Goal: Task Accomplishment & Management: Manage account settings

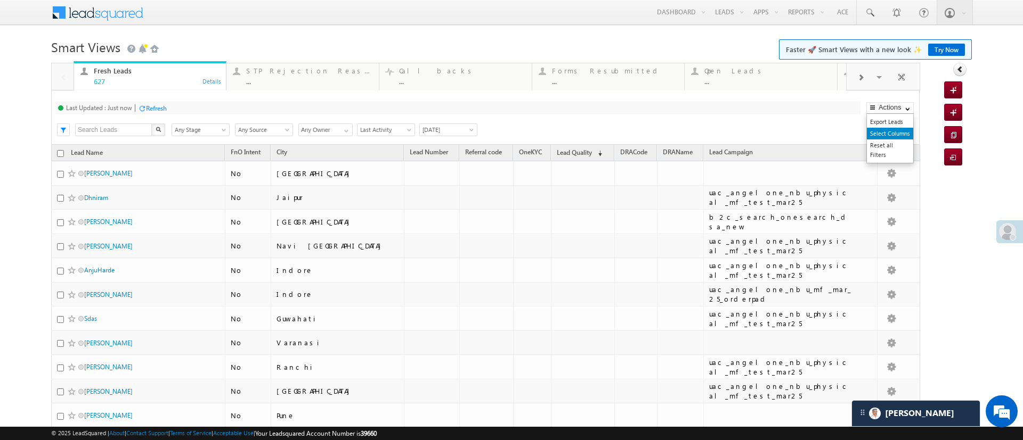
click at [876, 134] on link "Select Columns" at bounding box center [889, 134] width 46 height 12
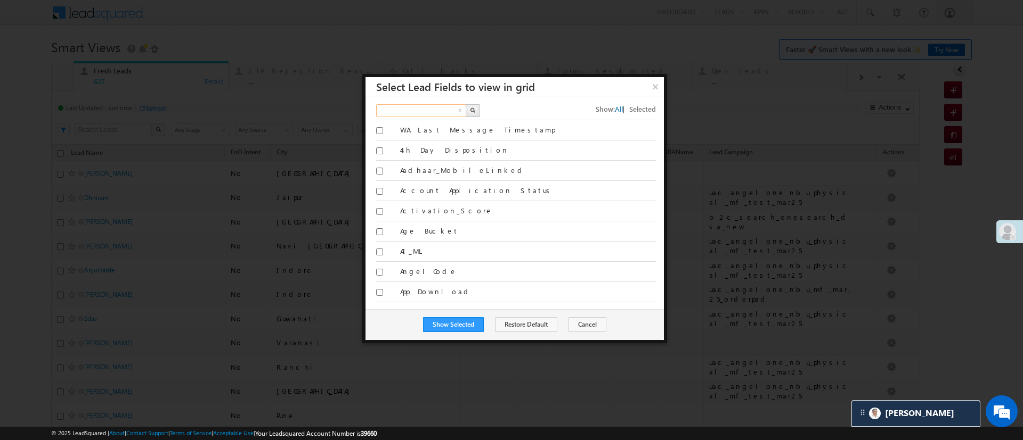
click at [438, 110] on input "text" at bounding box center [421, 110] width 91 height 13
type input "appli"
click at [469, 106] on button "button" at bounding box center [472, 110] width 14 height 13
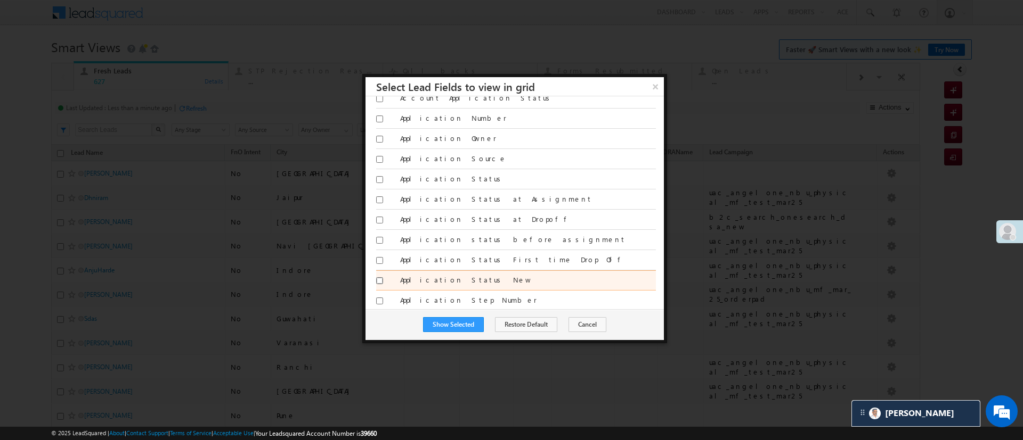
click at [379, 279] on input "Application Status New" at bounding box center [379, 280] width 7 height 7
checkbox input "true"
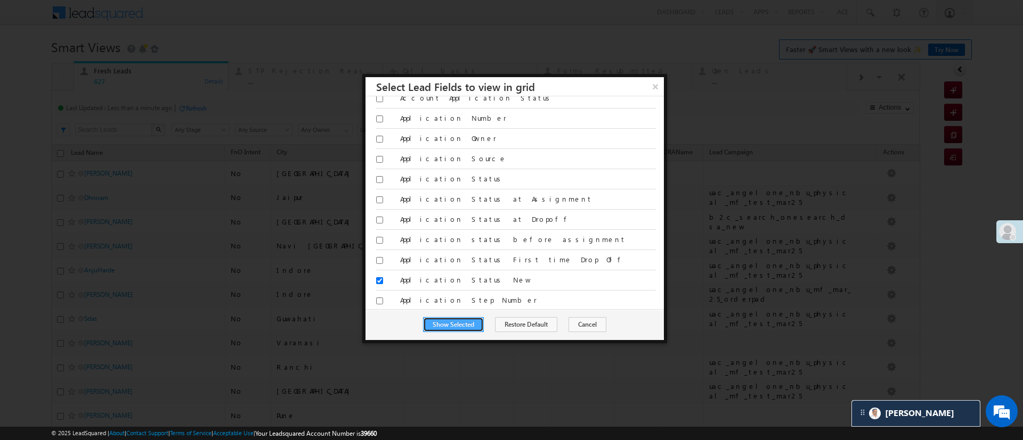
click at [452, 318] on button "Show Selected" at bounding box center [453, 324] width 61 height 15
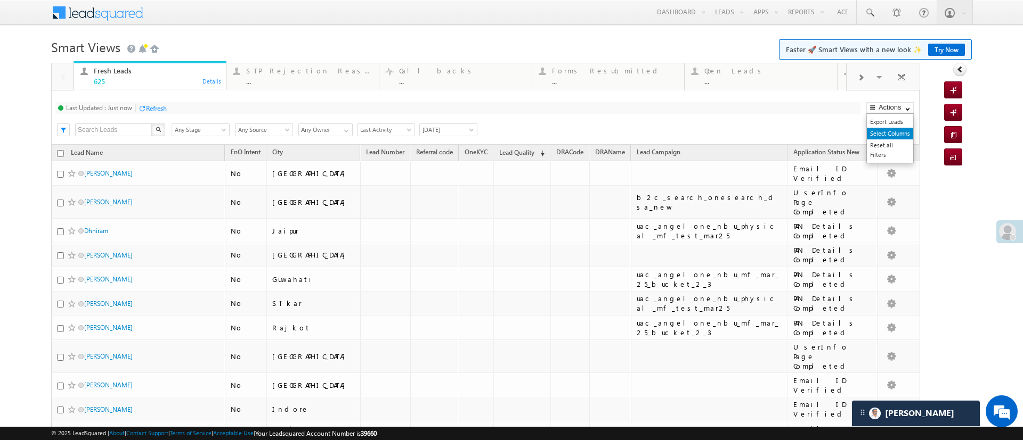
click at [886, 135] on link "Select Columns" at bounding box center [889, 134] width 46 height 12
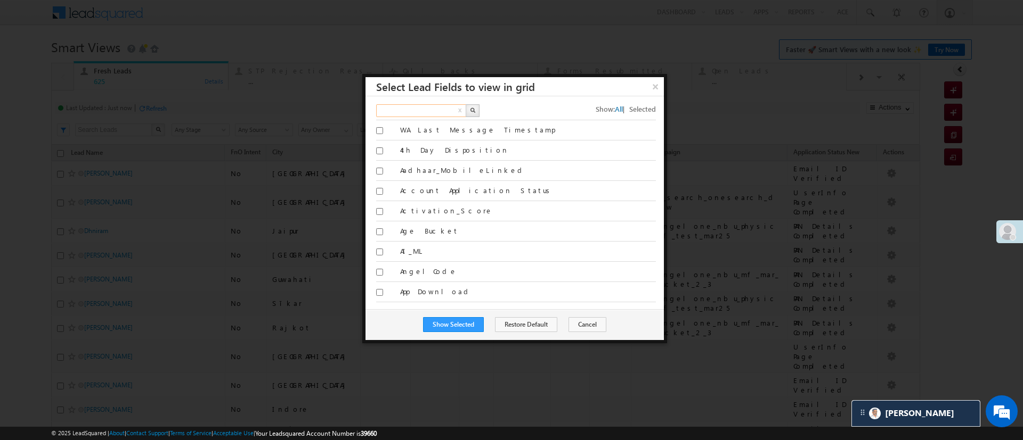
click at [428, 110] on input "text" at bounding box center [421, 110] width 91 height 13
type input "kyc"
click at [471, 107] on button "button" at bounding box center [472, 110] width 14 height 13
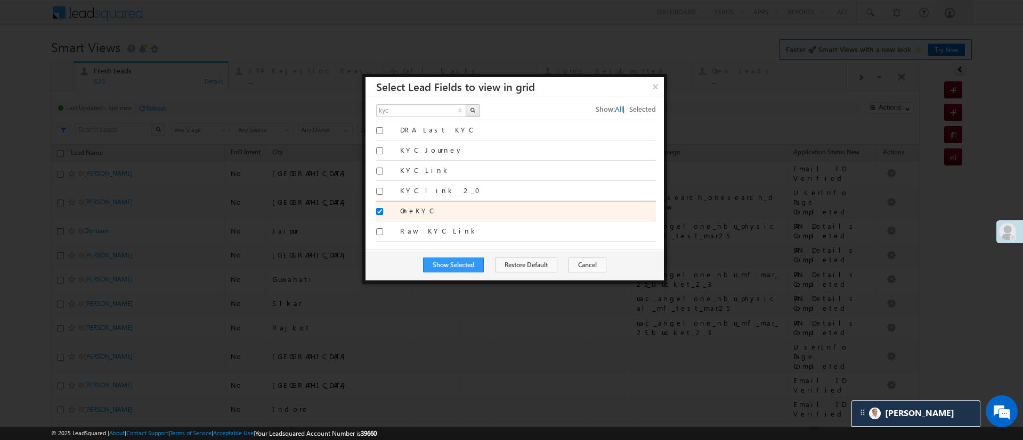
click at [380, 209] on input "OneKYC" at bounding box center [379, 211] width 7 height 7
checkbox input "false"
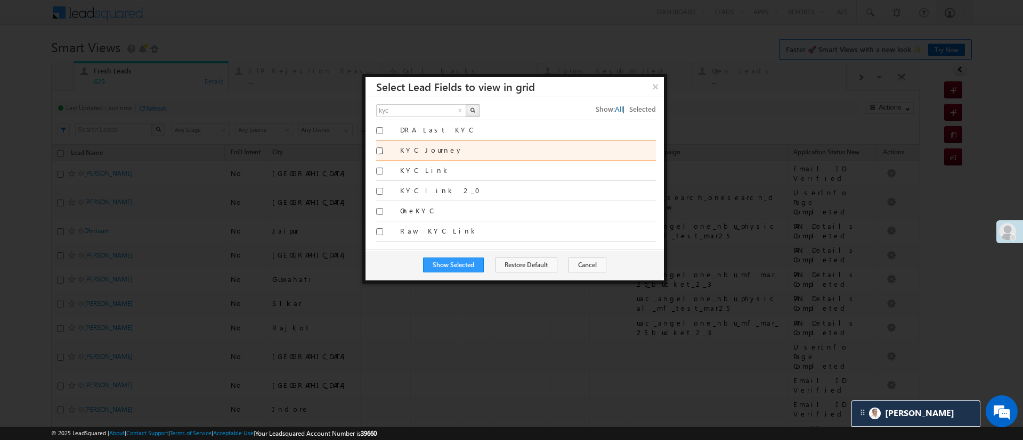
click at [379, 152] on input "KYC Journey" at bounding box center [379, 151] width 7 height 7
checkbox input "true"
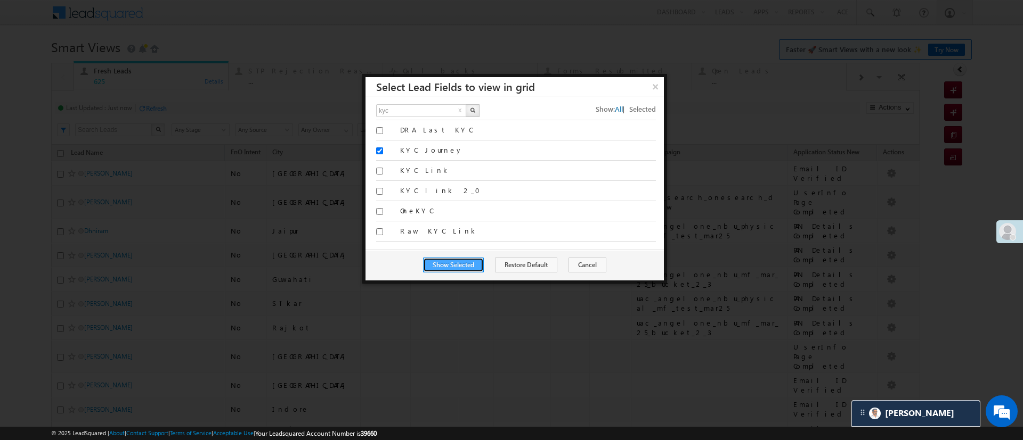
click at [468, 261] on button "Show Selected" at bounding box center [453, 265] width 61 height 15
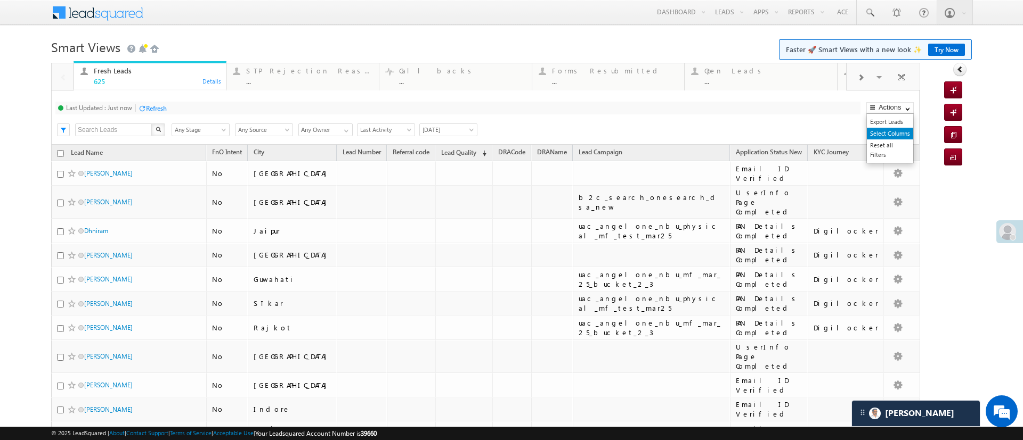
click at [872, 136] on link "Select Columns" at bounding box center [889, 134] width 46 height 12
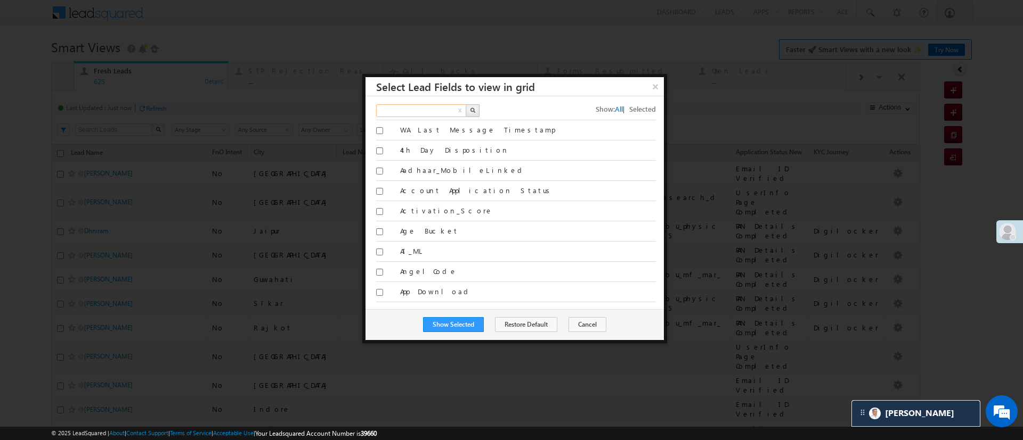
click at [436, 114] on input "text" at bounding box center [421, 110] width 91 height 13
type input "dra"
click at [470, 116] on button "button" at bounding box center [472, 110] width 14 height 13
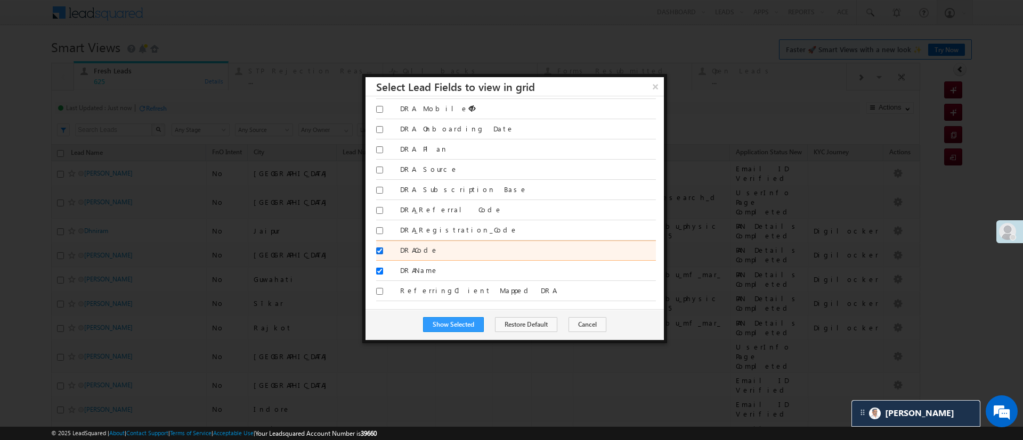
click at [379, 248] on input "DRACode" at bounding box center [379, 251] width 7 height 7
checkbox input "false"
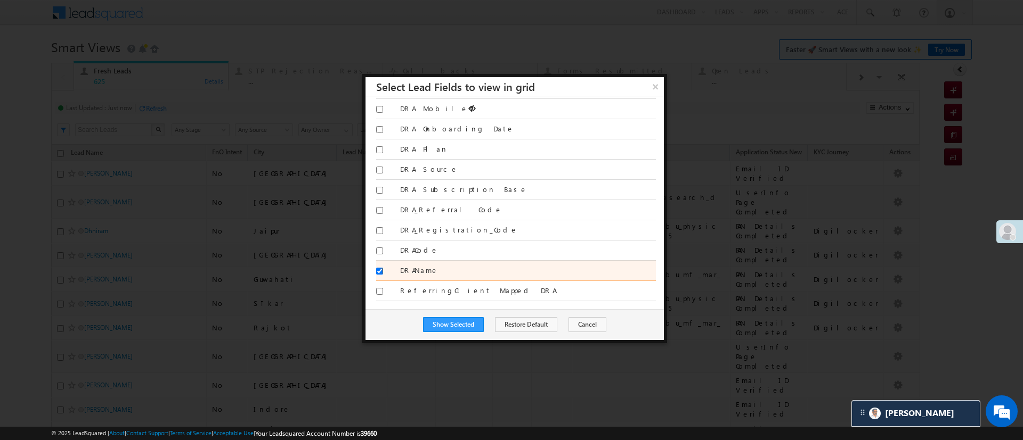
click at [379, 268] on input "DRAName" at bounding box center [379, 271] width 7 height 7
checkbox input "false"
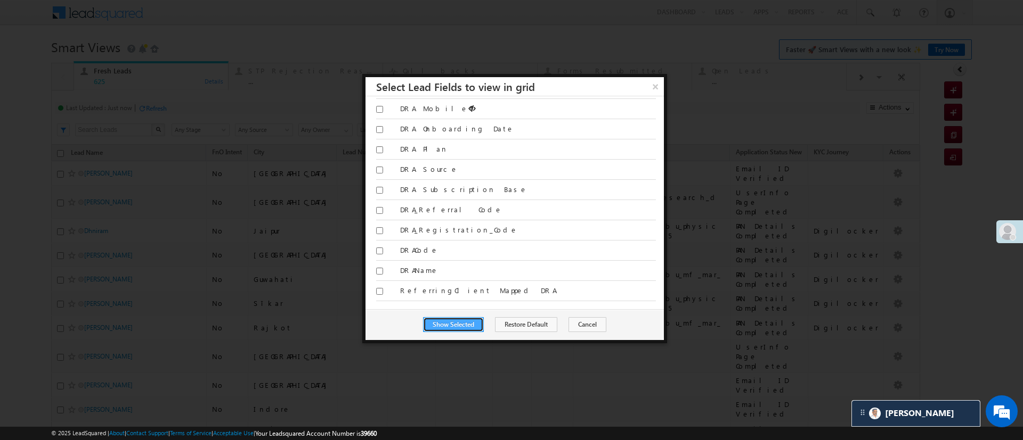
click at [432, 323] on button "Show Selected" at bounding box center [453, 324] width 61 height 15
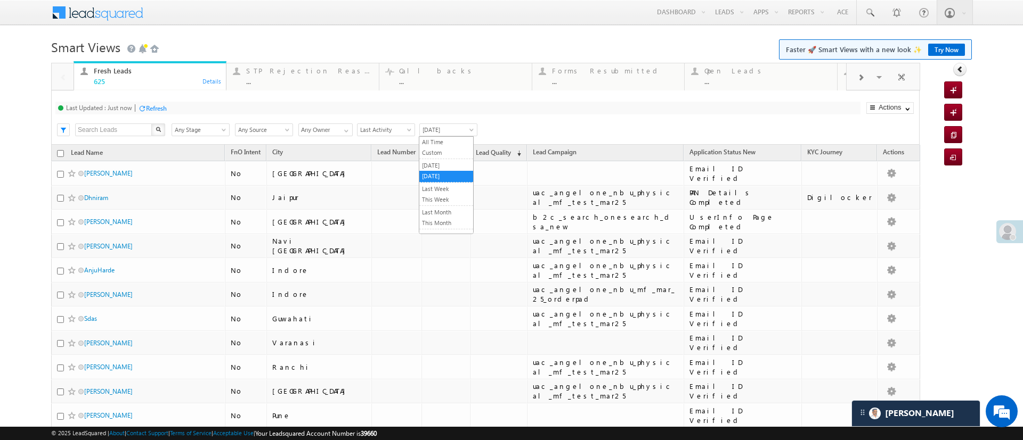
click at [446, 133] on span "Today" at bounding box center [447, 130] width 54 height 10
click at [447, 140] on link "All Time" at bounding box center [446, 142] width 54 height 10
click at [871, 129] on link "Select Columns" at bounding box center [889, 134] width 46 height 12
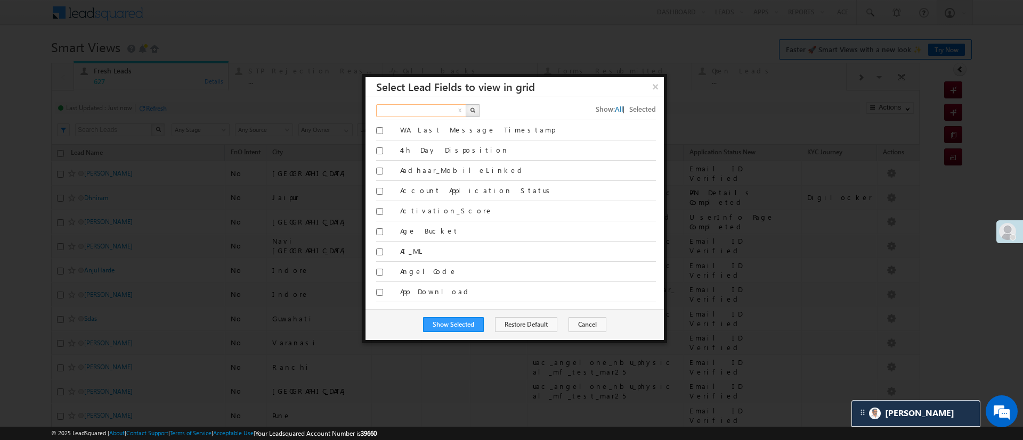
click at [449, 112] on input "text" at bounding box center [421, 110] width 91 height 13
type input "own"
click at [471, 113] on button "button" at bounding box center [472, 110] width 14 height 13
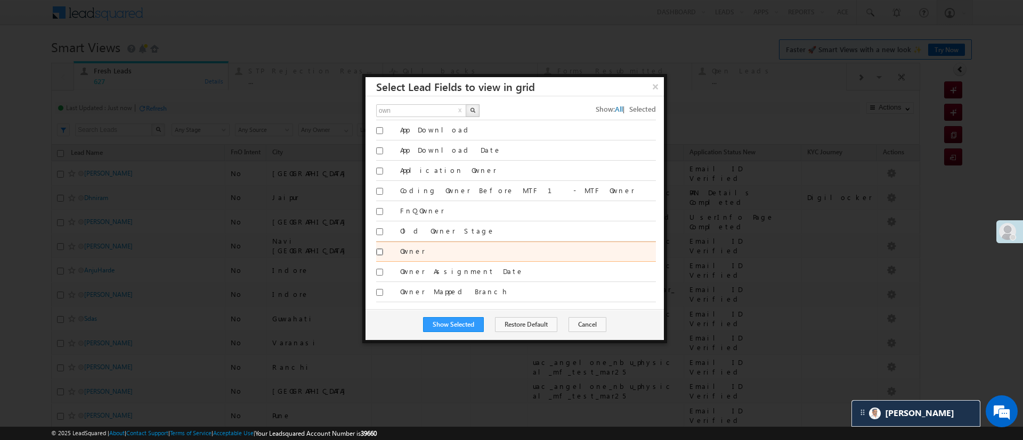
click at [379, 250] on input "Owner" at bounding box center [379, 252] width 7 height 7
checkbox input "true"
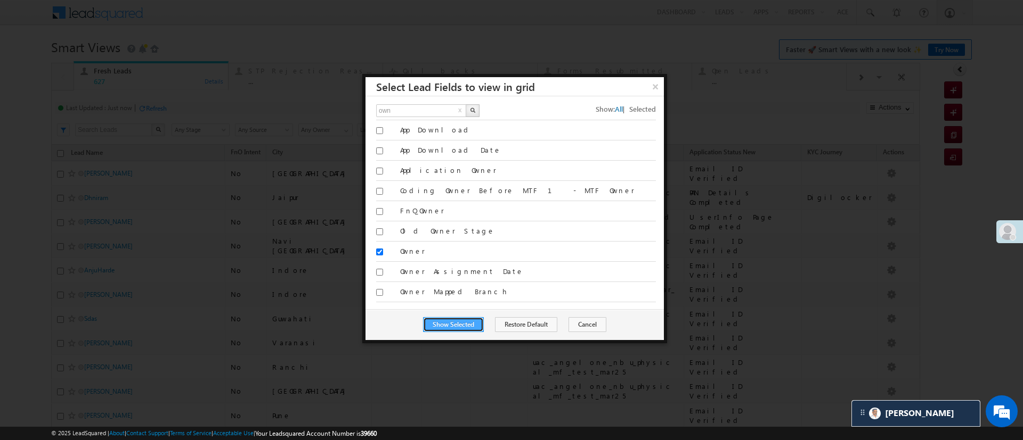
click at [441, 328] on button "Show Selected" at bounding box center [453, 324] width 61 height 15
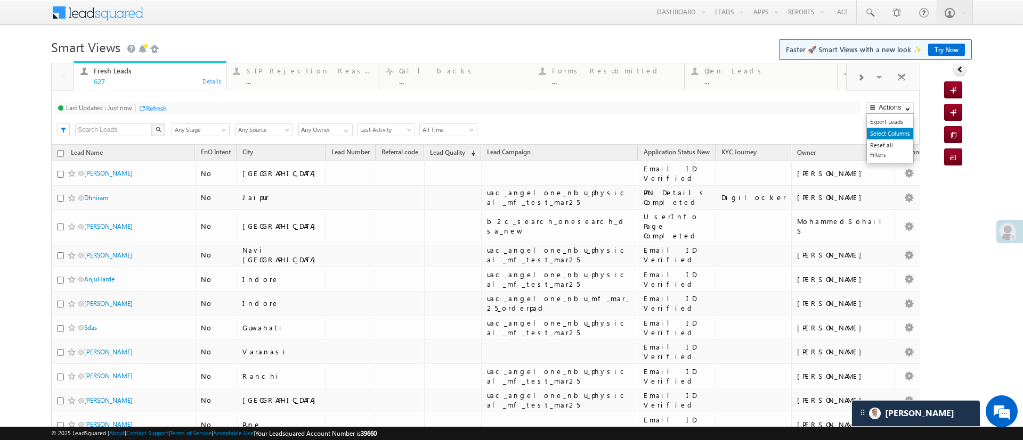
click at [887, 134] on link "Select Columns" at bounding box center [889, 134] width 46 height 12
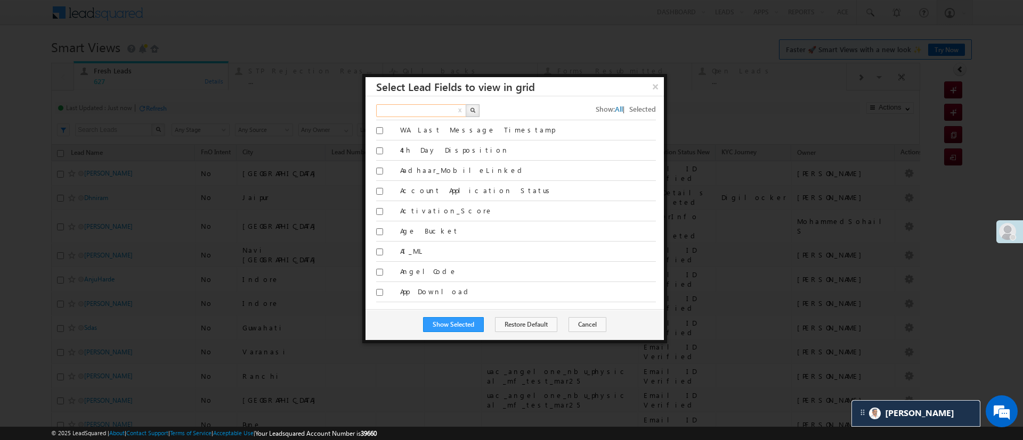
click at [434, 109] on input "text" at bounding box center [421, 110] width 91 height 13
type input "lead ca"
click at [476, 111] on button "button" at bounding box center [472, 110] width 14 height 13
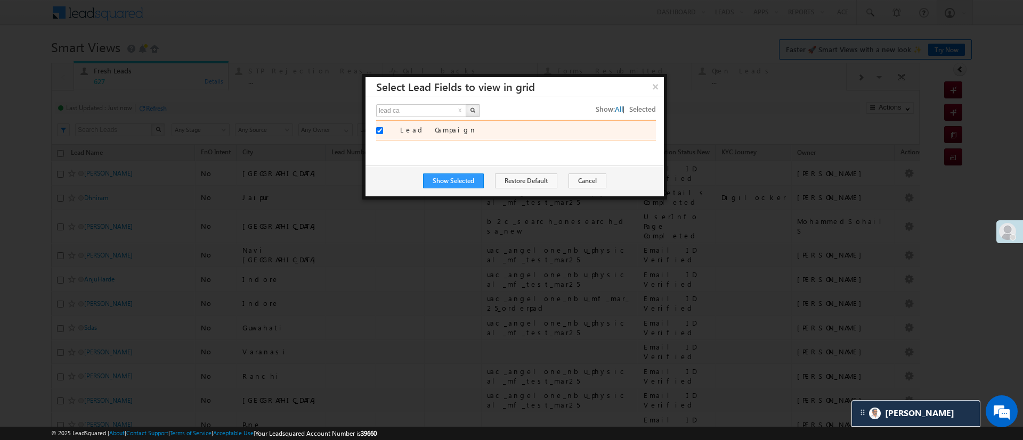
click at [385, 129] on div at bounding box center [384, 132] width 17 height 15
click at [380, 129] on input "Lead Campaign" at bounding box center [379, 130] width 7 height 7
checkbox input "false"
click at [461, 108] on button "x" at bounding box center [459, 111] width 7 height 13
type input "Search Fields"
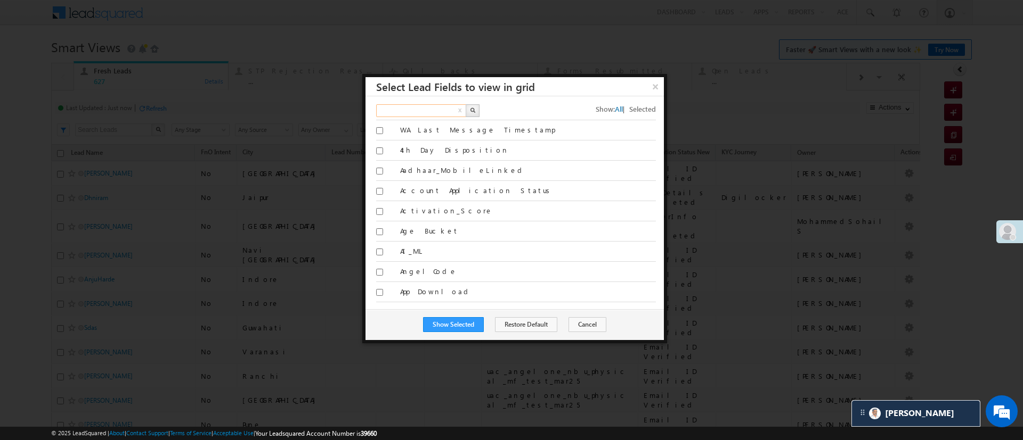
drag, startPoint x: 455, startPoint y: 108, endPoint x: 228, endPoint y: 146, distance: 230.0
click at [228, 146] on body "Menu Manish Panchal Manis h.1Pa nchal @ange lbrok ing.c om" at bounding box center [511, 434] width 1023 height 868
type input "appli"
click at [470, 111] on img "button" at bounding box center [472, 110] width 5 height 5
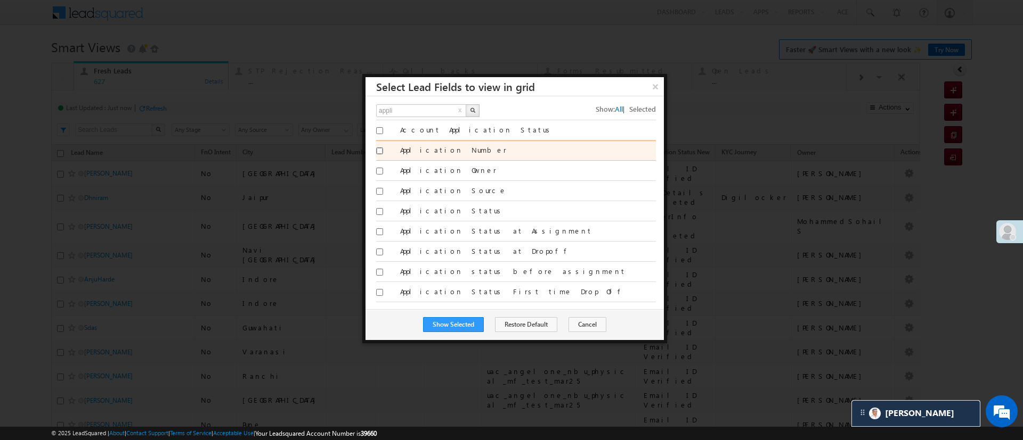
click at [379, 150] on input "Application Number" at bounding box center [379, 151] width 7 height 7
checkbox input "true"
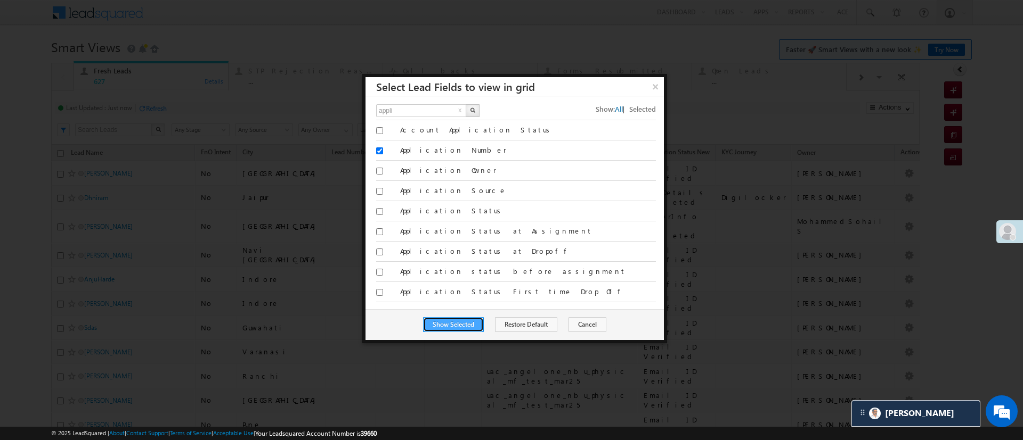
click at [456, 330] on button "Show Selected" at bounding box center [453, 324] width 61 height 15
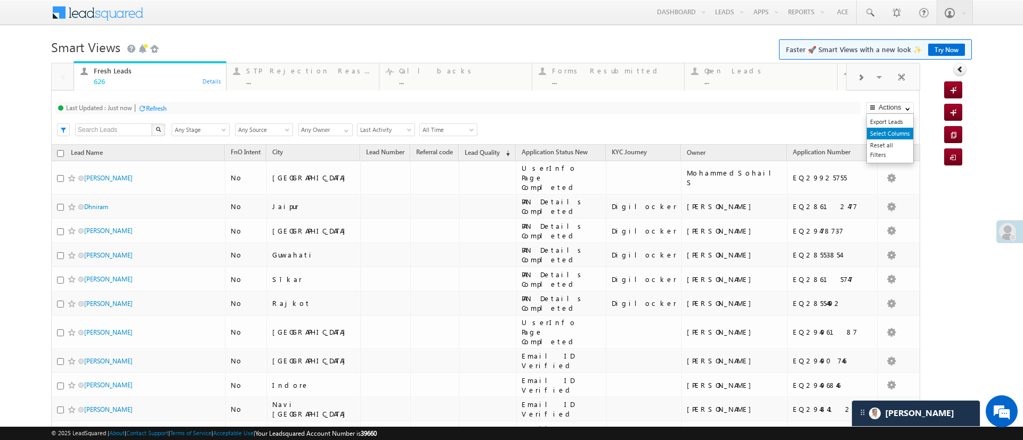
click at [884, 129] on link "Select Columns" at bounding box center [889, 134] width 46 height 12
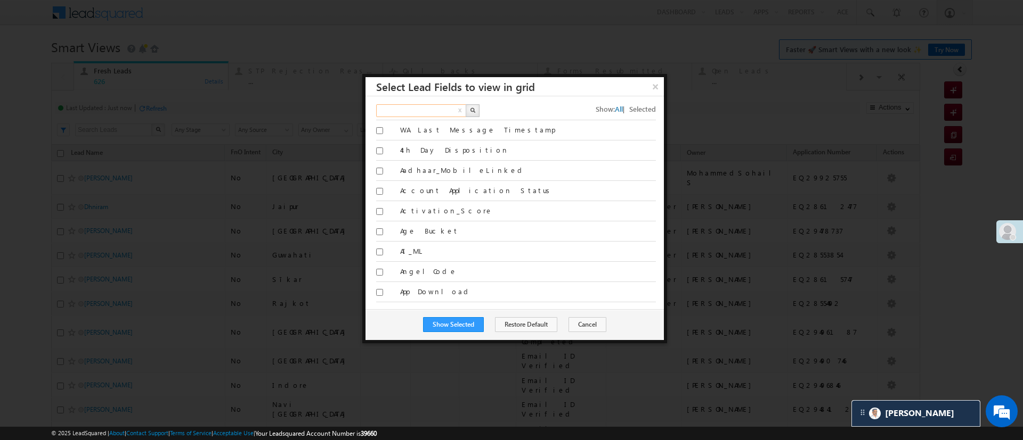
click at [442, 111] on input "text" at bounding box center [421, 110] width 91 height 13
type input "lead nu"
click at [468, 112] on button "button" at bounding box center [472, 110] width 14 height 13
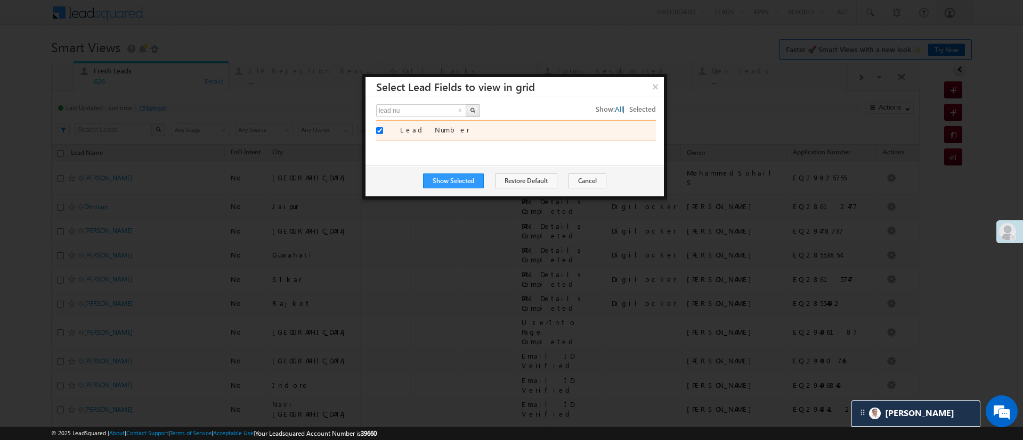
click at [379, 130] on input "Lead Number" at bounding box center [379, 130] width 7 height 7
checkbox input "false"
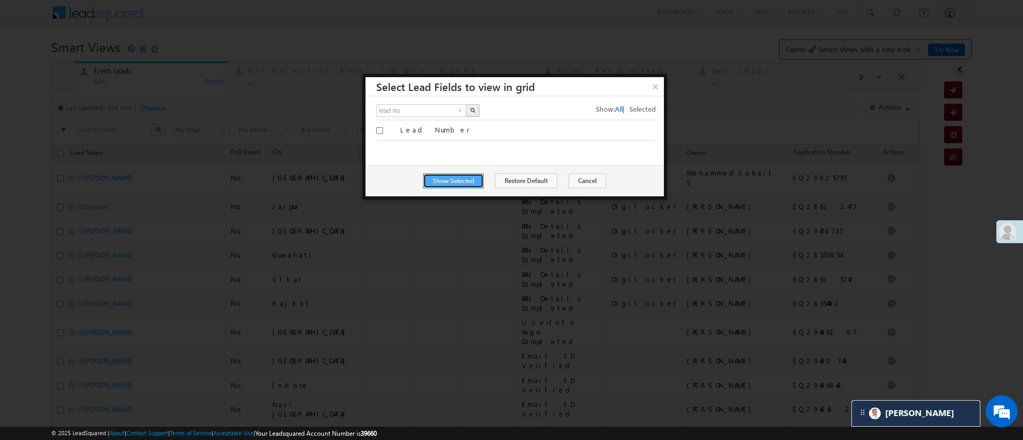
click at [443, 178] on button "Show Selected" at bounding box center [453, 181] width 61 height 15
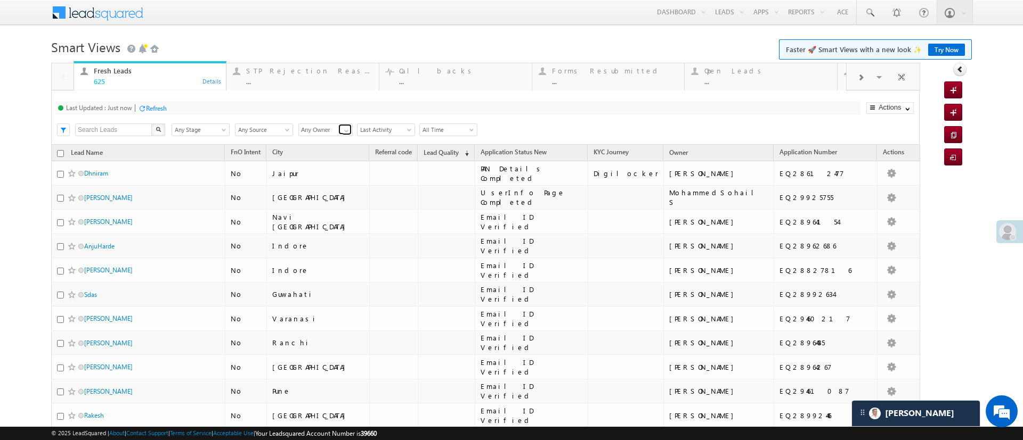
click at [343, 128] on span at bounding box center [346, 131] width 9 height 9
click at [322, 170] on link "[PERSON_NAME]" at bounding box center [325, 164] width 55 height 12
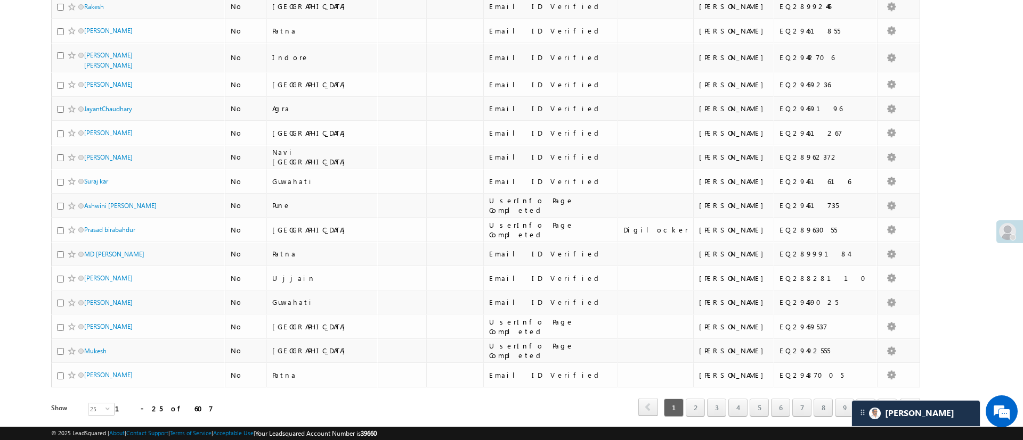
scroll to position [412, 0]
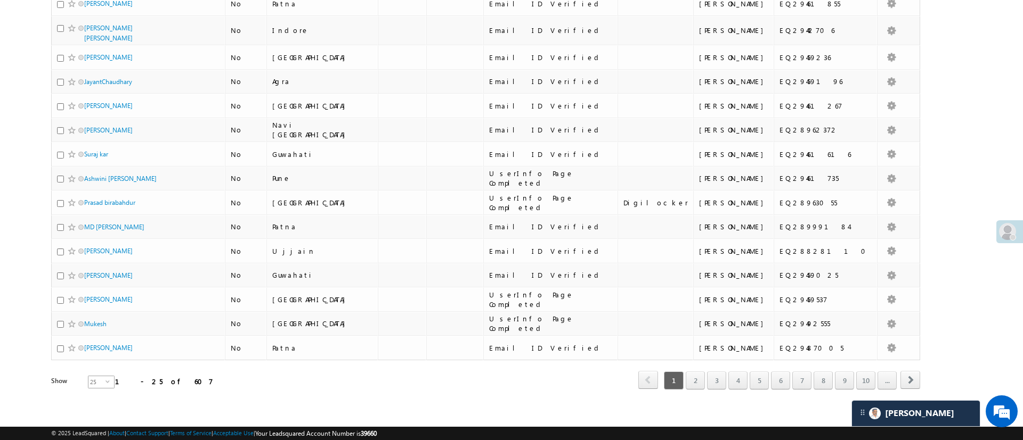
type input "[PERSON_NAME]"
click at [105, 380] on span "select" at bounding box center [109, 386] width 9 height 18
click at [92, 411] on li "50" at bounding box center [94, 410] width 26 height 11
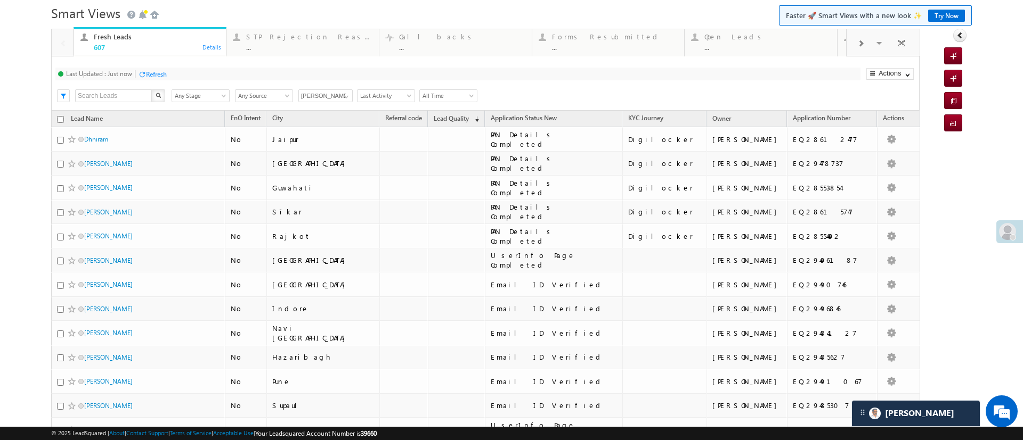
scroll to position [40, 0]
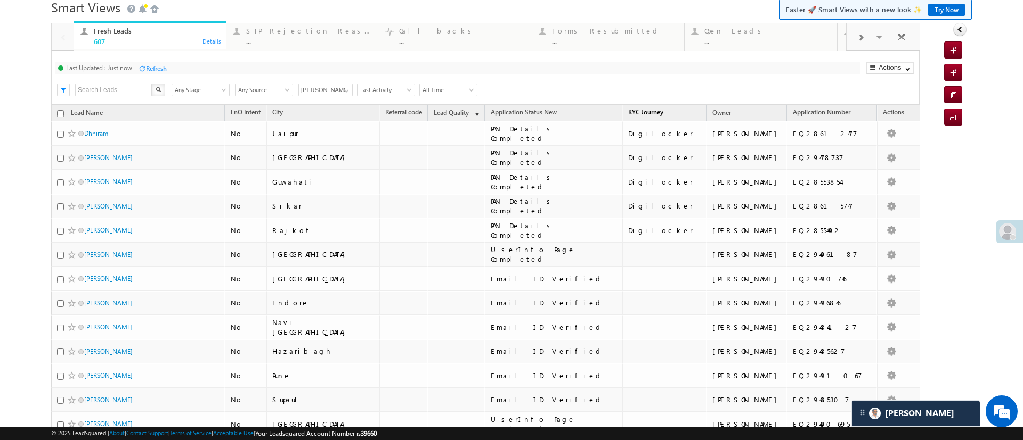
click at [645, 116] on span "KYC Journey" at bounding box center [645, 112] width 35 height 8
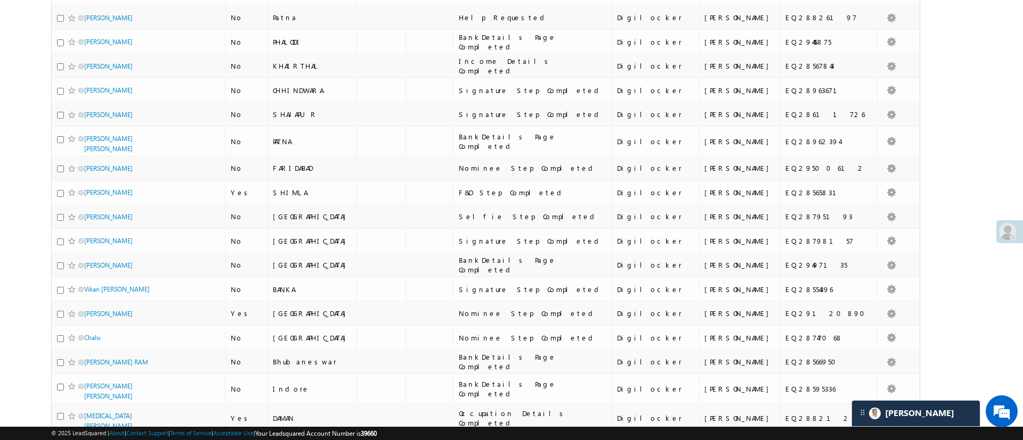
scroll to position [1018, 0]
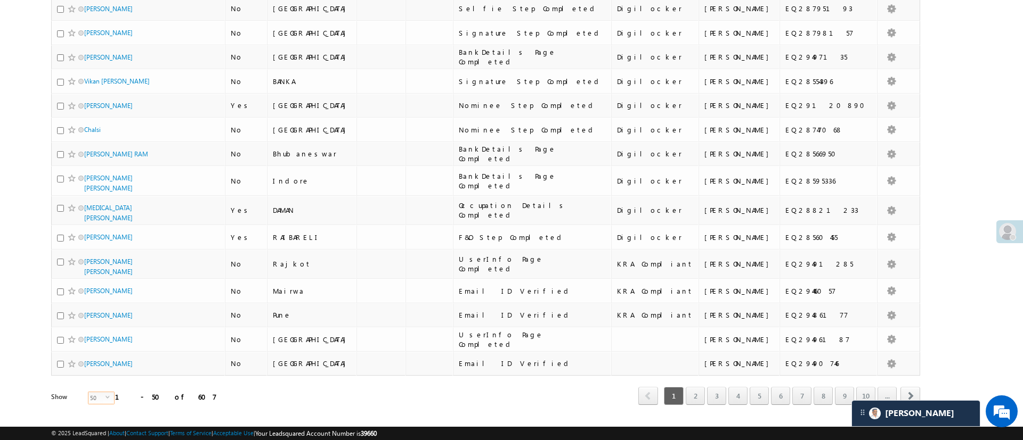
click at [90, 393] on span "50" at bounding box center [96, 399] width 17 height 12
click at [99, 418] on li "100" at bounding box center [94, 421] width 26 height 11
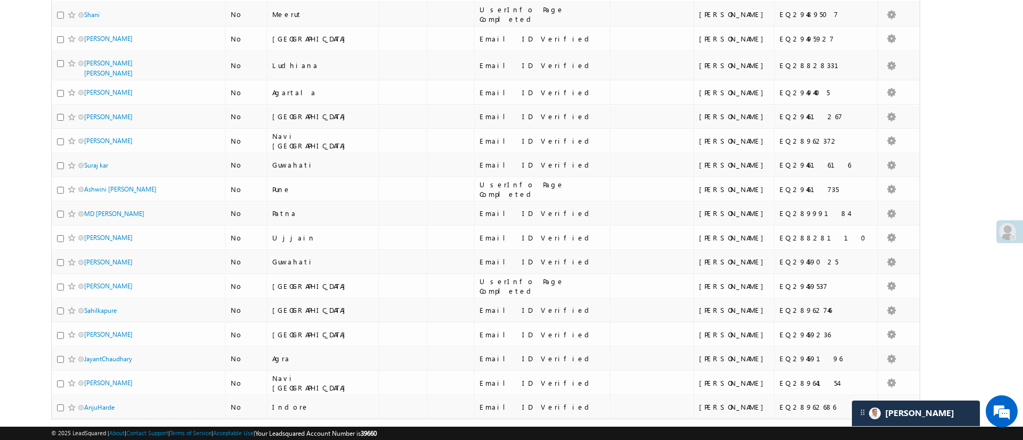
scroll to position [2230, 0]
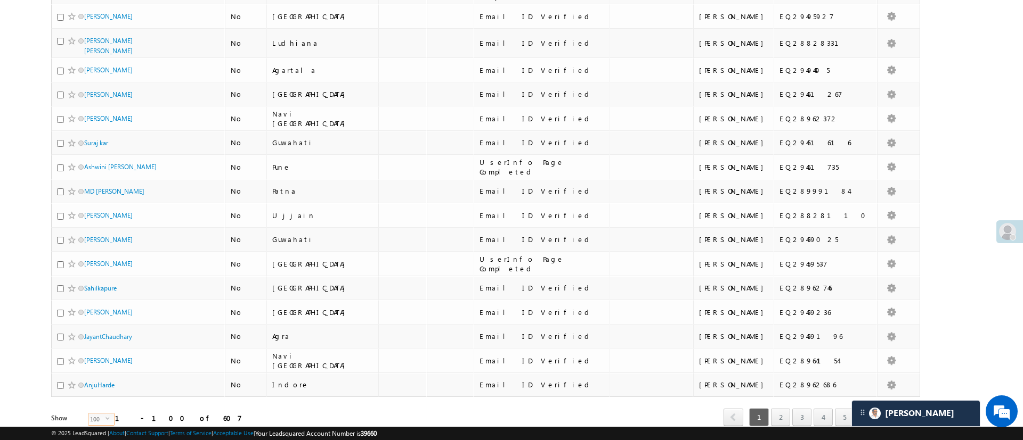
click at [105, 414] on span "select" at bounding box center [109, 423] width 9 height 18
click at [99, 405] on li "50" at bounding box center [94, 410] width 26 height 11
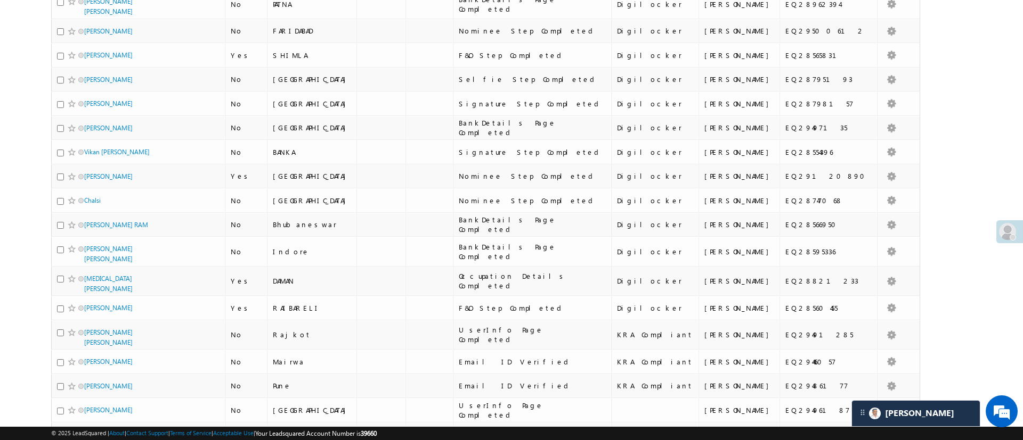
scroll to position [1018, 0]
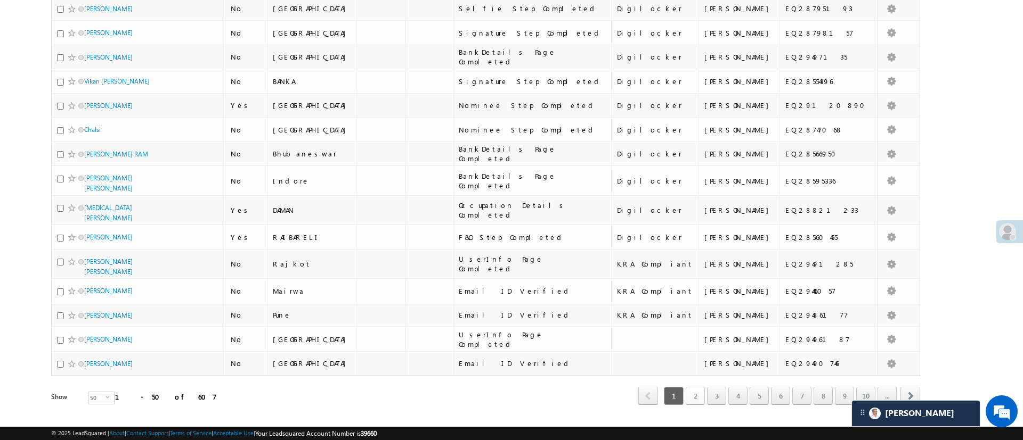
click at [685, 387] on link "2" at bounding box center [694, 396] width 19 height 18
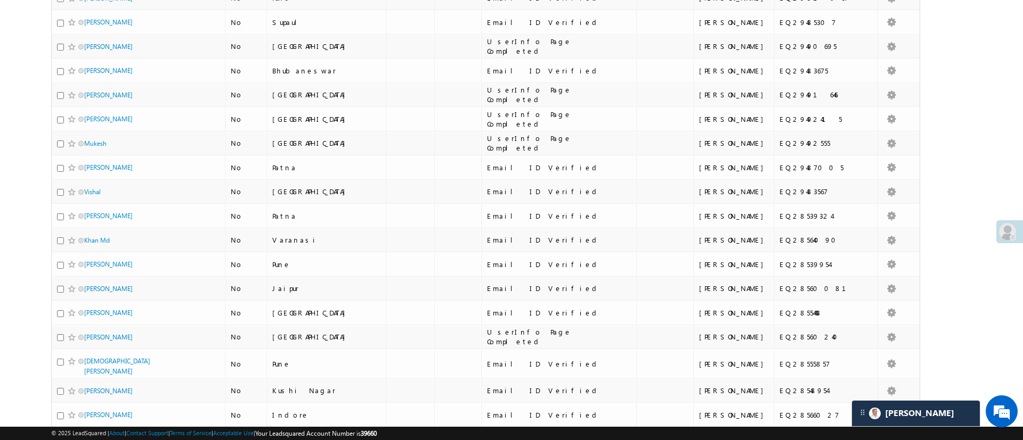
scroll to position [0, 0]
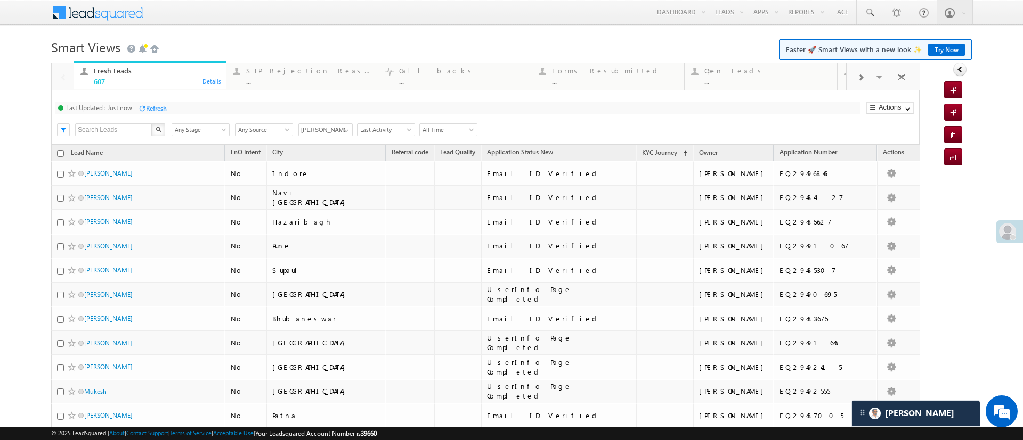
click at [60, 151] on input "checkbox" at bounding box center [60, 153] width 7 height 7
checkbox input "true"
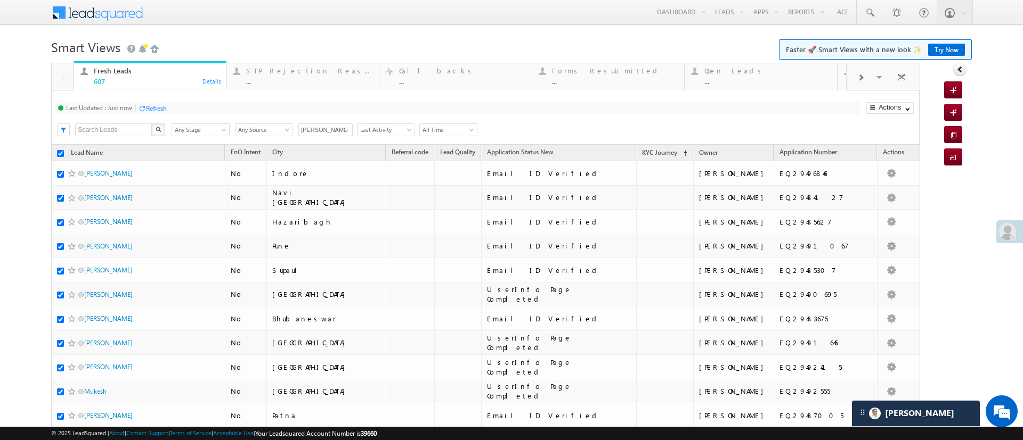
checkbox input "true"
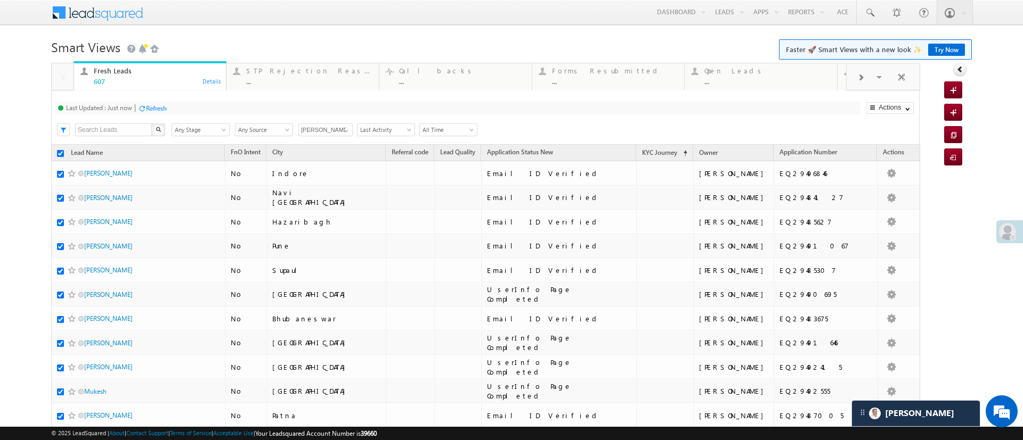
checkbox input "true"
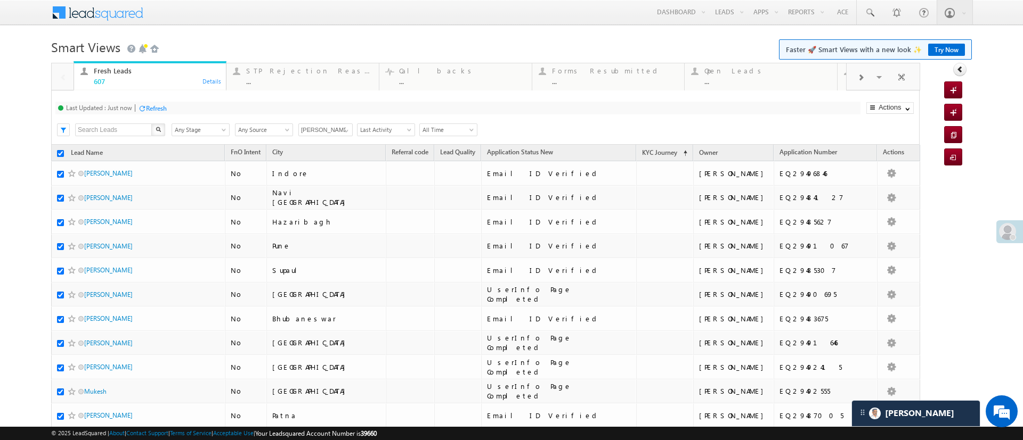
checkbox input "true"
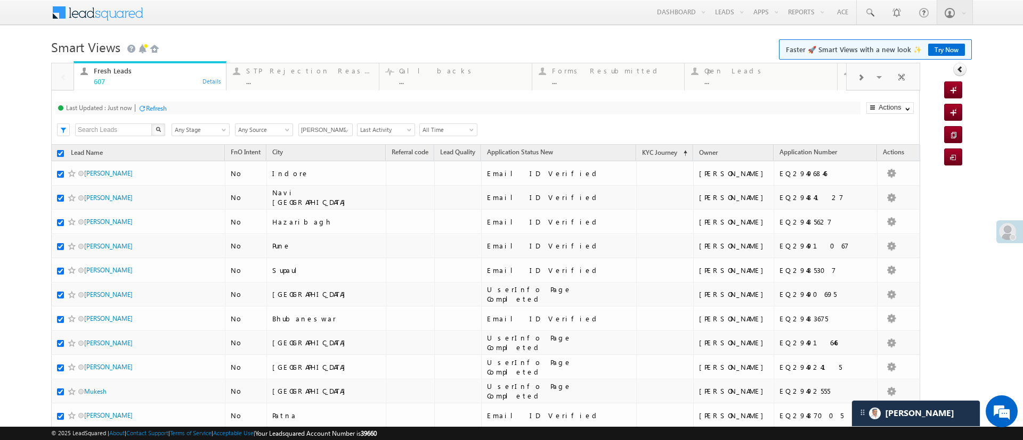
checkbox input "true"
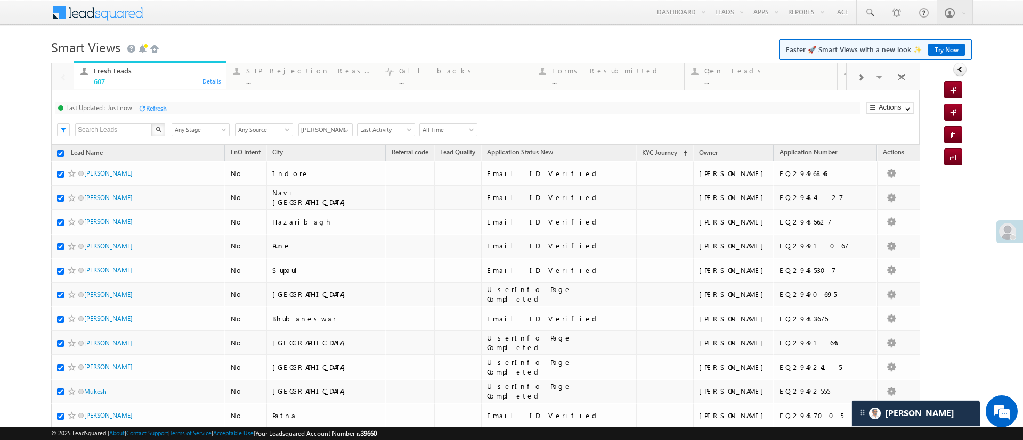
checkbox input "true"
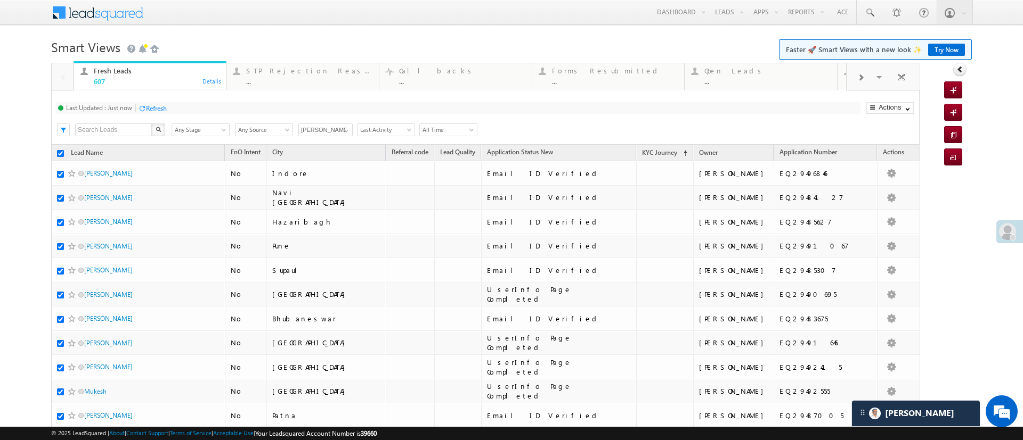
checkbox input "true"
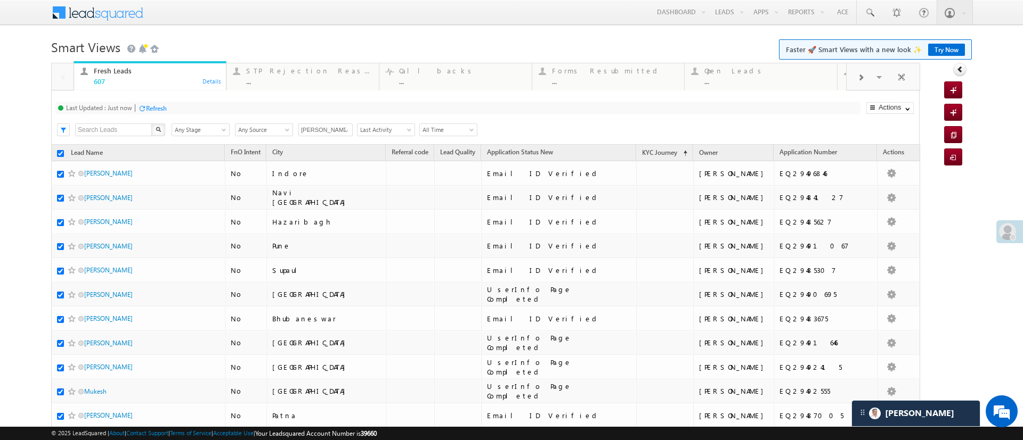
checkbox input "true"
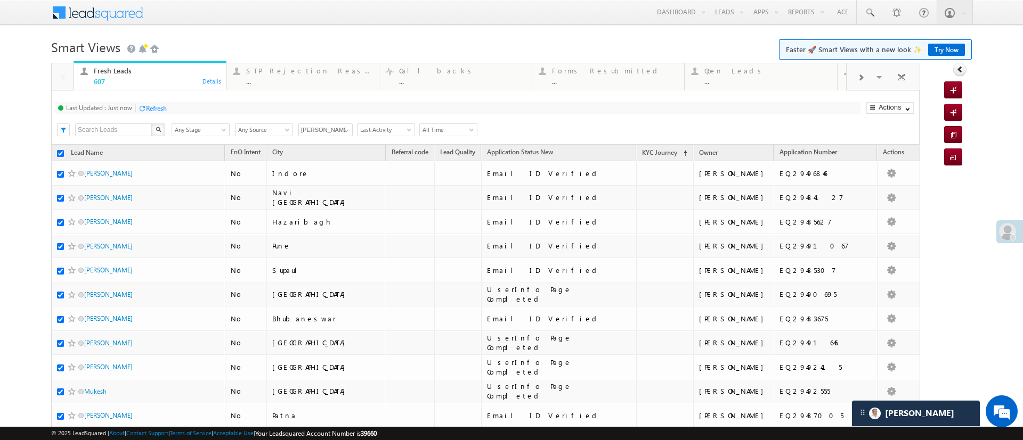
checkbox input "true"
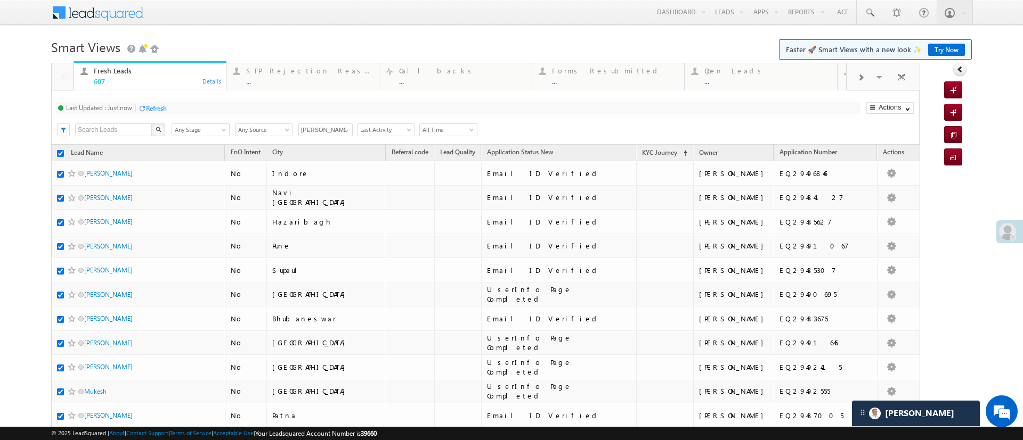
checkbox input "true"
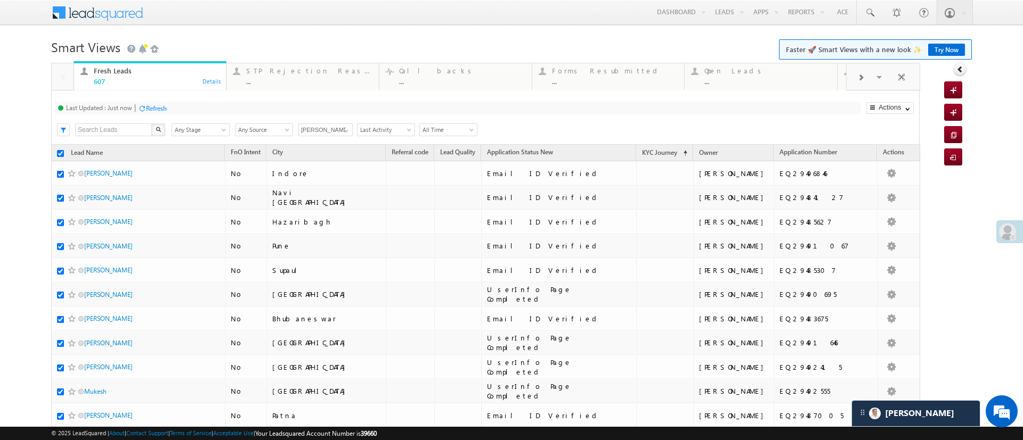
checkbox input "true"
click at [888, 195] on link "Change Owner" at bounding box center [889, 192] width 46 height 12
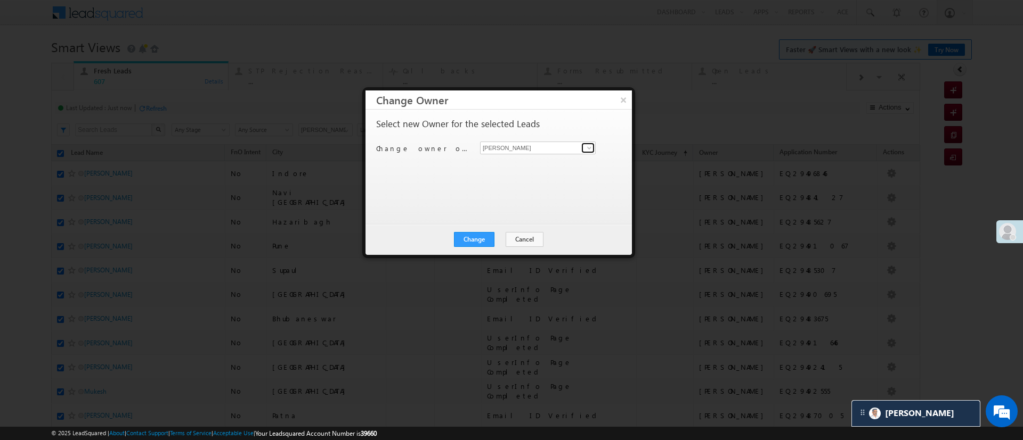
click at [583, 146] on link at bounding box center [587, 148] width 13 height 11
click at [563, 240] on span "Ujjwal.1Gurnani@angelbroking.com" at bounding box center [537, 243] width 107 height 8
type input "Ujjwal 1Gurnani"
click at [491, 240] on button "Change" at bounding box center [474, 239] width 40 height 15
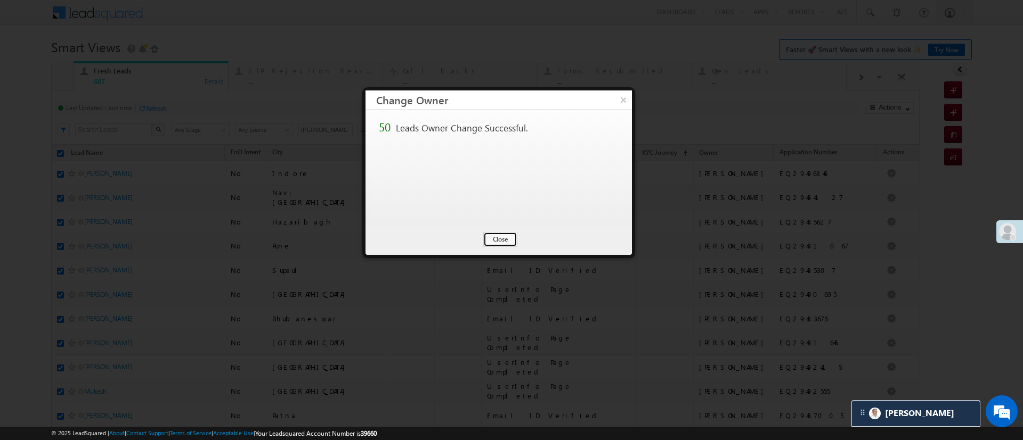
click at [491, 240] on button "Close" at bounding box center [500, 239] width 34 height 15
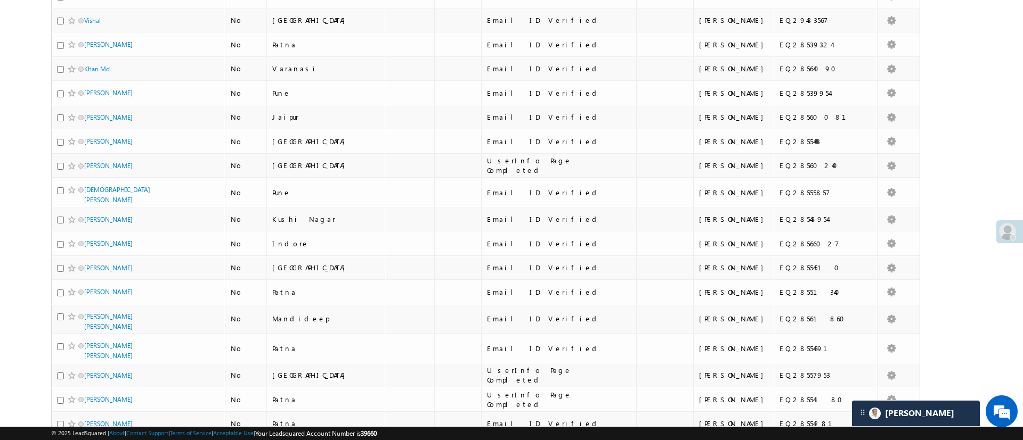
scroll to position [1018, 0]
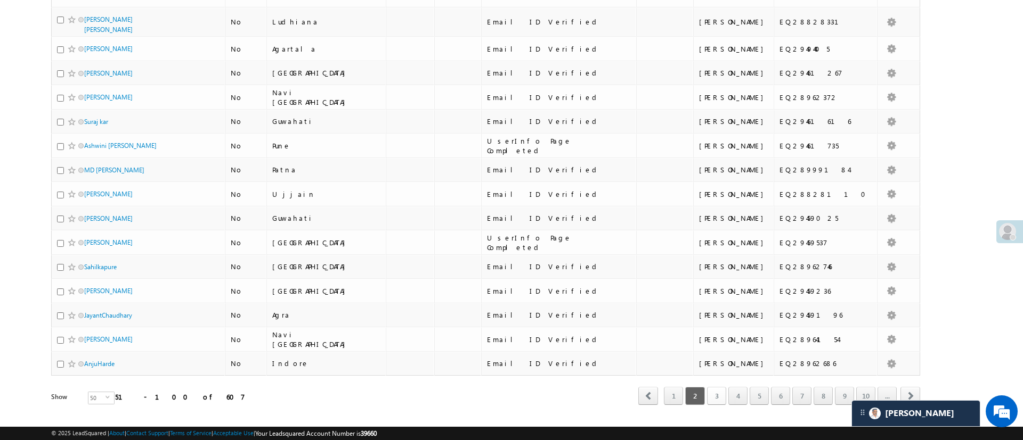
click at [710, 387] on link "3" at bounding box center [716, 396] width 19 height 18
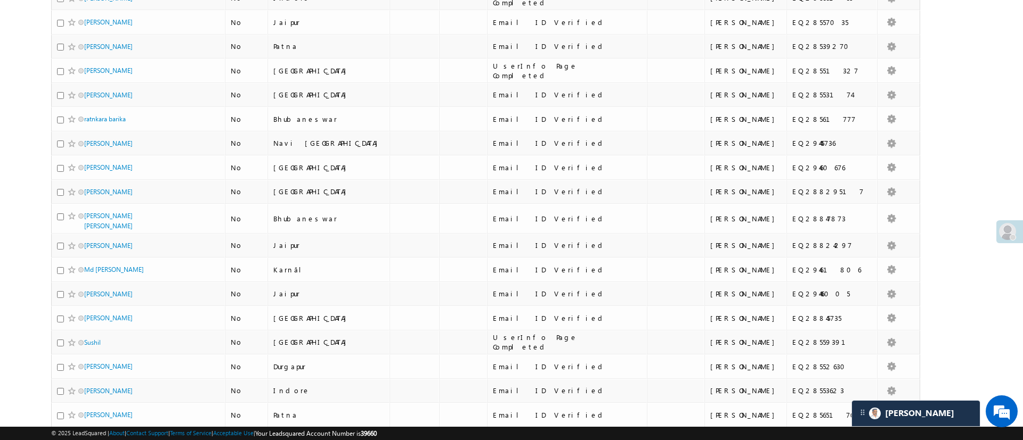
scroll to position [0, 0]
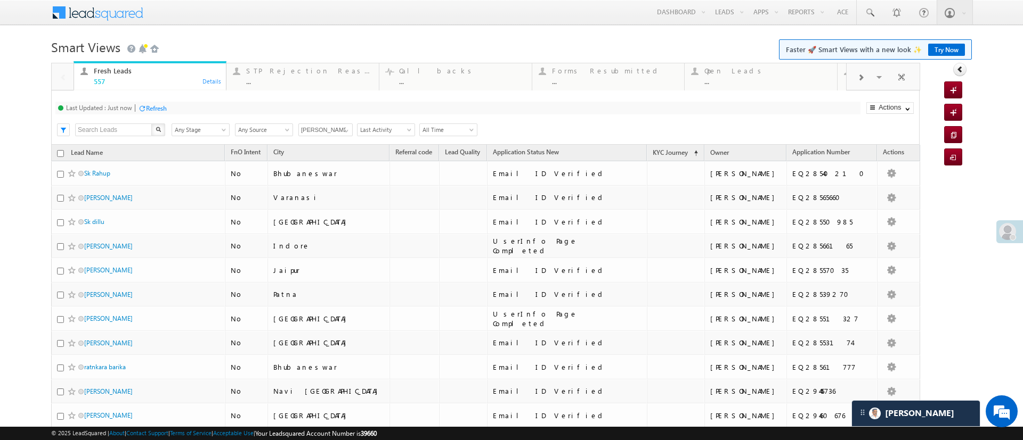
click at [58, 152] on input "checkbox" at bounding box center [60, 153] width 7 height 7
checkbox input "true"
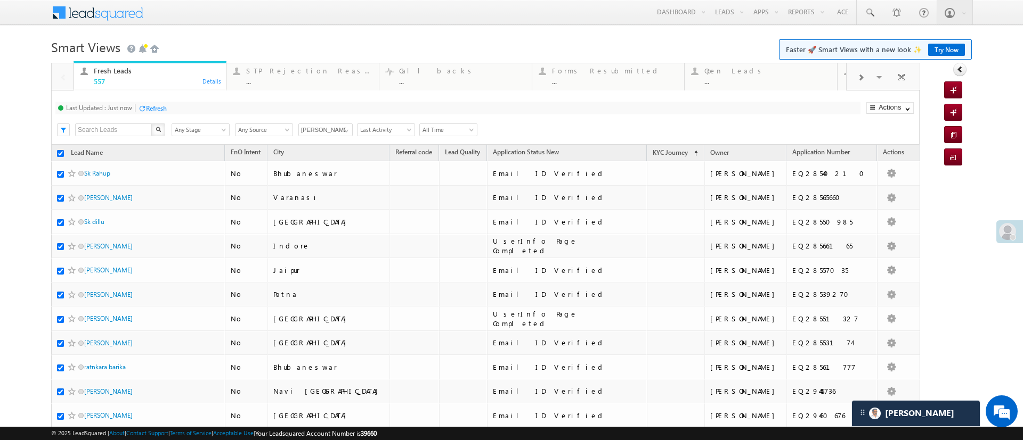
checkbox input "true"
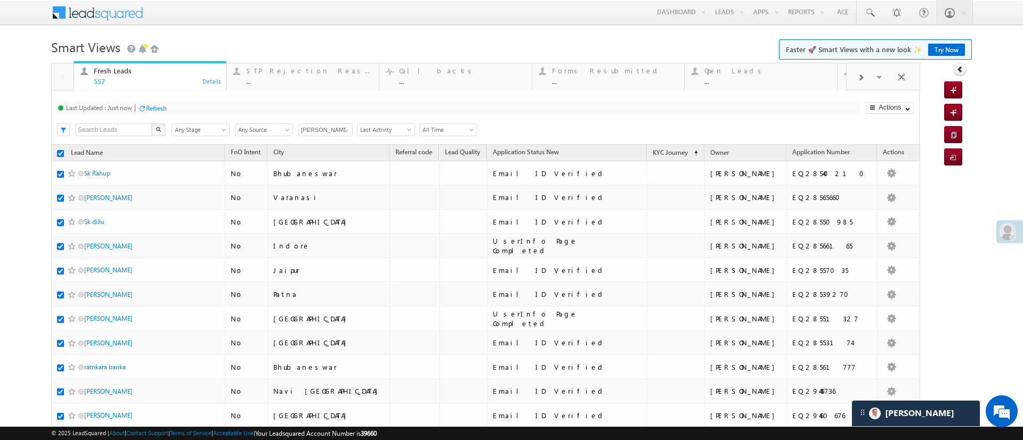
checkbox input "true"
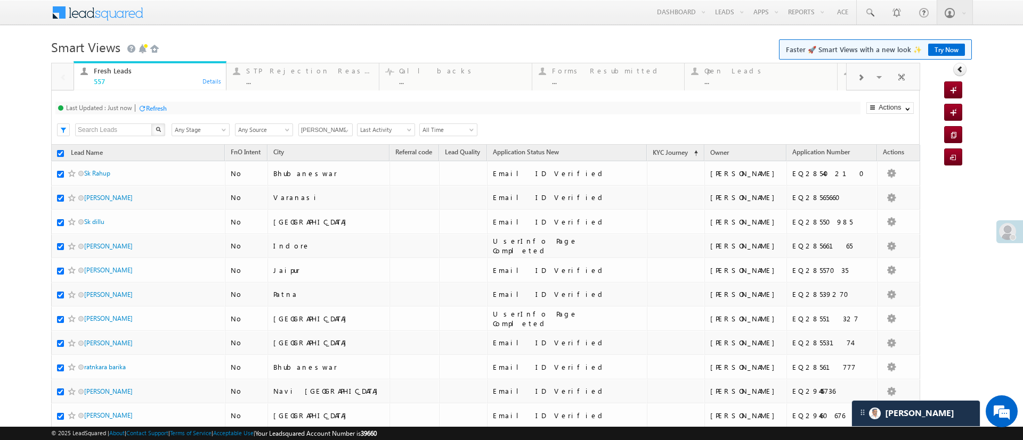
checkbox input "true"
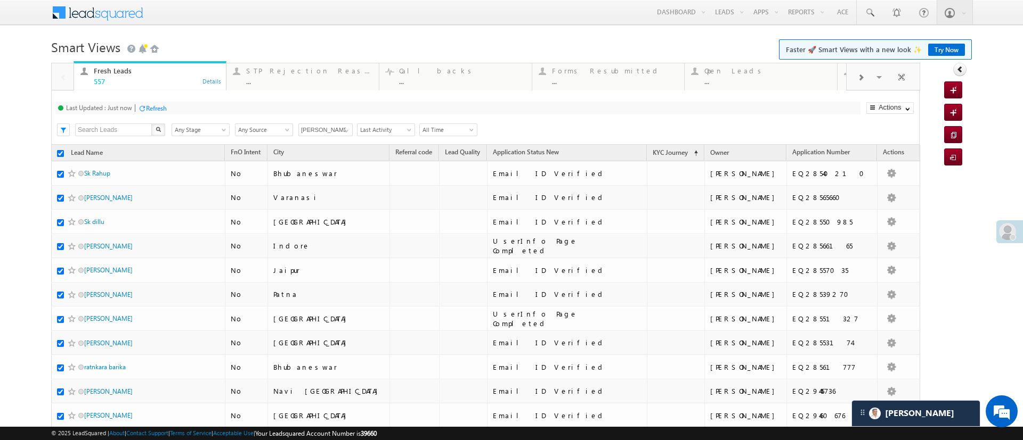
checkbox input "true"
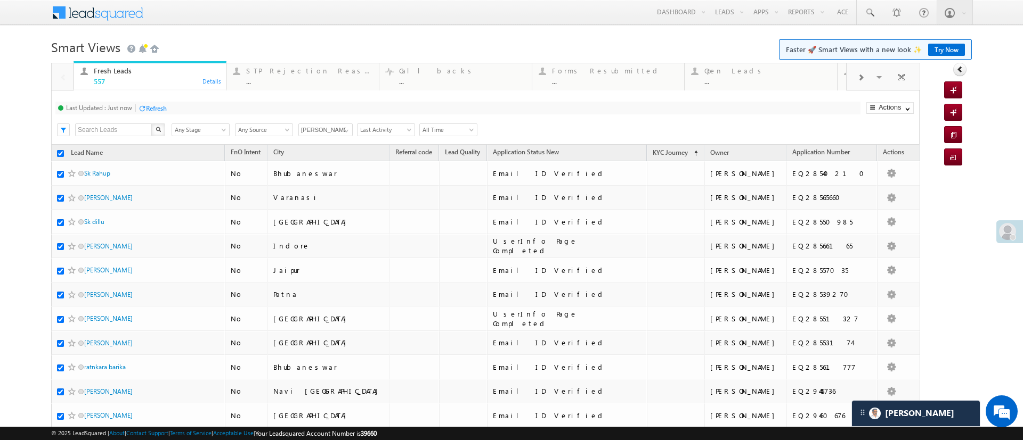
checkbox input "true"
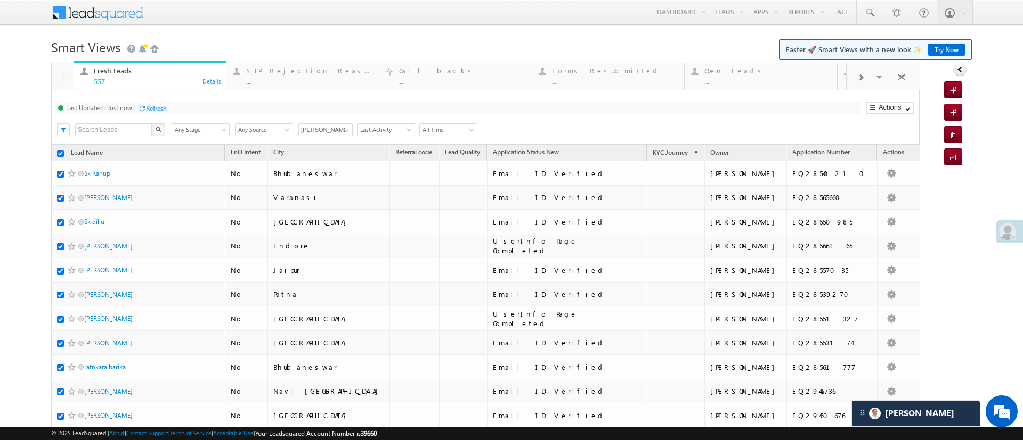
checkbox input "true"
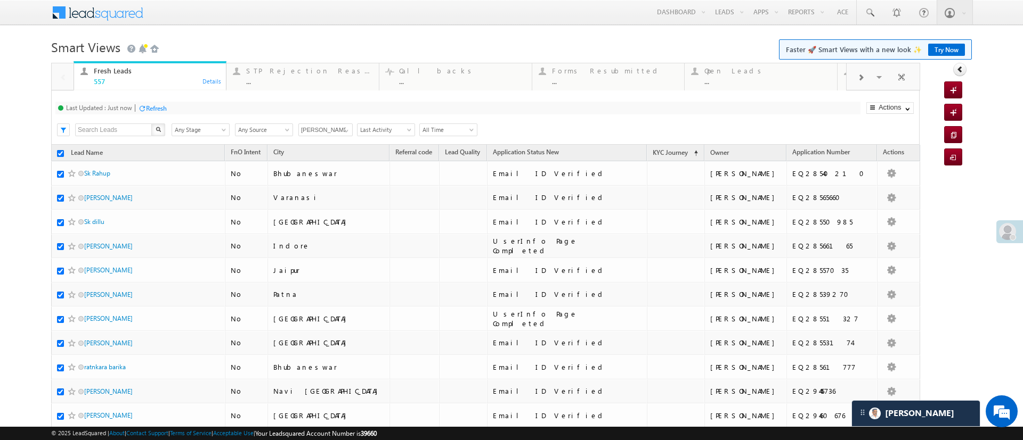
checkbox input "true"
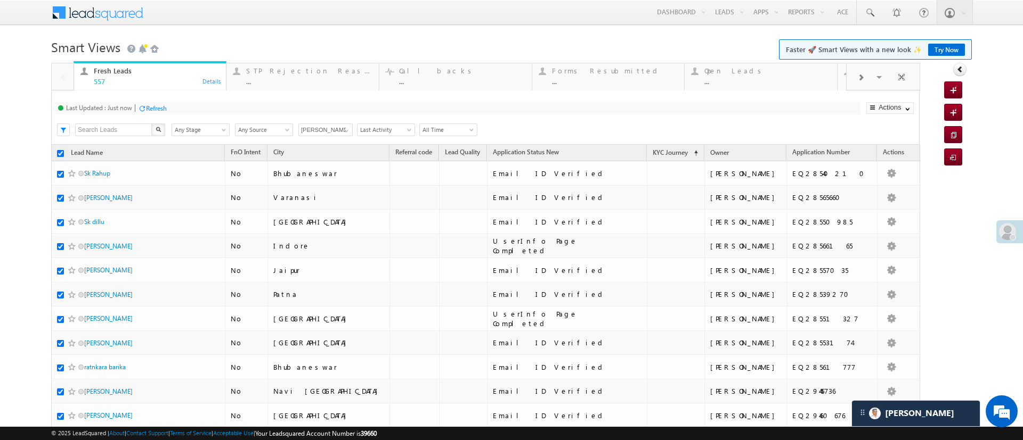
checkbox input "true"
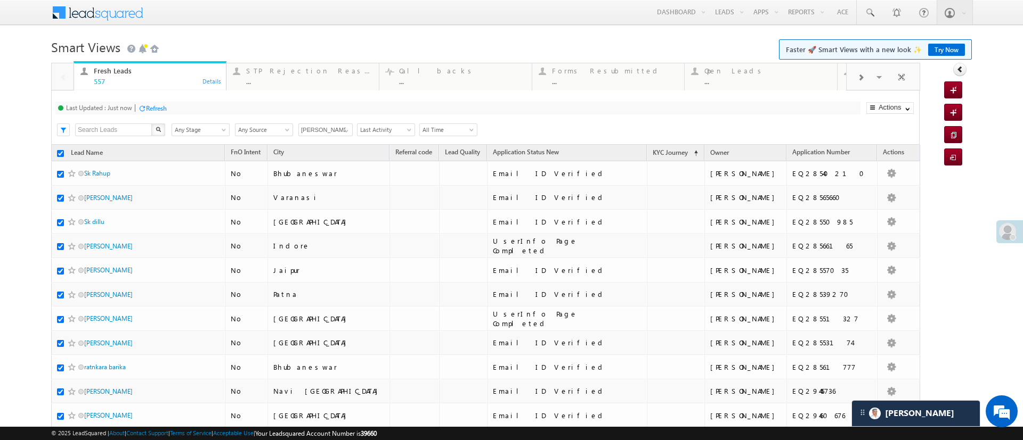
checkbox input "true"
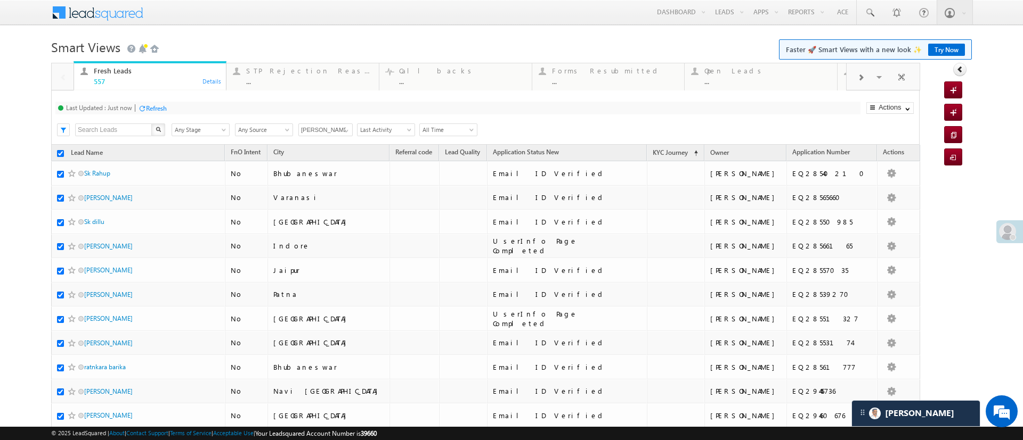
checkbox input "true"
click at [877, 187] on link "Change Owner" at bounding box center [889, 192] width 46 height 12
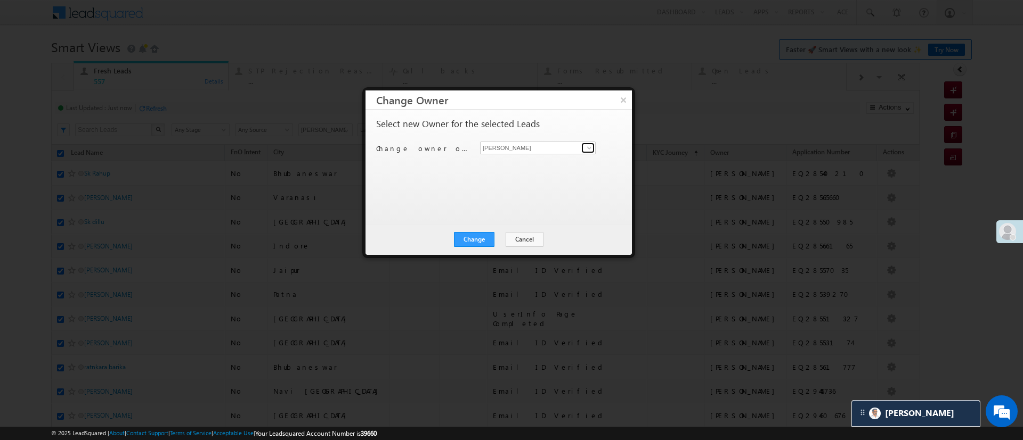
click at [591, 144] on span at bounding box center [589, 148] width 9 height 9
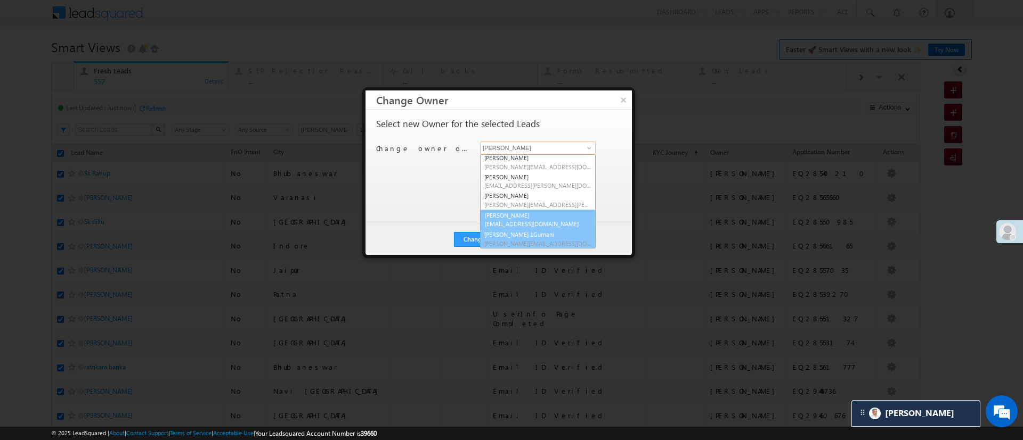
scroll to position [134, 0]
click at [568, 222] on span "Sandeep.Kashyap@angelbroking.com" at bounding box center [537, 224] width 107 height 8
type input "Sandeep Kashyap"
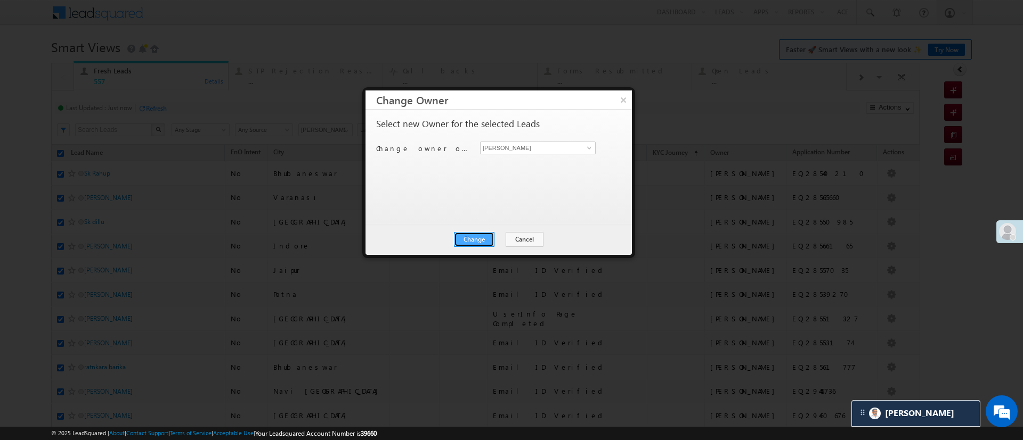
click at [490, 238] on button "Change" at bounding box center [474, 239] width 40 height 15
click at [490, 238] on button "Close" at bounding box center [500, 239] width 34 height 15
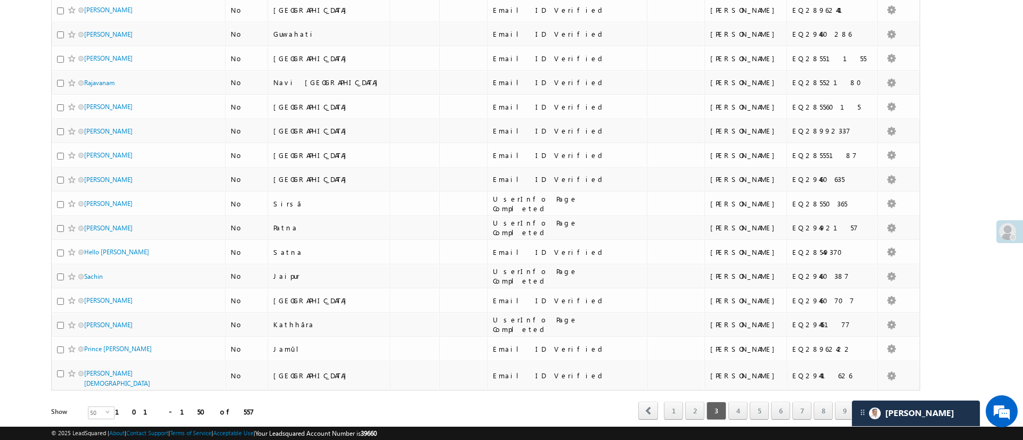
scroll to position [1018, 0]
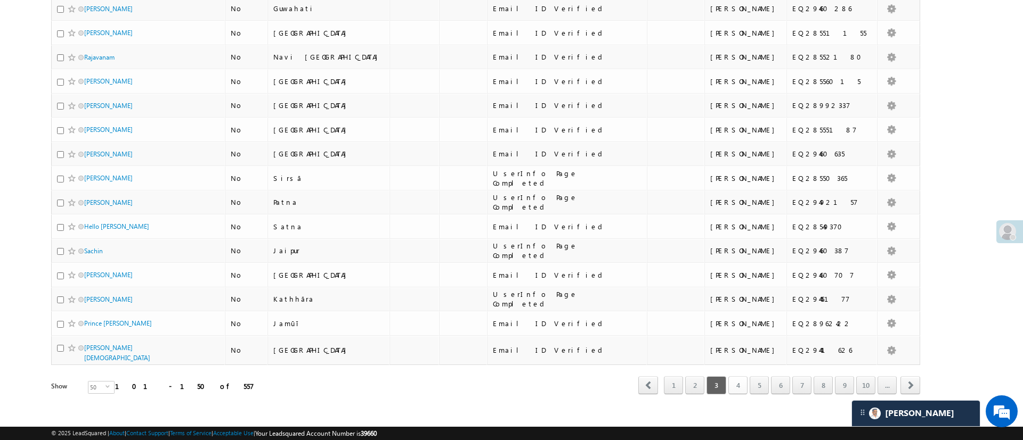
click at [730, 378] on link "4" at bounding box center [737, 386] width 19 height 18
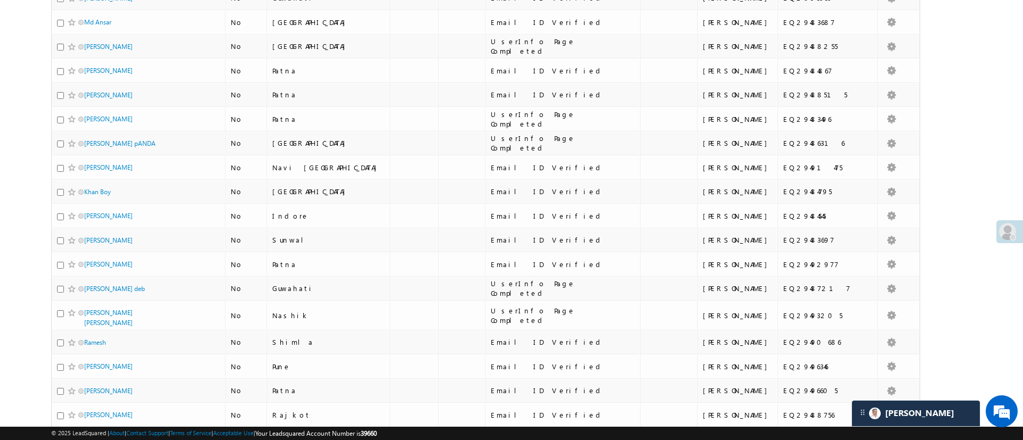
scroll to position [0, 0]
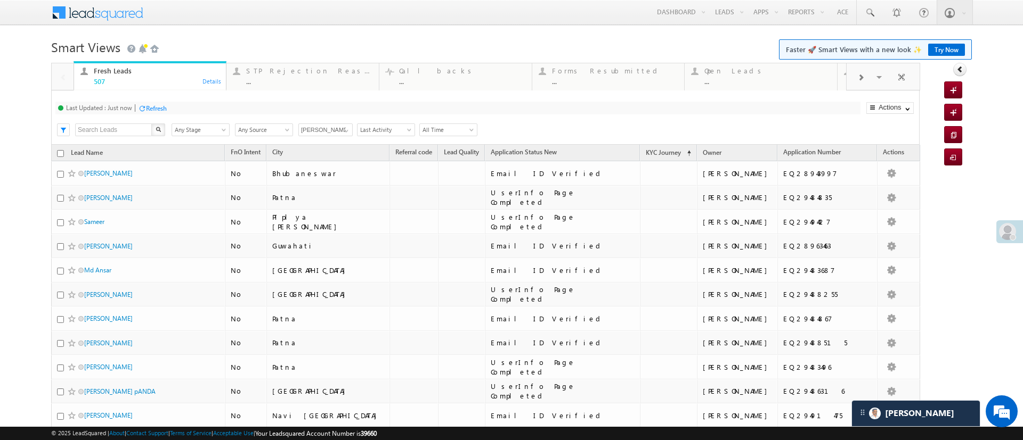
click at [60, 155] on input "checkbox" at bounding box center [60, 153] width 7 height 7
checkbox input "true"
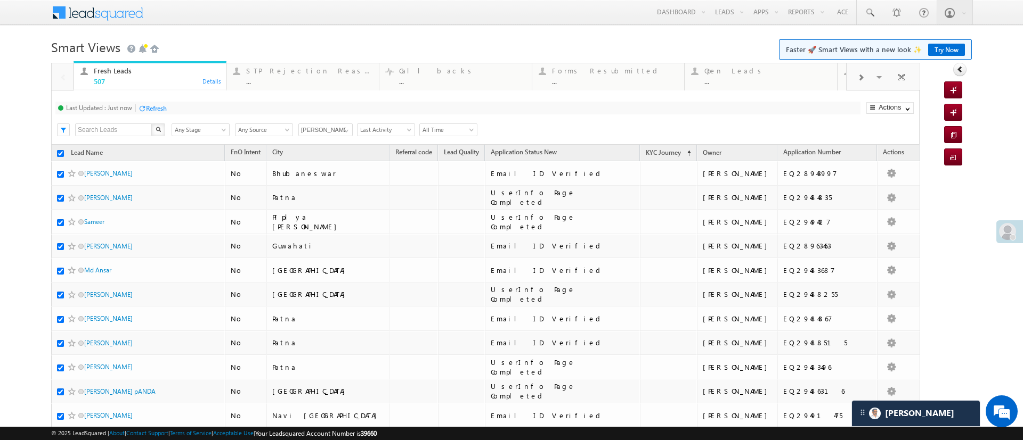
checkbox input "true"
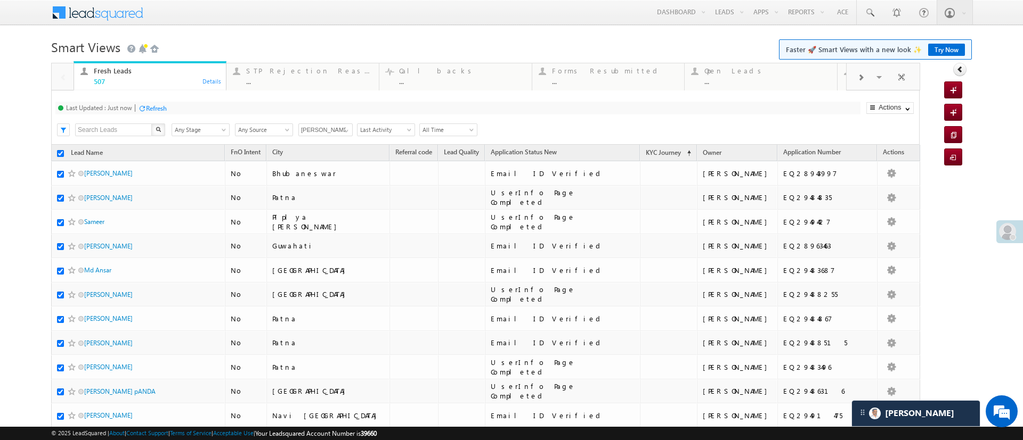
checkbox input "true"
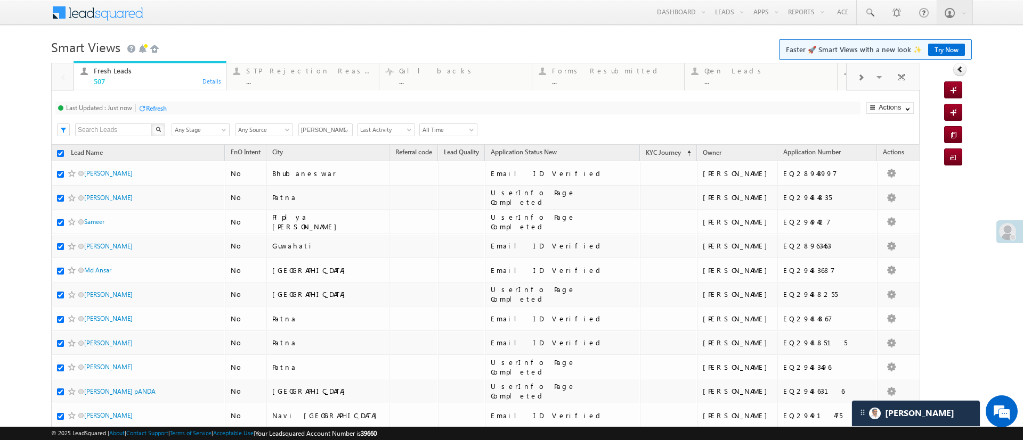
checkbox input "true"
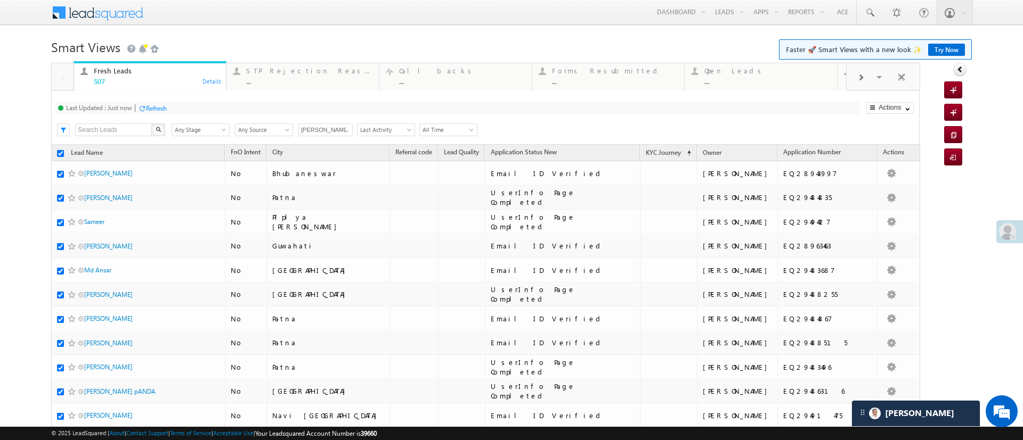
checkbox input "true"
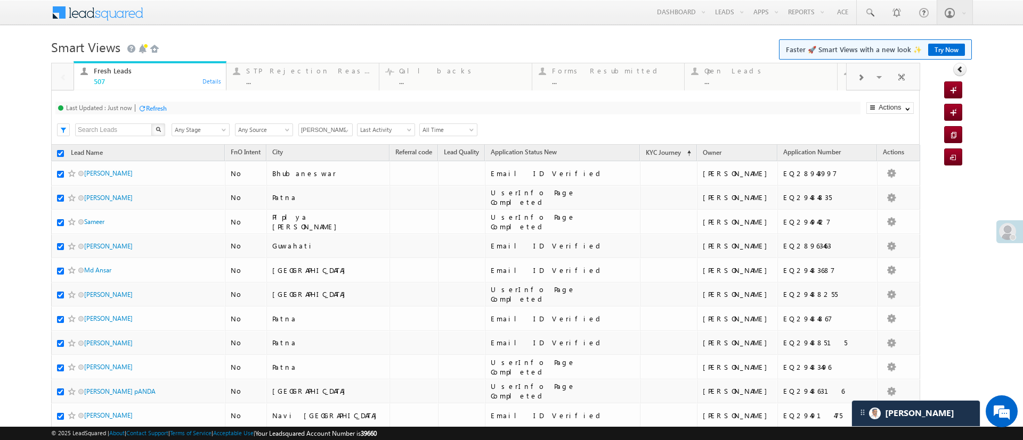
checkbox input "true"
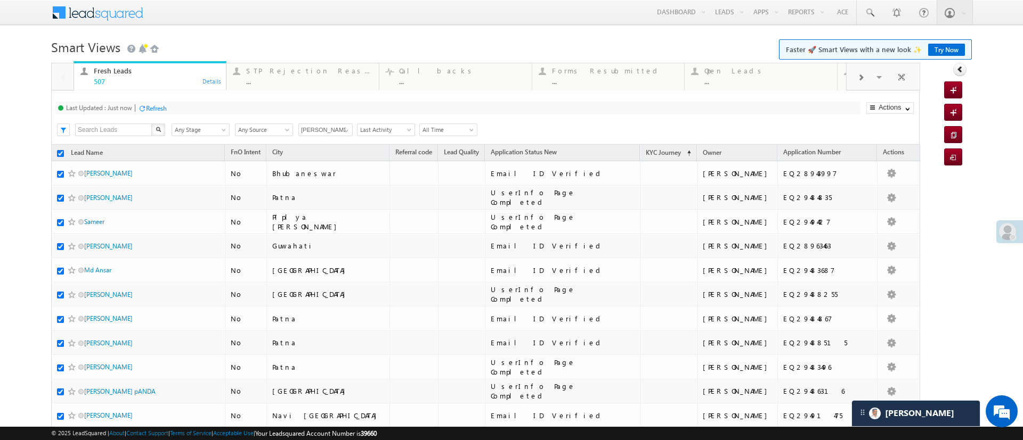
checkbox input "true"
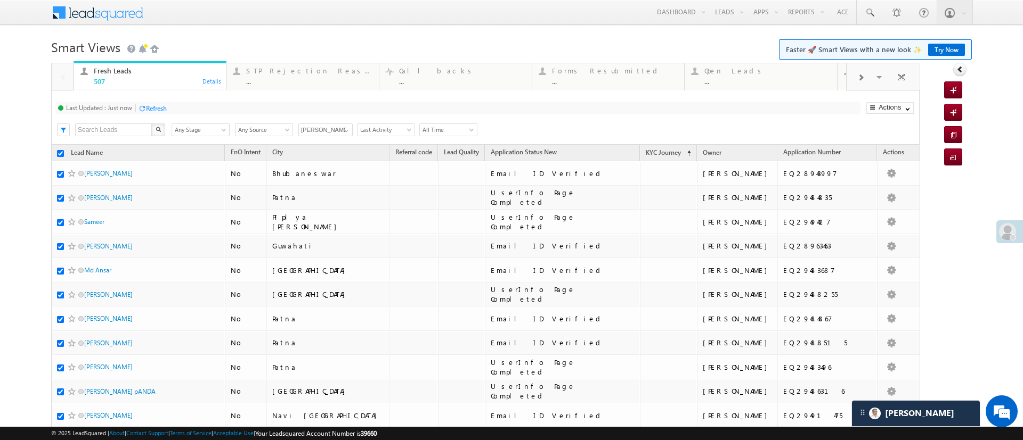
checkbox input "true"
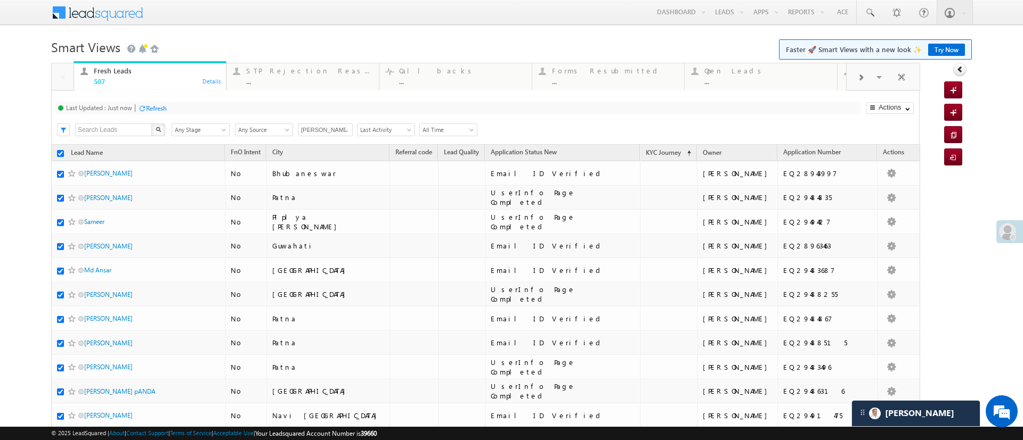
checkbox input "true"
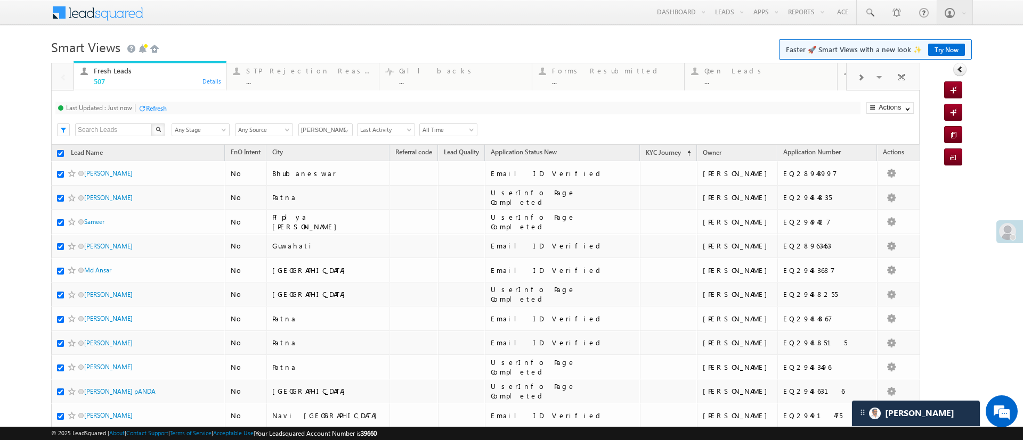
checkbox input "true"
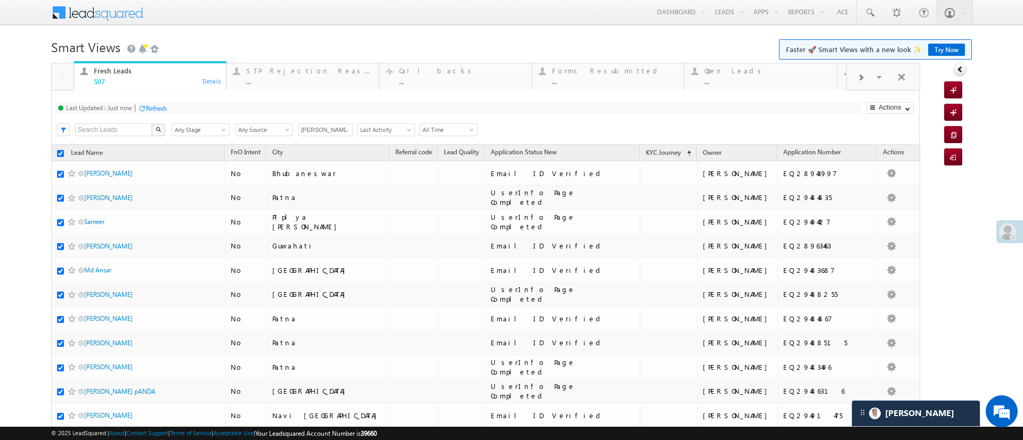
checkbox input "true"
click at [877, 189] on link "Change Owner" at bounding box center [889, 192] width 46 height 12
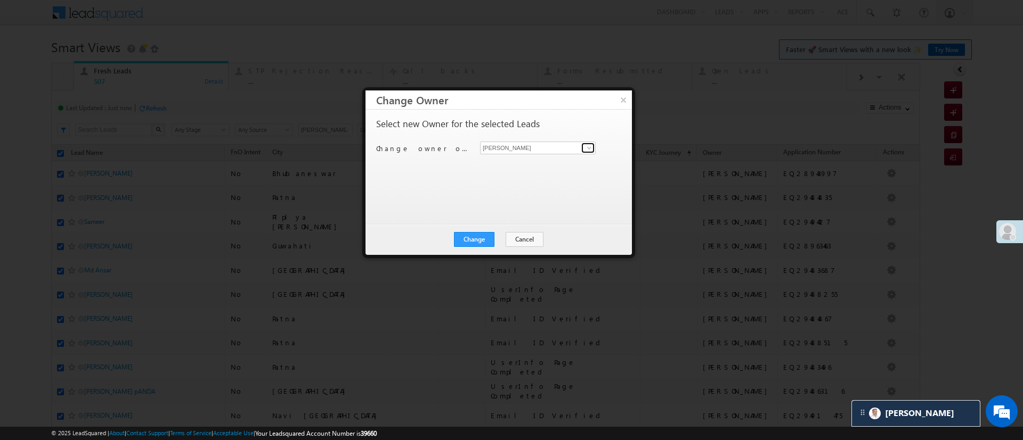
click at [590, 146] on span at bounding box center [589, 148] width 9 height 9
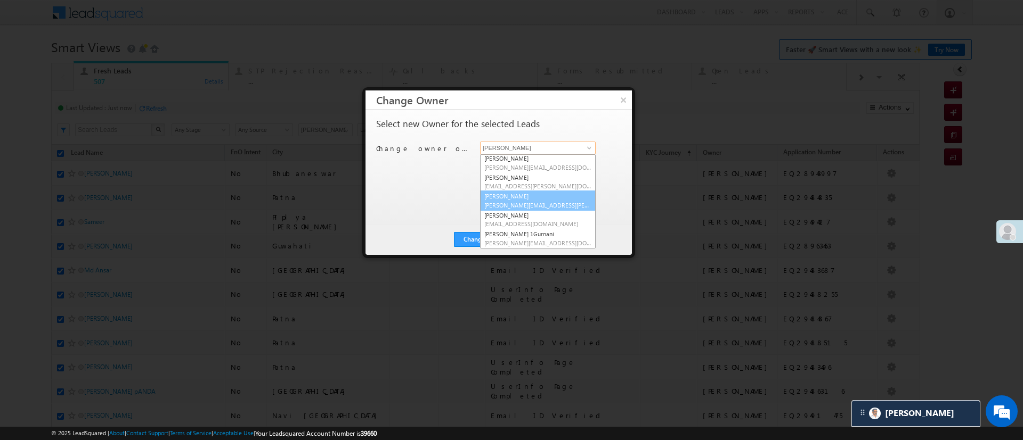
click at [573, 208] on span "NIRAJ.SURYAWANSHI@angelbroking.com" at bounding box center [537, 205] width 107 height 8
type input "NIRAj SURYAWANSHI"
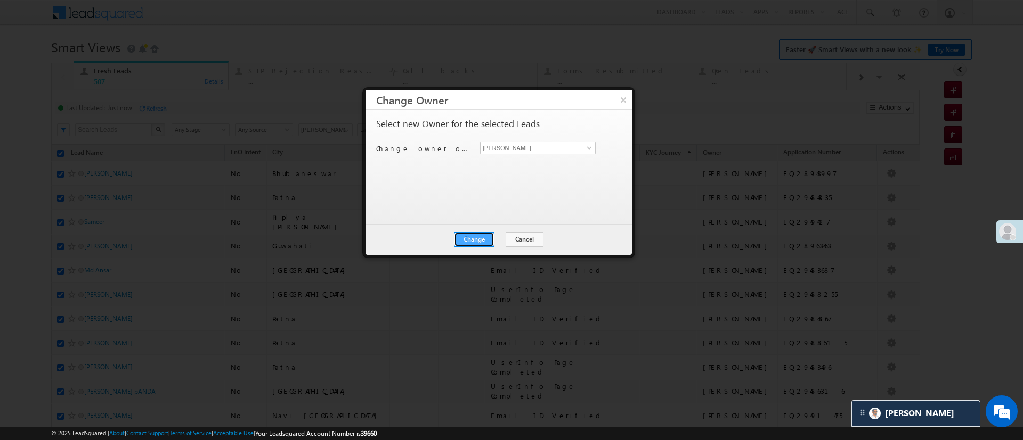
click at [487, 235] on button "Change" at bounding box center [474, 239] width 40 height 15
click at [498, 235] on button "Close" at bounding box center [500, 239] width 34 height 15
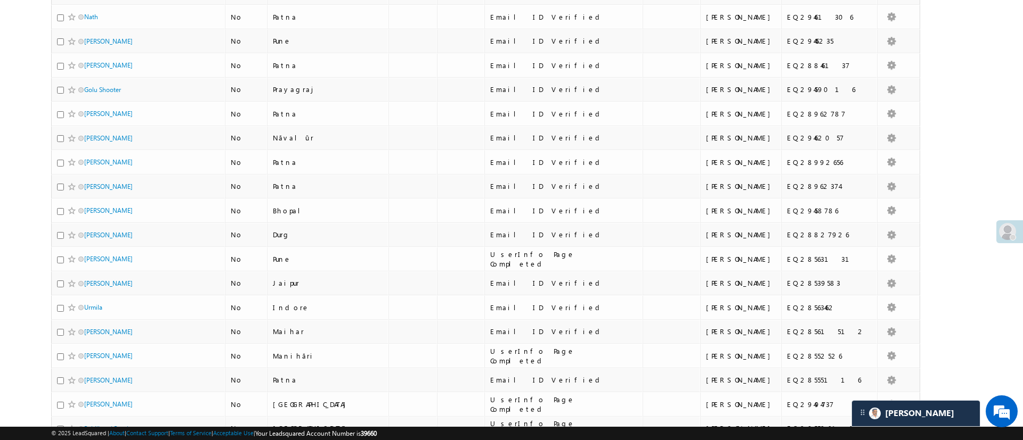
scroll to position [1023, 0]
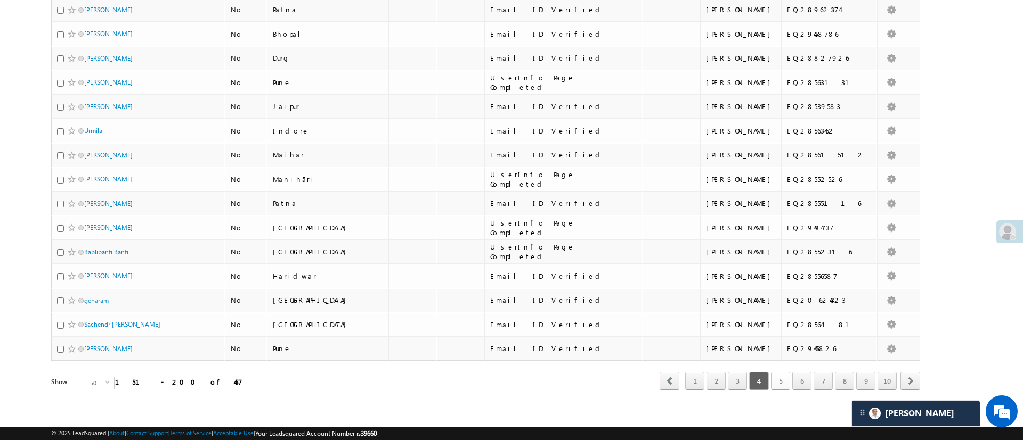
click at [772, 372] on link "5" at bounding box center [780, 381] width 19 height 18
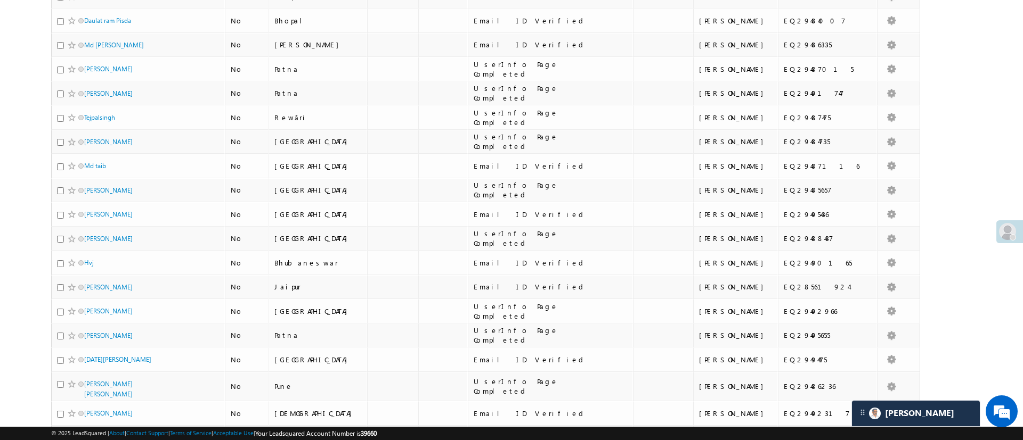
scroll to position [0, 0]
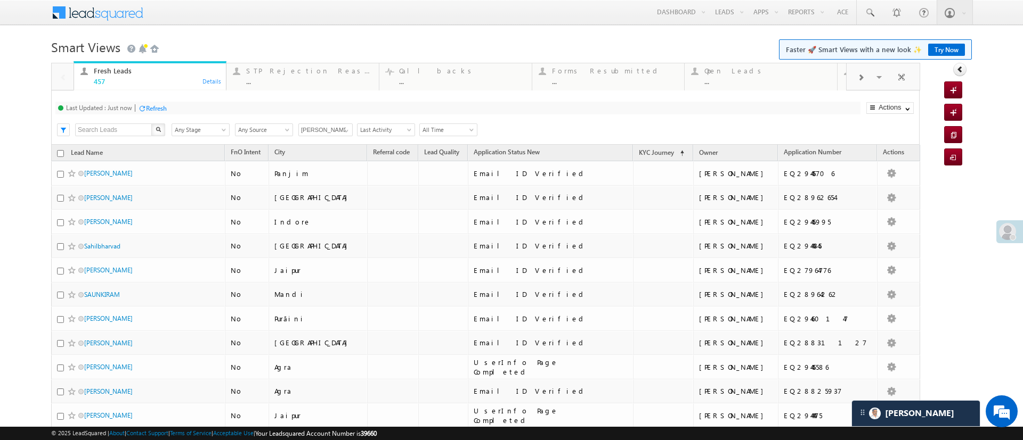
click at [60, 153] on input "checkbox" at bounding box center [60, 153] width 7 height 7
checkbox input "true"
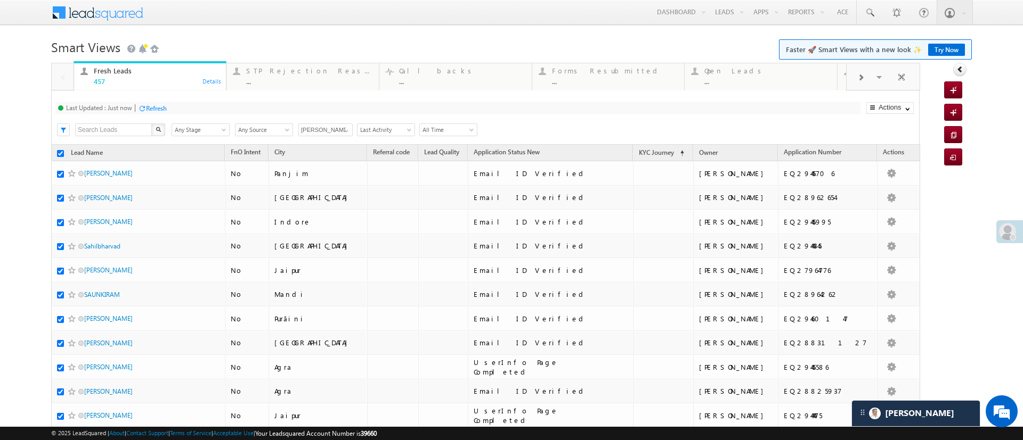
checkbox input "true"
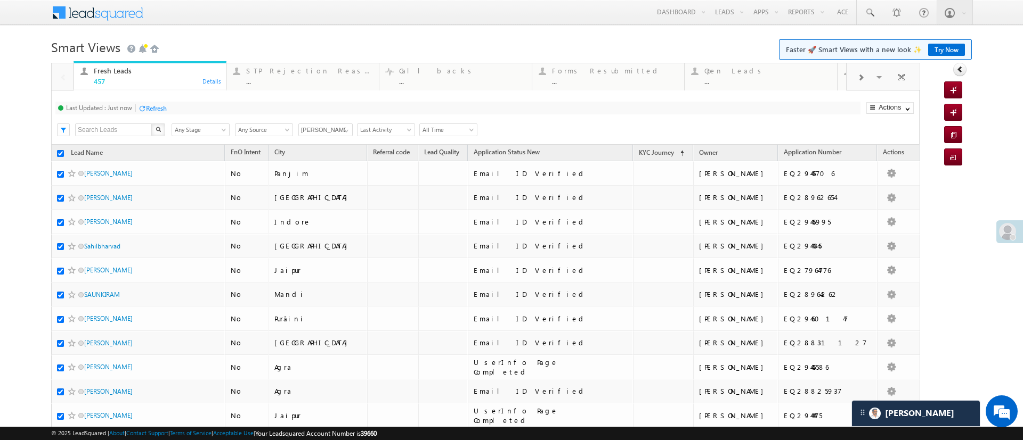
checkbox input "true"
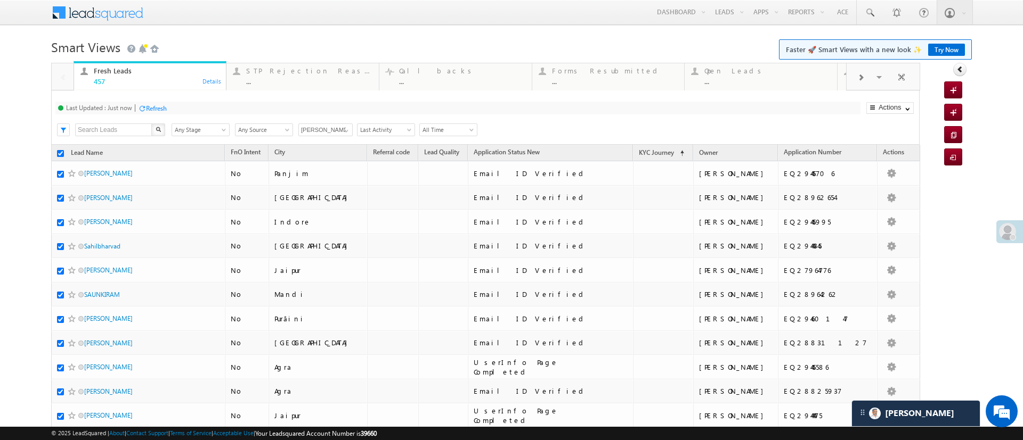
checkbox input "true"
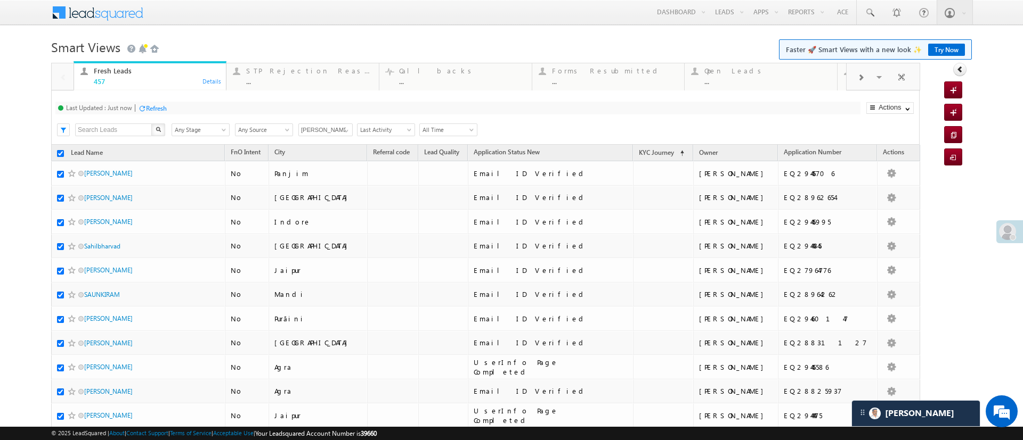
checkbox input "true"
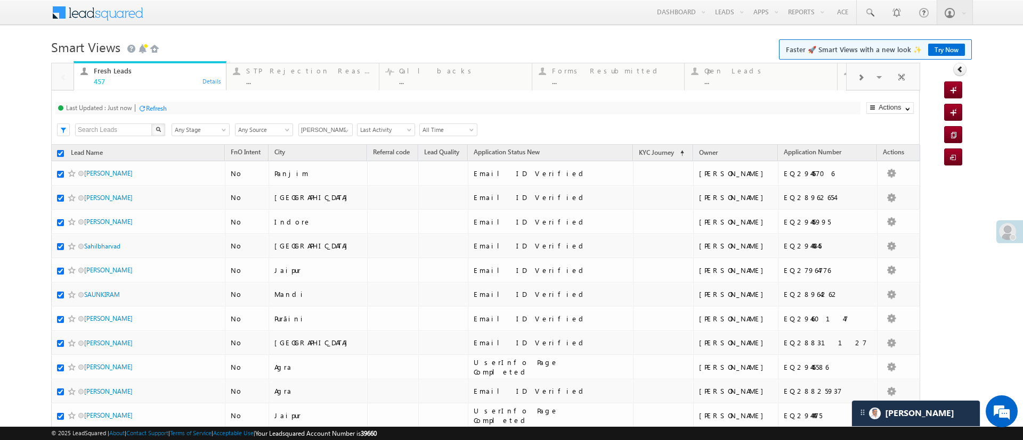
checkbox input "true"
click at [879, 194] on link "Change Owner" at bounding box center [889, 192] width 46 height 12
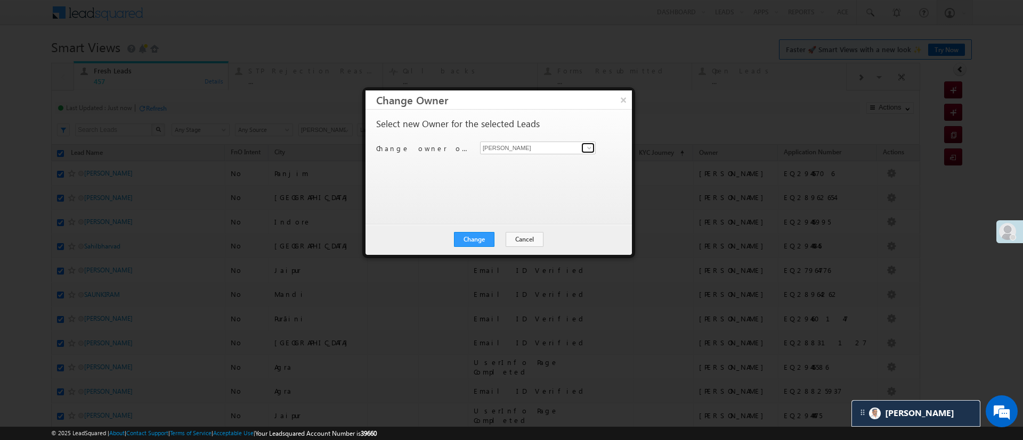
click at [590, 150] on span at bounding box center [589, 148] width 9 height 9
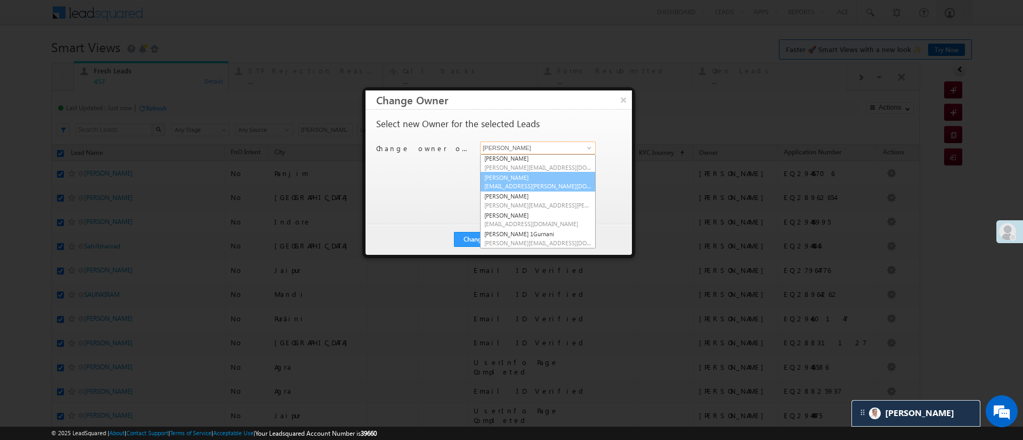
click at [563, 182] on span "Naseeba.Khatoon@angelbroking.com" at bounding box center [537, 186] width 107 height 8
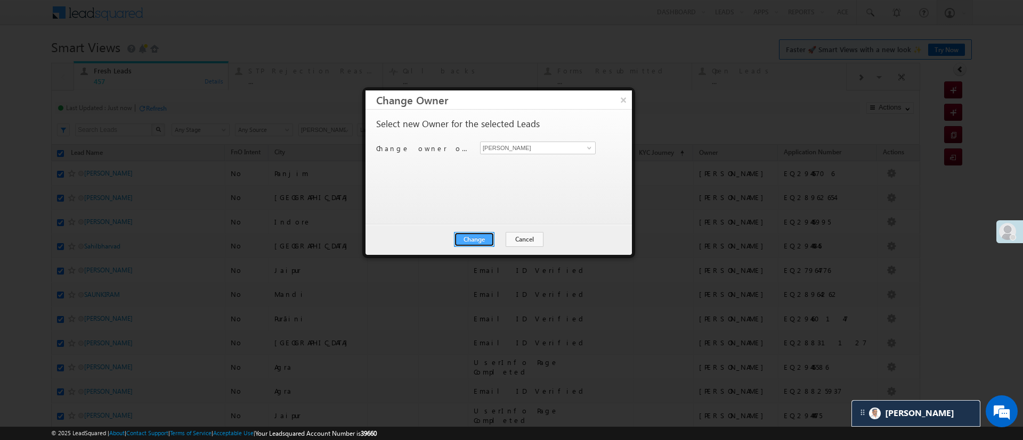
click at [469, 239] on button "Change" at bounding box center [474, 239] width 40 height 15
click at [501, 231] on div "Change Cancel Close" at bounding box center [498, 239] width 266 height 31
click at [502, 238] on button "Close" at bounding box center [500, 239] width 34 height 15
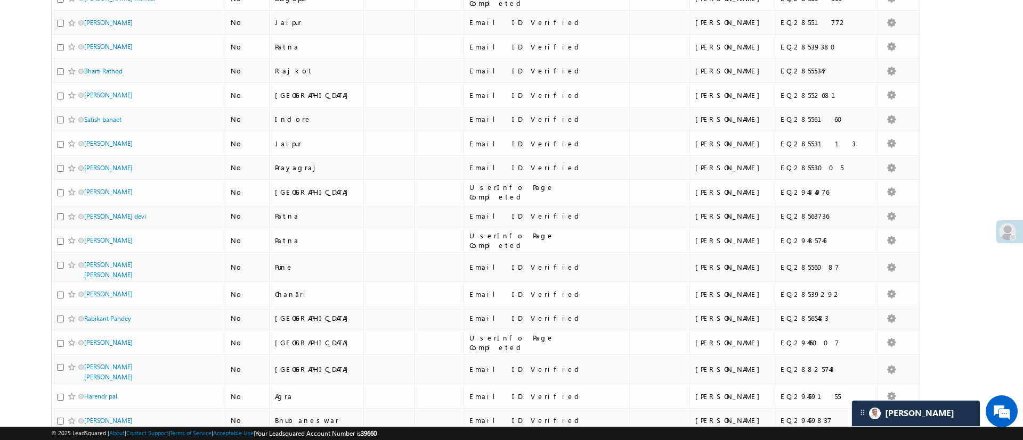
scroll to position [1018, 0]
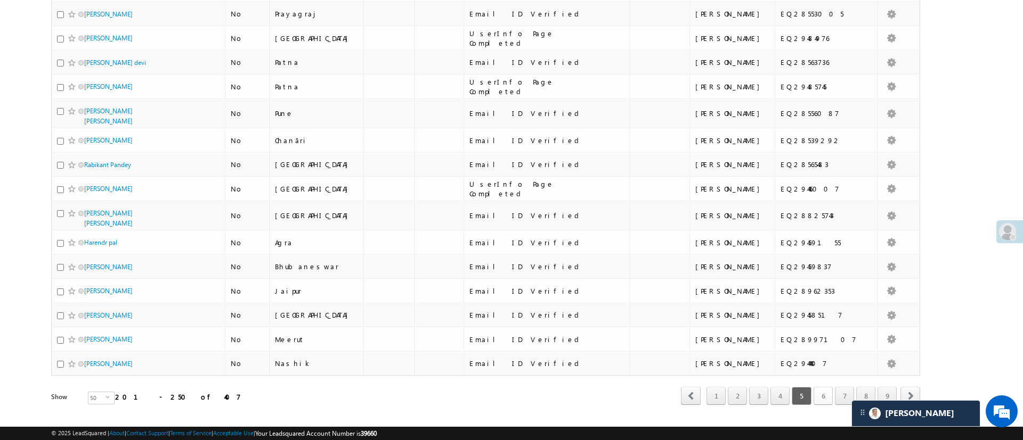
click at [813, 387] on link "6" at bounding box center [822, 396] width 19 height 18
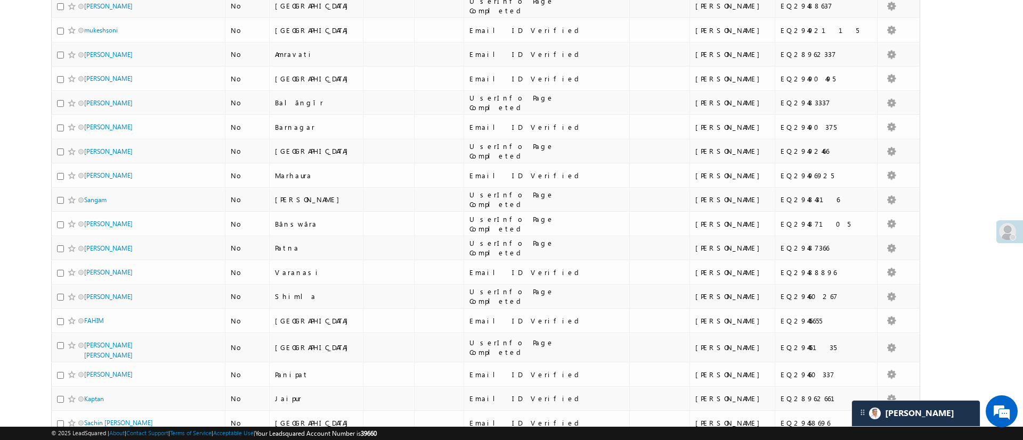
scroll to position [0, 0]
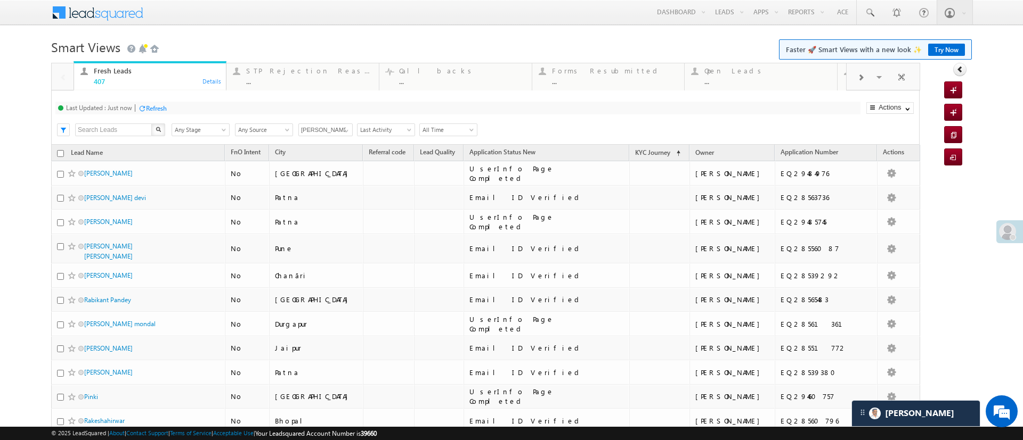
click at [59, 153] on input "checkbox" at bounding box center [60, 153] width 7 height 7
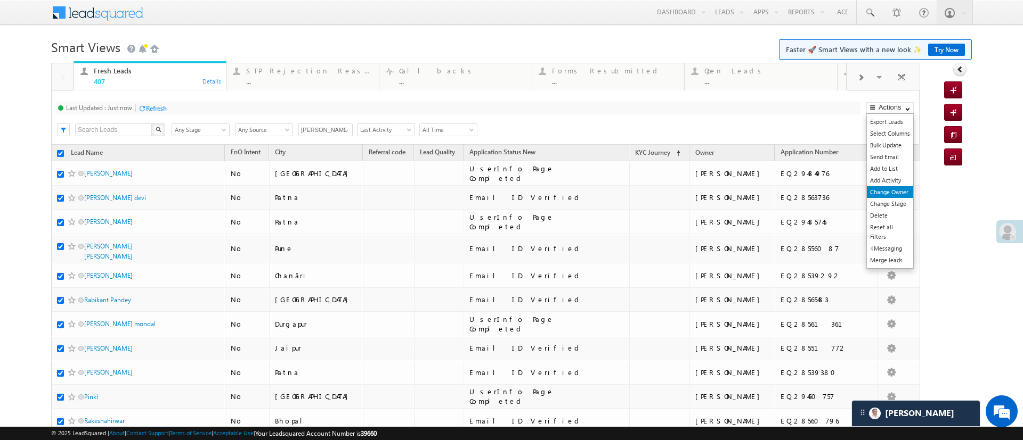
click at [878, 191] on link "Change Owner" at bounding box center [889, 192] width 46 height 12
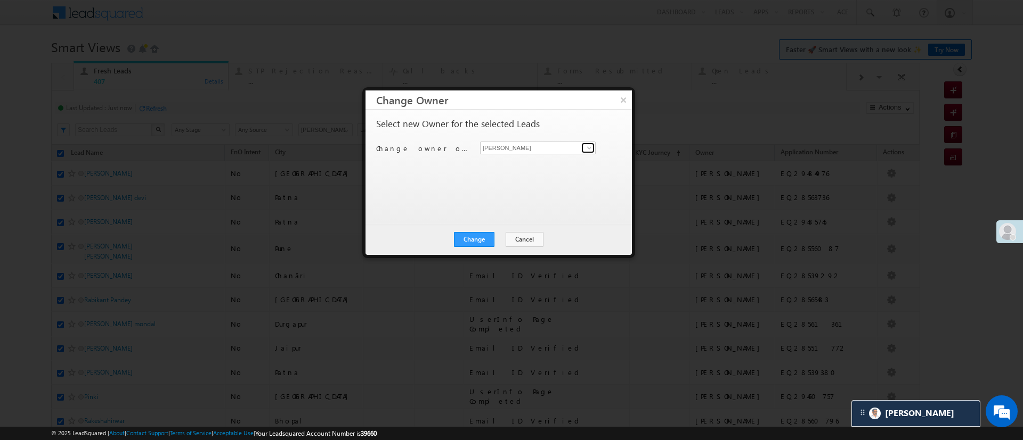
click at [591, 146] on span at bounding box center [589, 148] width 9 height 9
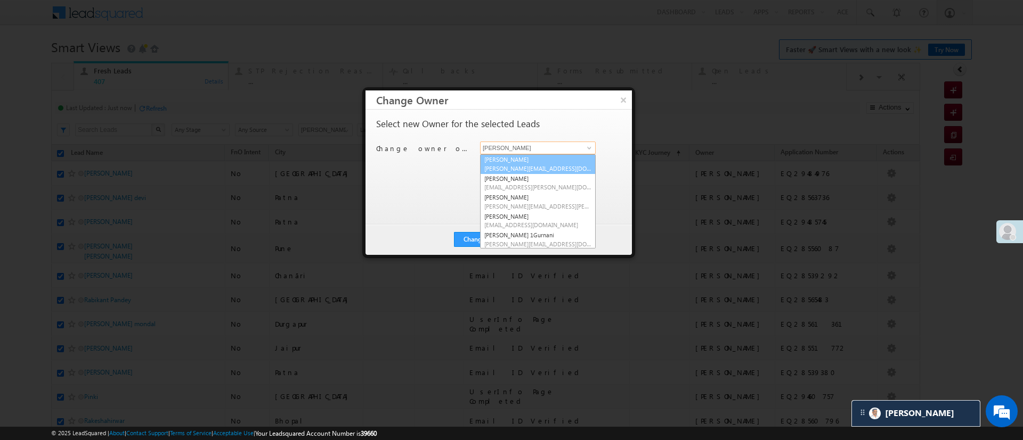
click at [555, 162] on link "Monika Jain Monika.Jain@angelbroking.com" at bounding box center [538, 164] width 116 height 20
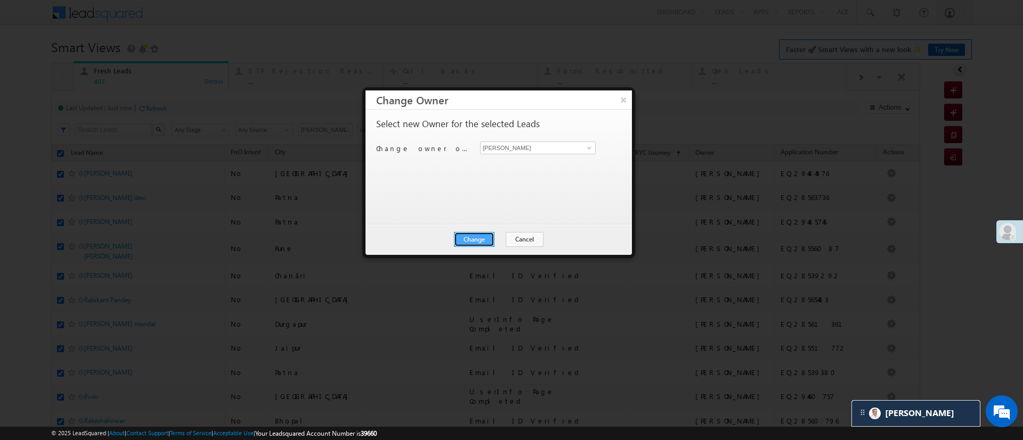
click at [478, 239] on button "Change" at bounding box center [474, 239] width 40 height 15
click at [494, 242] on button "Close" at bounding box center [500, 239] width 34 height 15
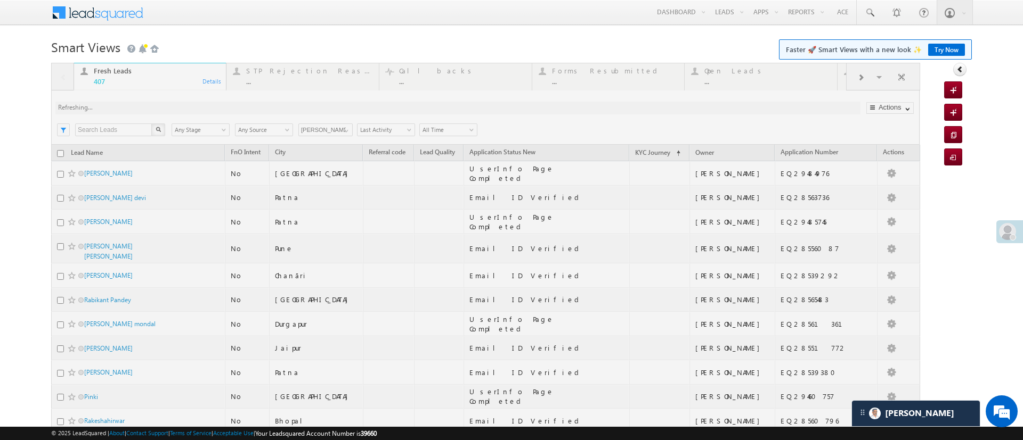
scroll to position [1018, 0]
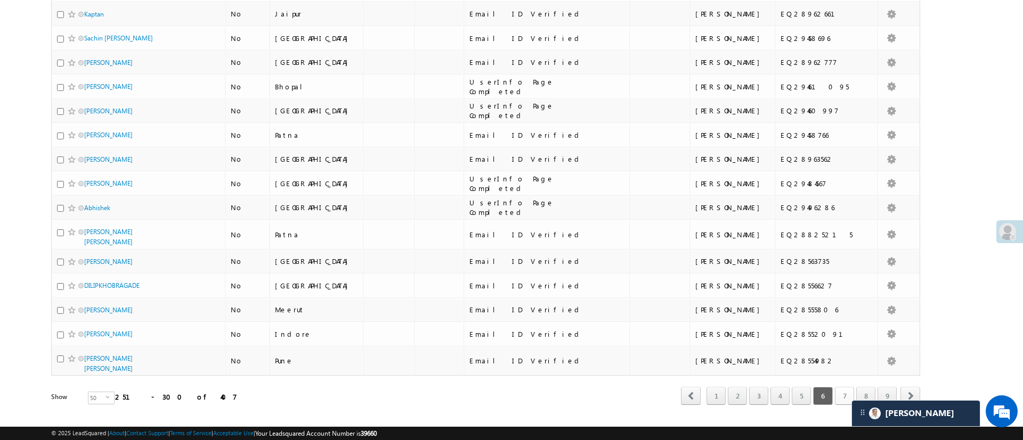
click at [835, 387] on link "7" at bounding box center [844, 396] width 19 height 18
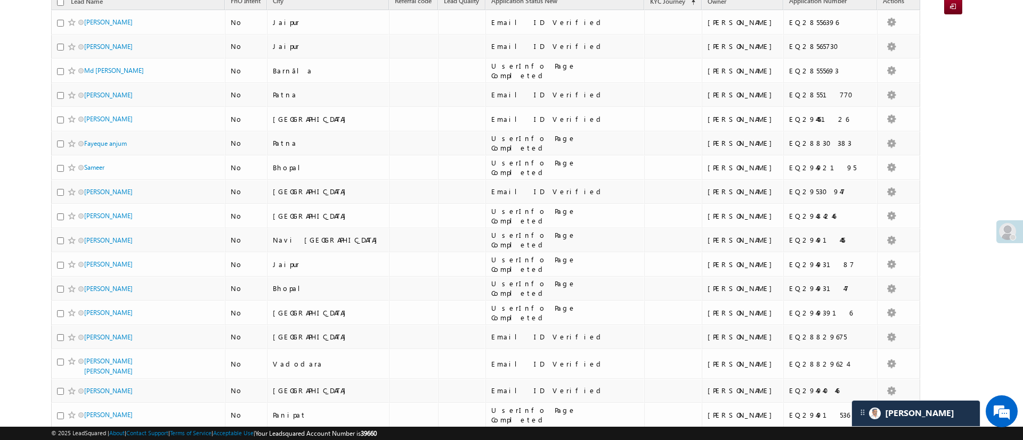
scroll to position [0, 0]
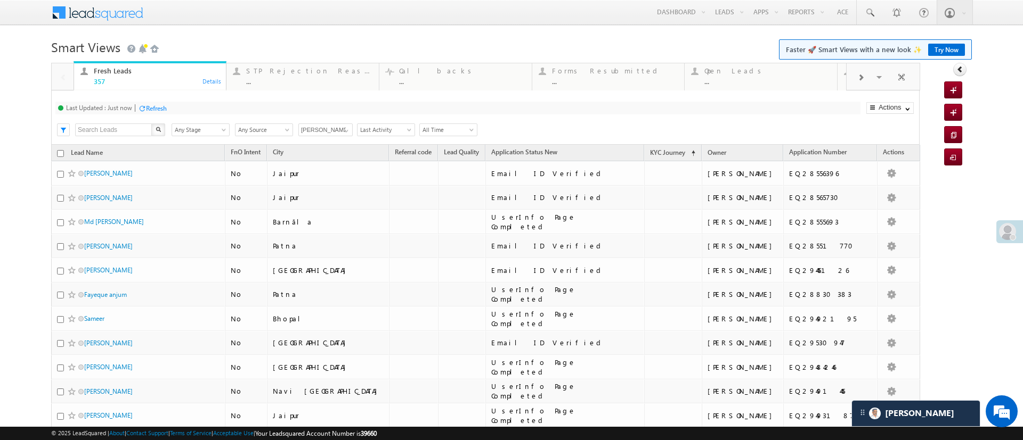
click at [61, 154] on input "checkbox" at bounding box center [60, 153] width 7 height 7
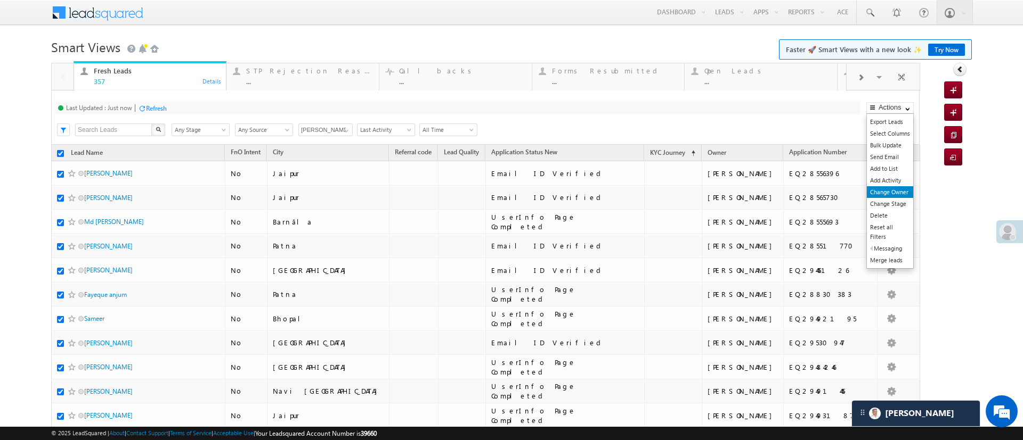
click at [870, 190] on link "Change Owner" at bounding box center [889, 192] width 46 height 12
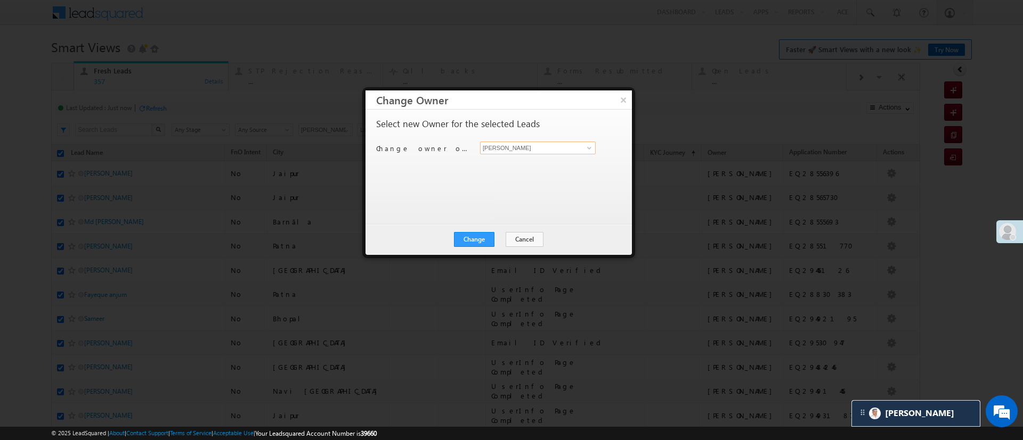
click at [584, 142] on input "[PERSON_NAME]" at bounding box center [538, 148] width 116 height 13
click at [586, 146] on span at bounding box center [589, 148] width 9 height 9
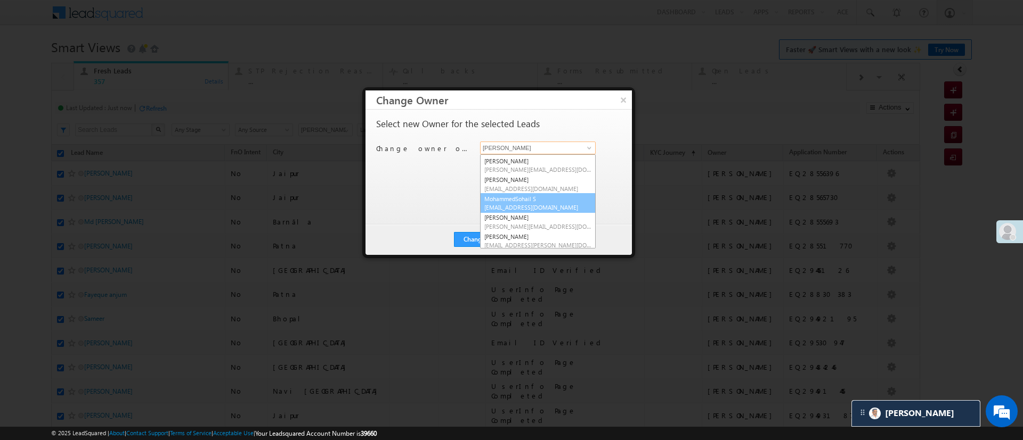
click at [556, 195] on link "MohammedSohail S MohammedSohail.S@angelbroking.com" at bounding box center [538, 203] width 116 height 20
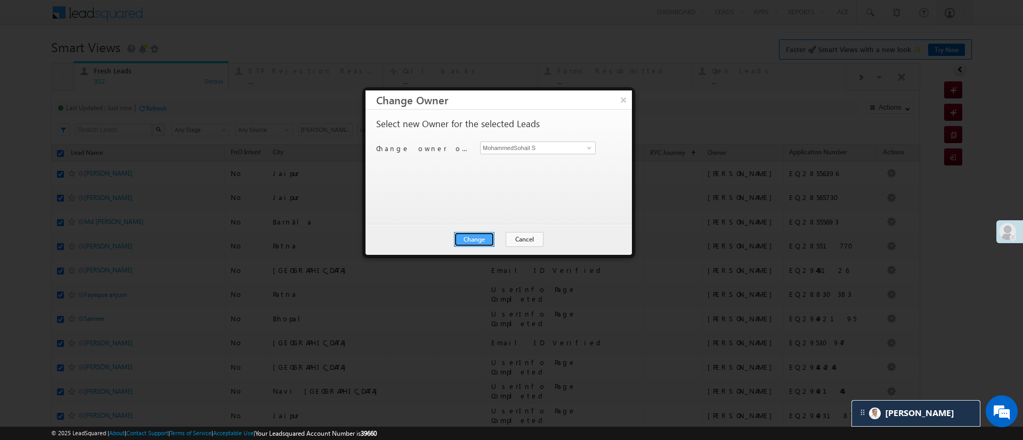
click at [480, 234] on button "Change" at bounding box center [474, 239] width 40 height 15
click at [495, 235] on button "Close" at bounding box center [500, 239] width 34 height 15
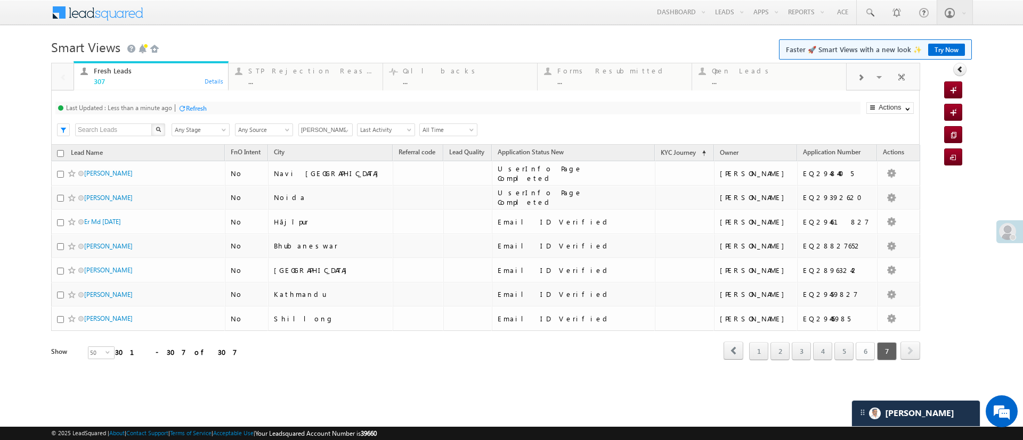
click at [863, 350] on link "6" at bounding box center [864, 351] width 19 height 18
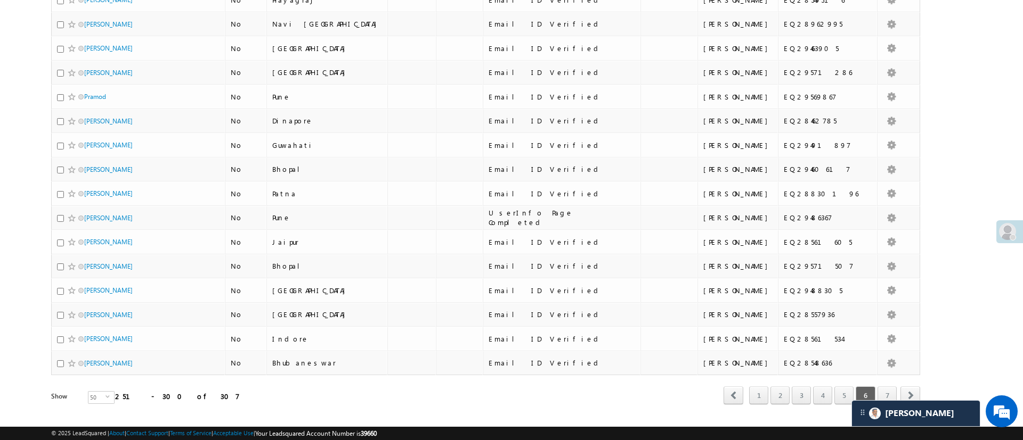
scroll to position [0, 0]
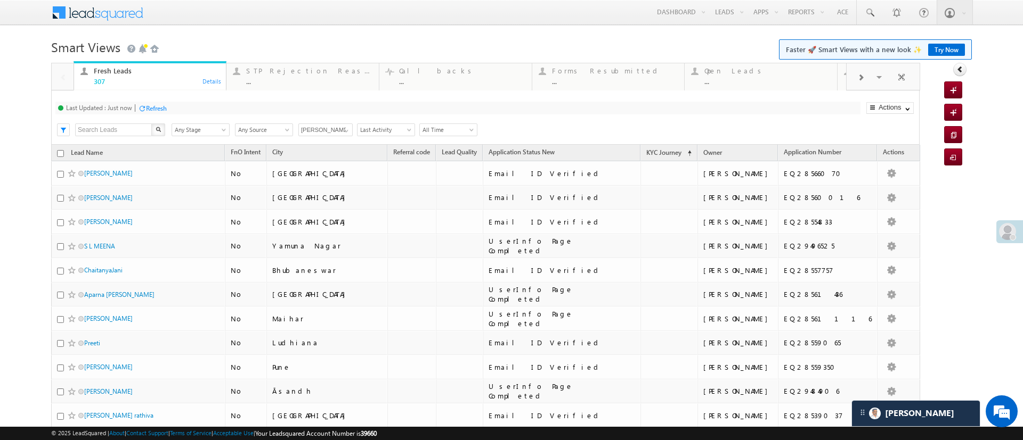
click at [62, 155] on input "checkbox" at bounding box center [60, 153] width 7 height 7
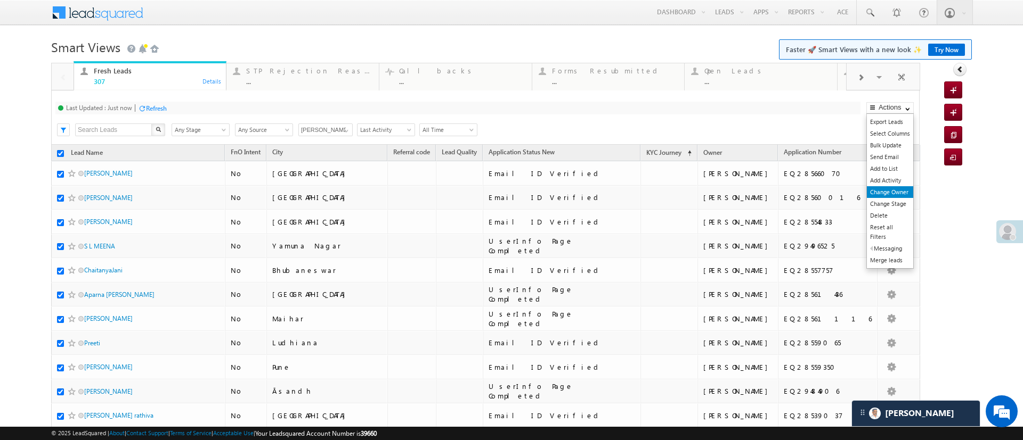
click at [882, 189] on link "Change Owner" at bounding box center [889, 192] width 46 height 12
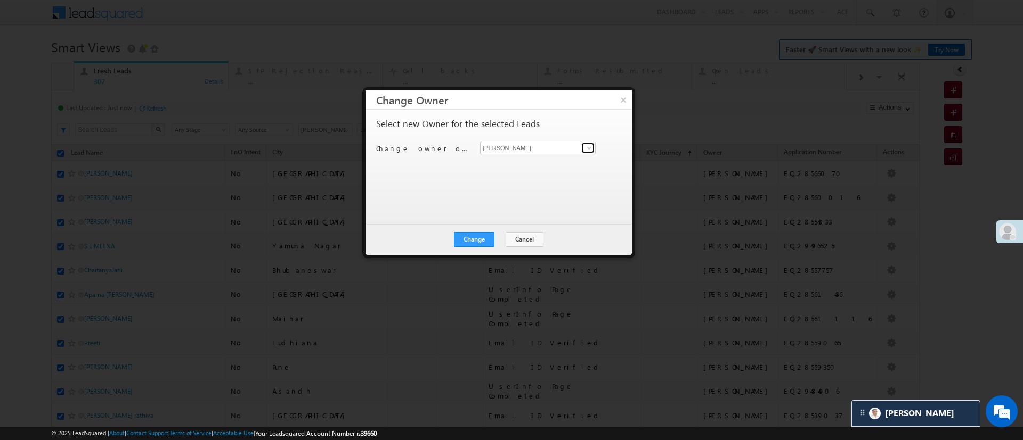
click at [587, 146] on span at bounding box center [589, 148] width 9 height 9
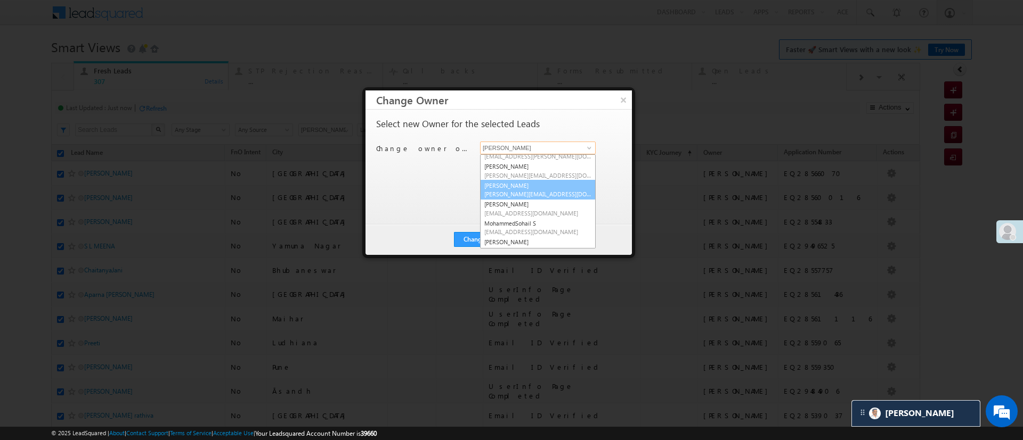
click at [552, 193] on span "Lavisha.Gautam@angelbroking.com" at bounding box center [537, 194] width 107 height 8
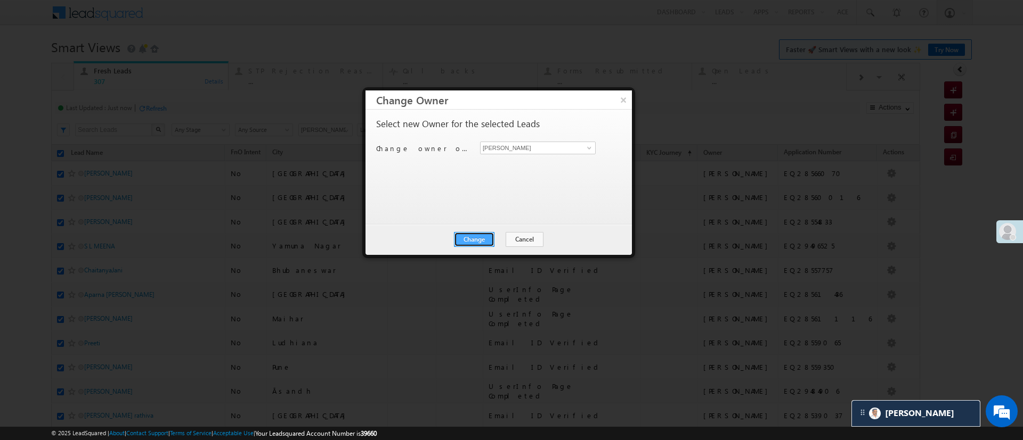
click at [478, 240] on button "Change" at bounding box center [474, 239] width 40 height 15
click at [497, 236] on button "Close" at bounding box center [500, 239] width 34 height 15
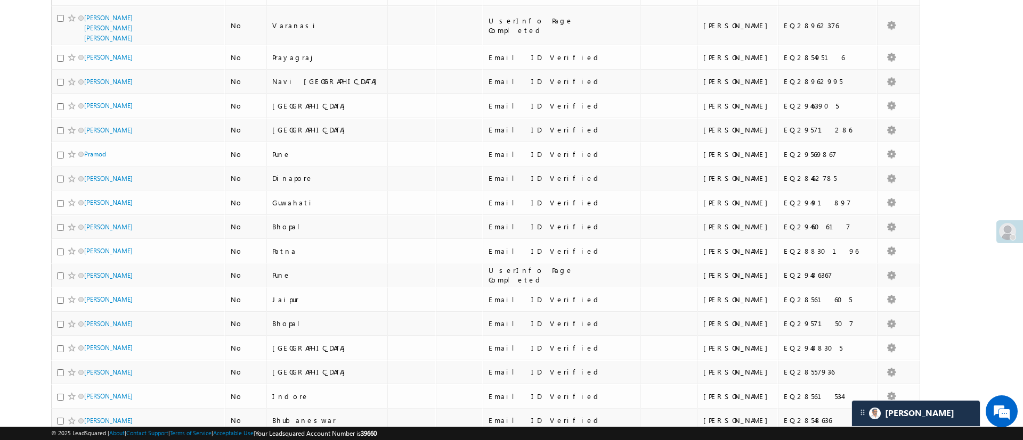
scroll to position [1018, 0]
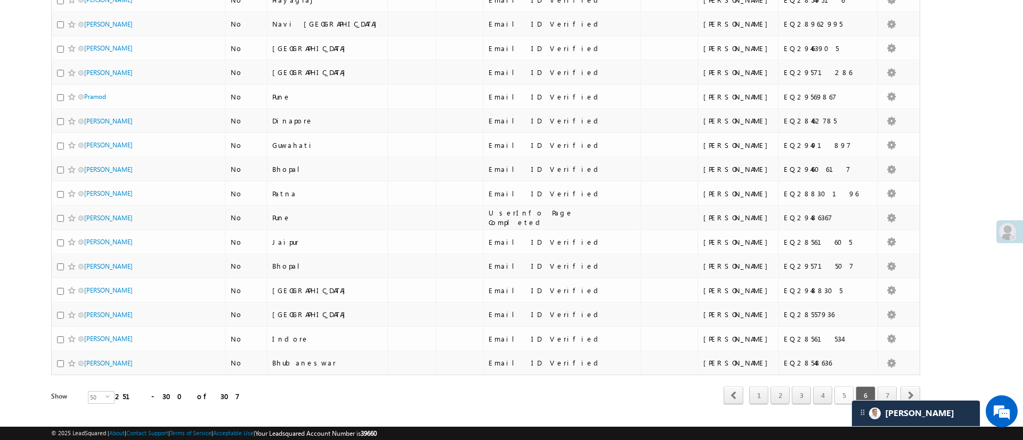
click at [834, 387] on link "5" at bounding box center [843, 396] width 19 height 18
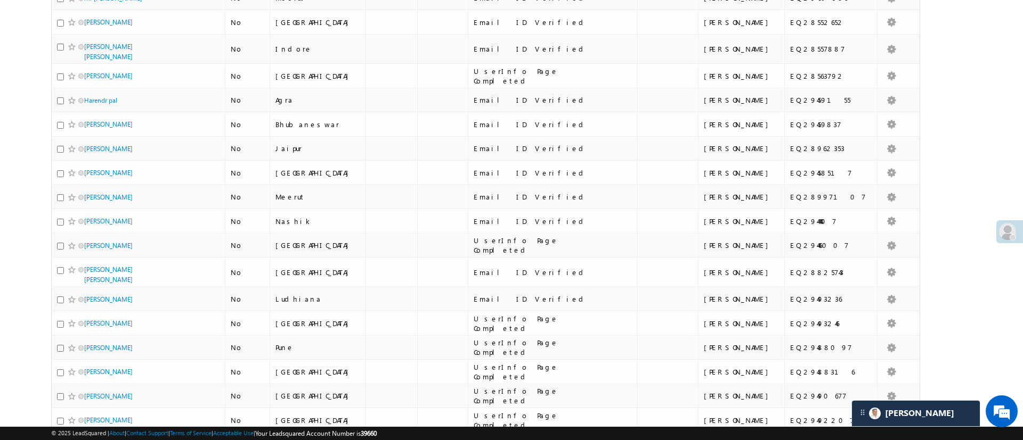
scroll to position [0, 0]
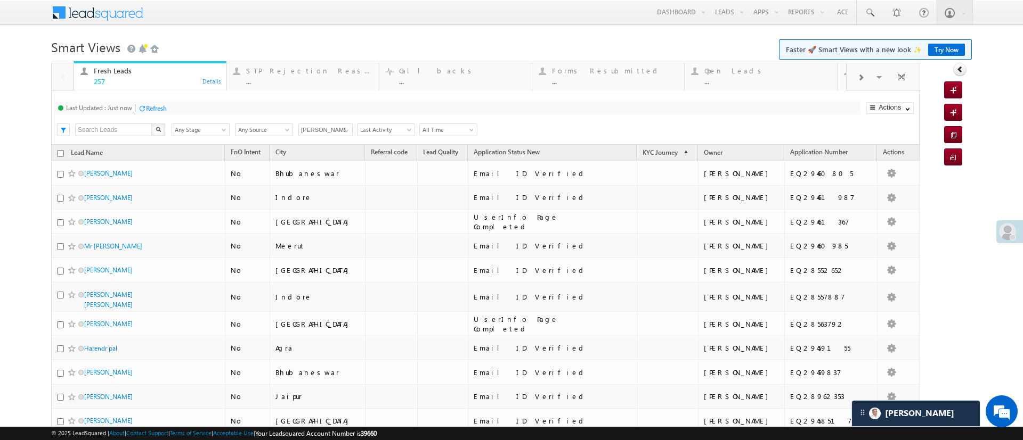
click at [57, 157] on th "Lead Name" at bounding box center [138, 153] width 174 height 17
click at [58, 154] on input "checkbox" at bounding box center [60, 153] width 7 height 7
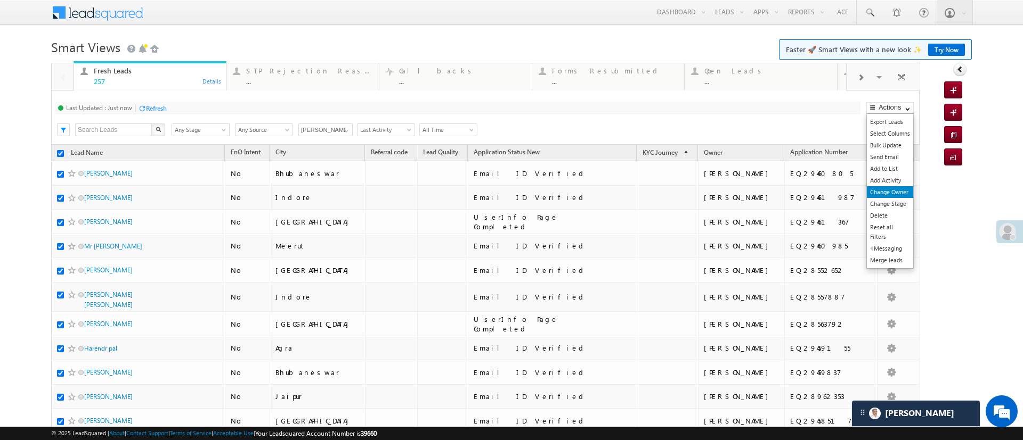
click at [872, 190] on link "Change Owner" at bounding box center [889, 192] width 46 height 12
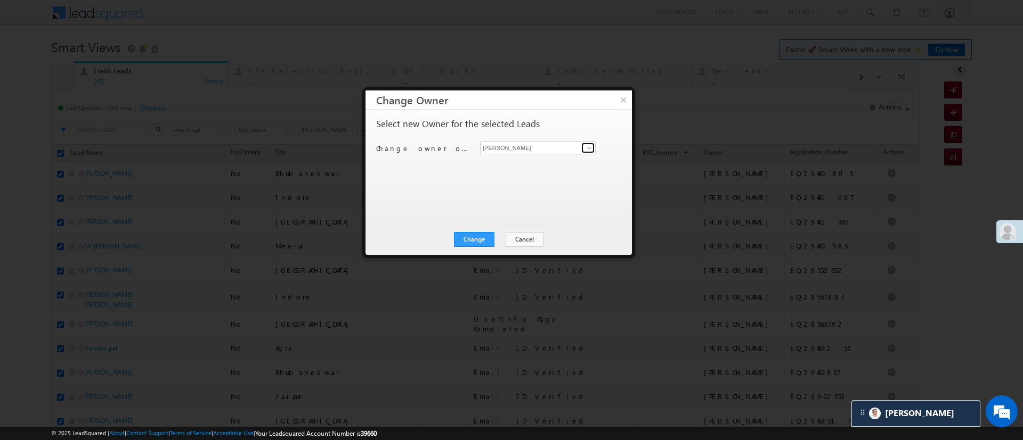
click at [586, 145] on span at bounding box center [589, 148] width 9 height 9
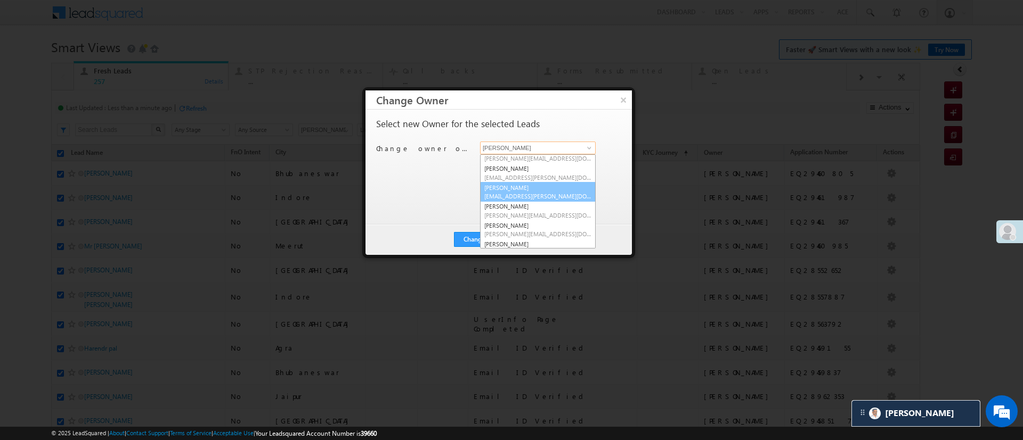
click at [563, 191] on link "Hemant Nandwana Hemant.Nandwana@angelbroking.com" at bounding box center [538, 192] width 116 height 20
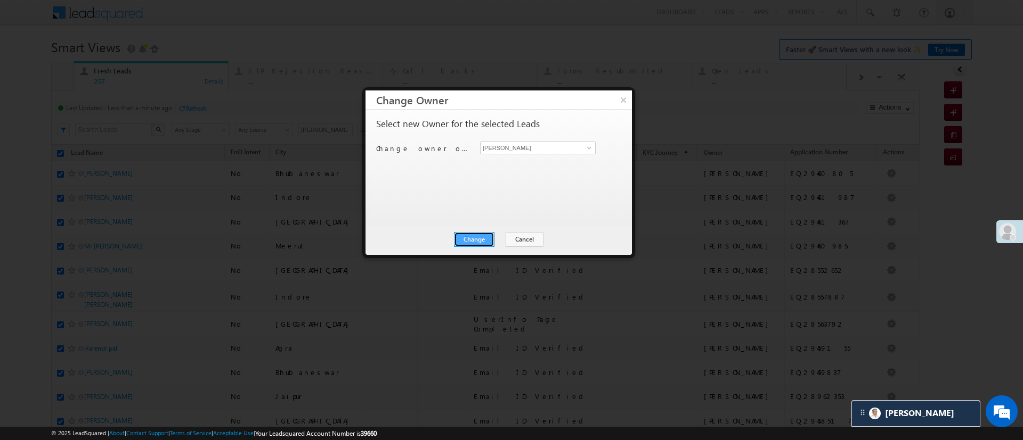
click at [485, 241] on button "Change" at bounding box center [474, 239] width 40 height 15
click at [500, 238] on button "Close" at bounding box center [500, 239] width 34 height 15
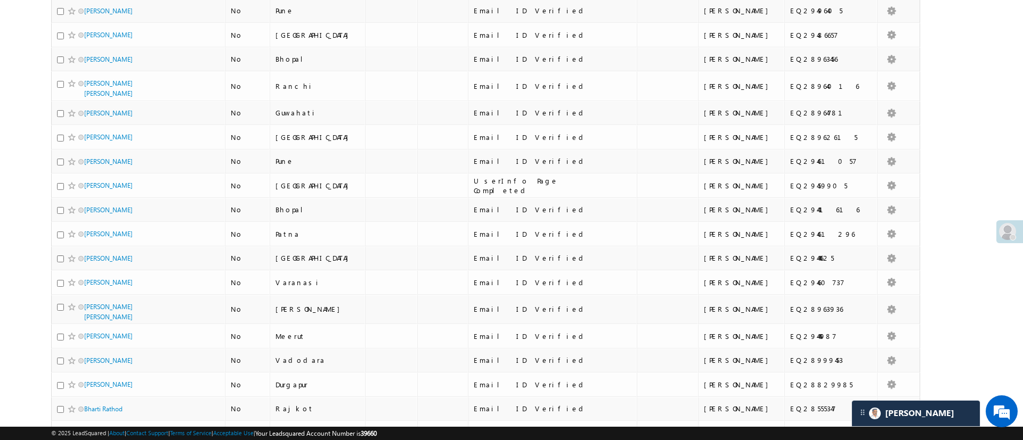
scroll to position [1018, 0]
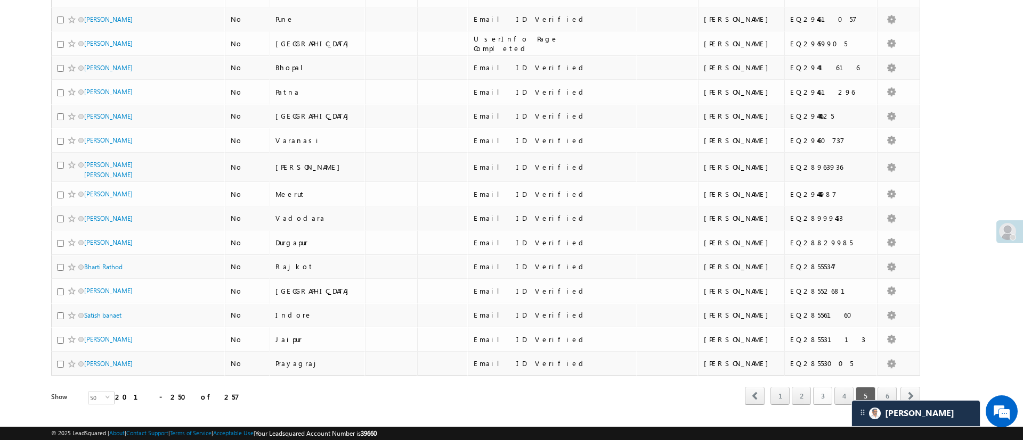
click at [813, 387] on link "3" at bounding box center [822, 396] width 19 height 18
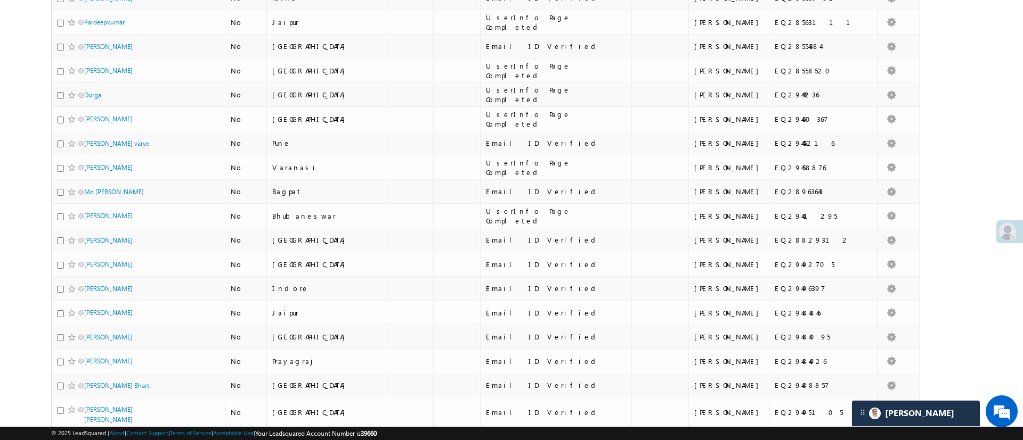
scroll to position [0, 0]
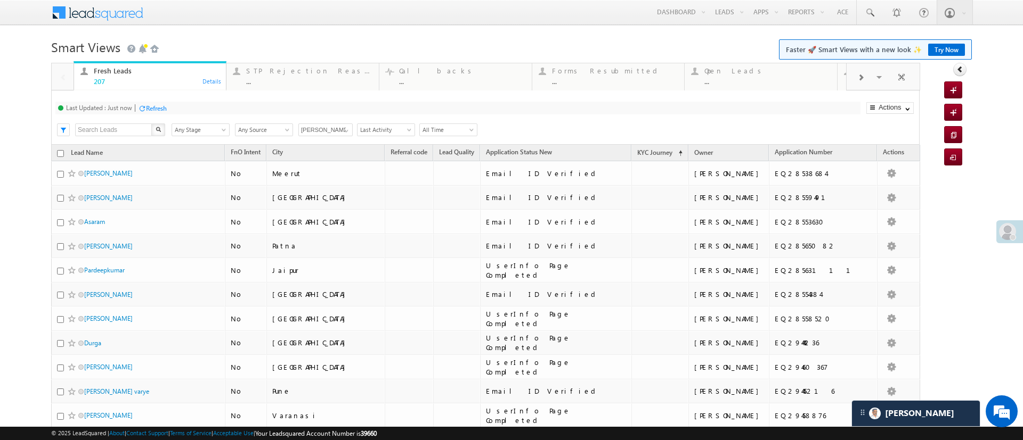
click at [59, 154] on input "checkbox" at bounding box center [60, 153] width 7 height 7
click at [61, 156] on input "checkbox" at bounding box center [60, 153] width 7 height 7
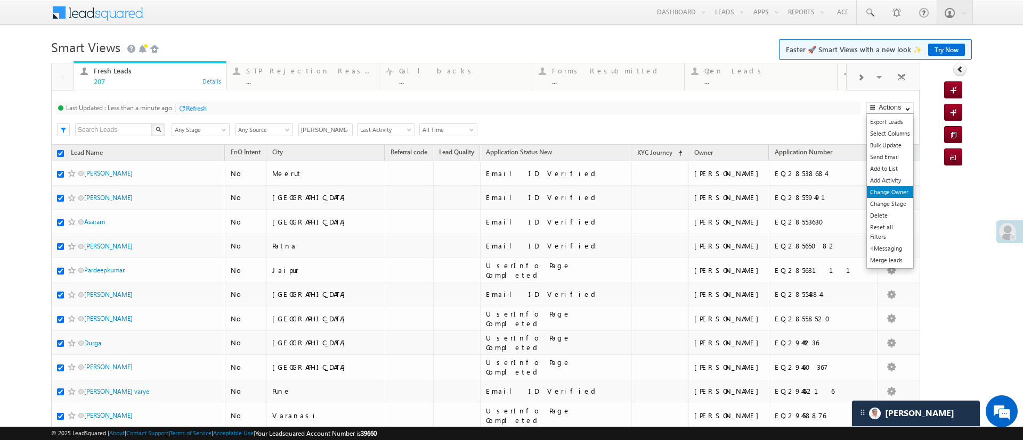
click at [886, 192] on link "Change Owner" at bounding box center [889, 192] width 46 height 12
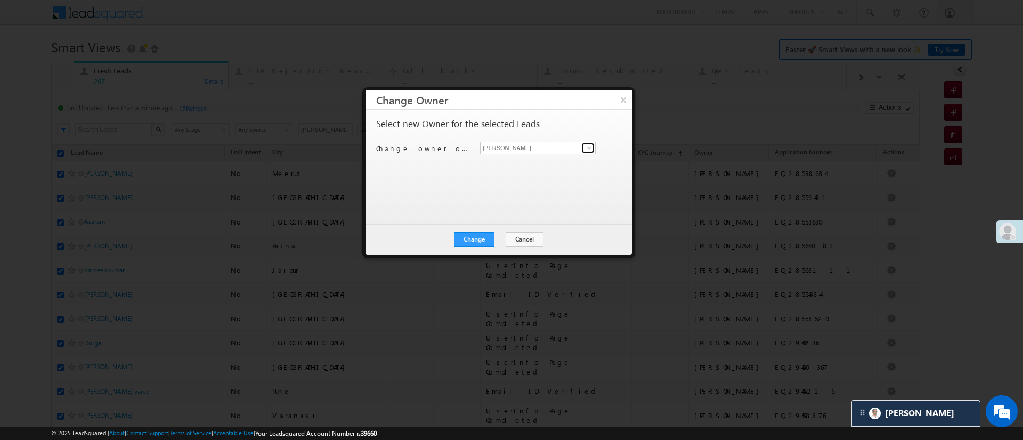
click at [590, 146] on span at bounding box center [589, 148] width 9 height 9
click at [558, 161] on link "Aakansha .d Aakansha.D@angelbroking.com" at bounding box center [538, 164] width 116 height 20
click at [483, 240] on button "Change" at bounding box center [474, 239] width 40 height 15
click at [487, 240] on button "Close" at bounding box center [500, 239] width 34 height 15
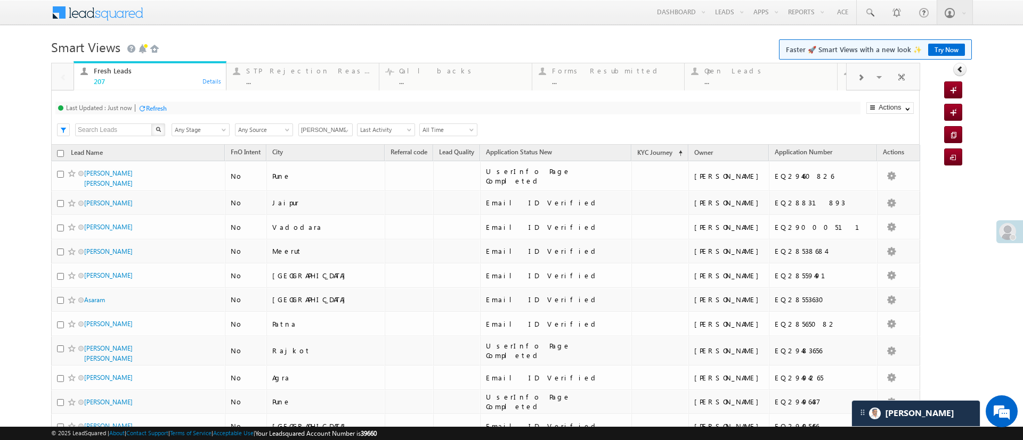
scroll to position [1018, 0]
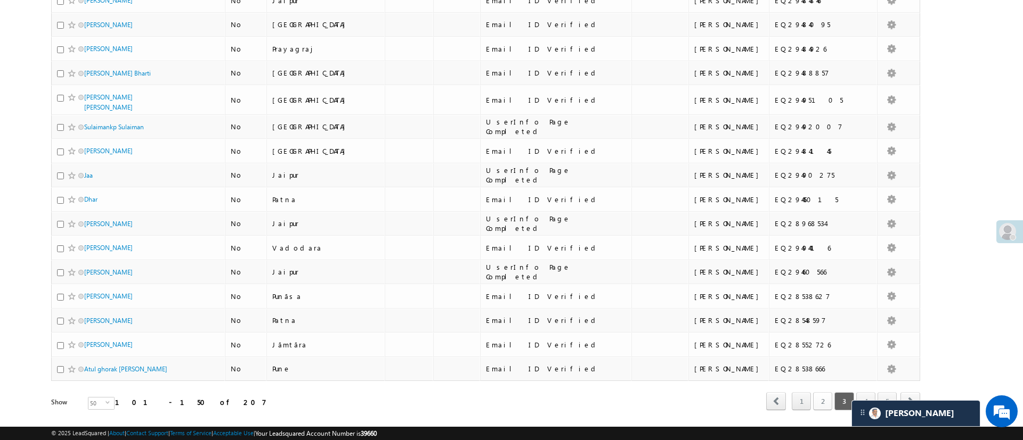
click at [813, 393] on link "2" at bounding box center [822, 402] width 19 height 18
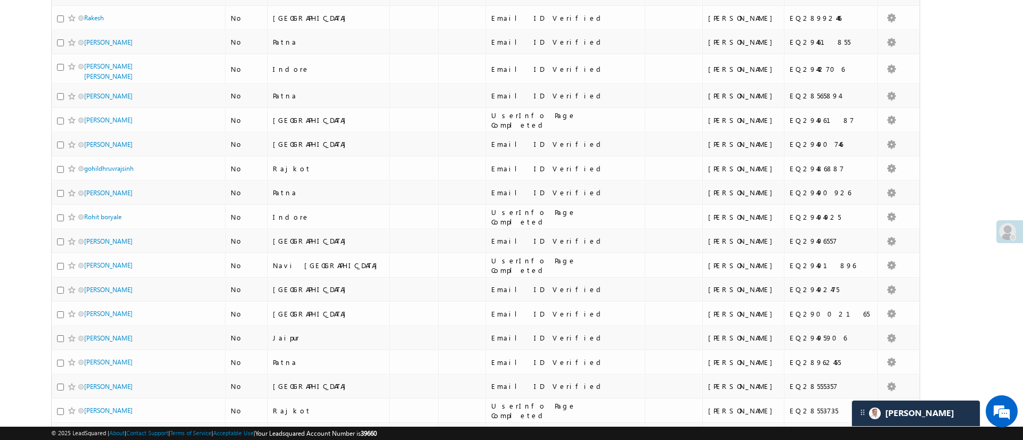
scroll to position [0, 0]
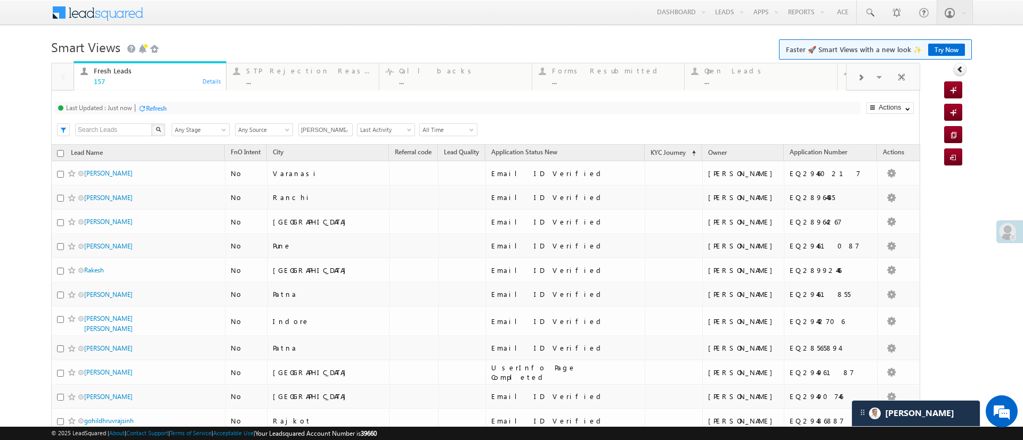
click at [60, 150] on th "Lead Name" at bounding box center [138, 153] width 174 height 17
click at [63, 154] on input "checkbox" at bounding box center [60, 153] width 7 height 7
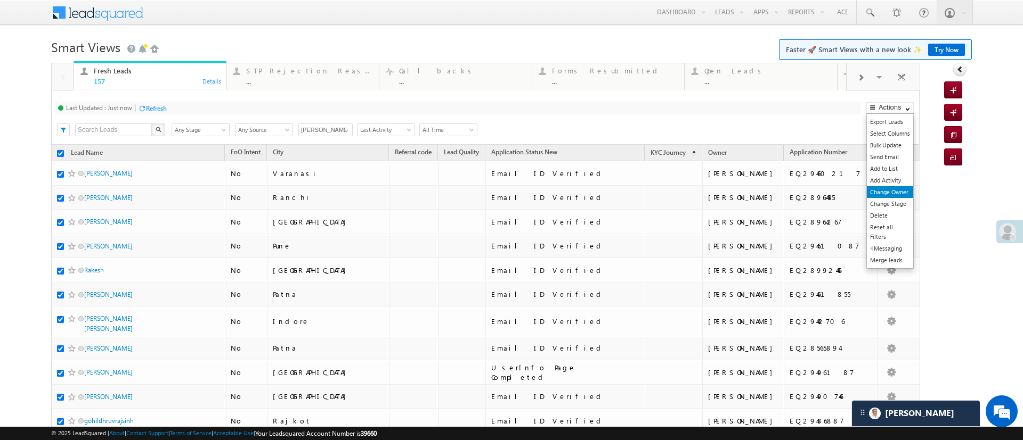
click at [876, 191] on link "Change Owner" at bounding box center [889, 192] width 46 height 12
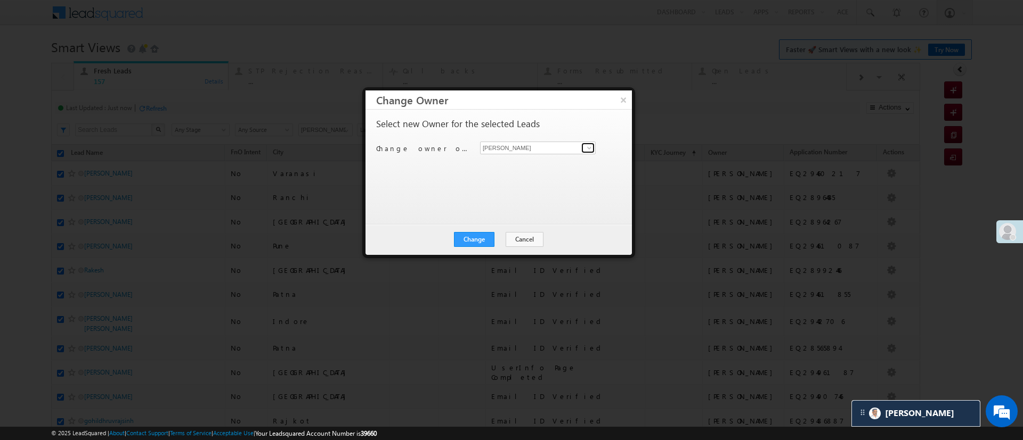
click at [588, 147] on span at bounding box center [589, 148] width 9 height 9
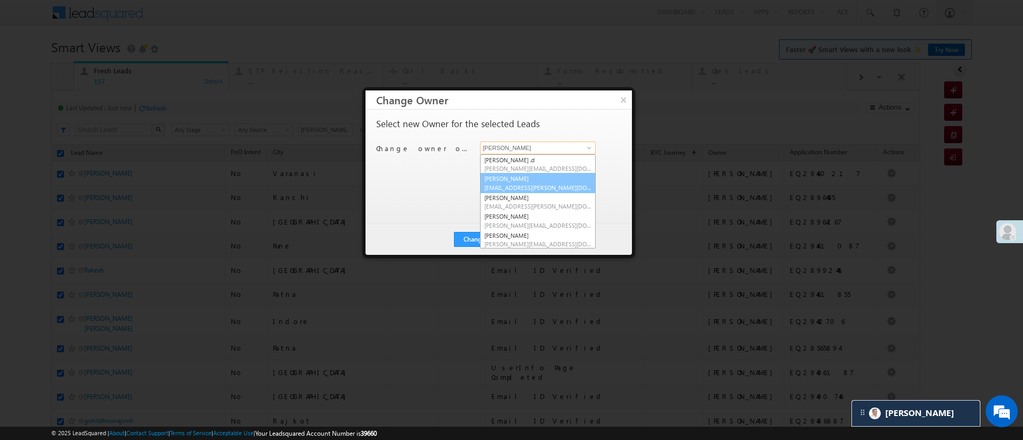
click at [558, 173] on link "Anuj Rajak Anuj.Rajak@angelbroking.com" at bounding box center [538, 183] width 116 height 20
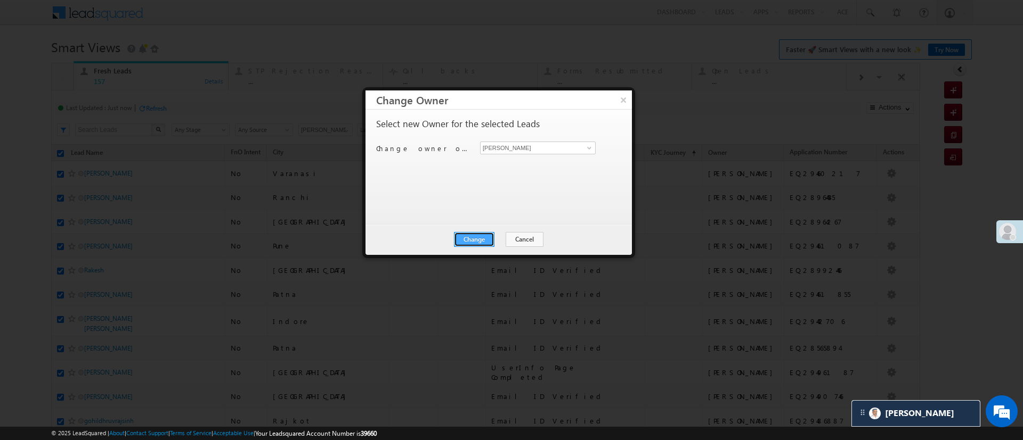
click at [469, 242] on button "Change" at bounding box center [474, 239] width 40 height 15
click at [508, 240] on button "Close" at bounding box center [500, 239] width 34 height 15
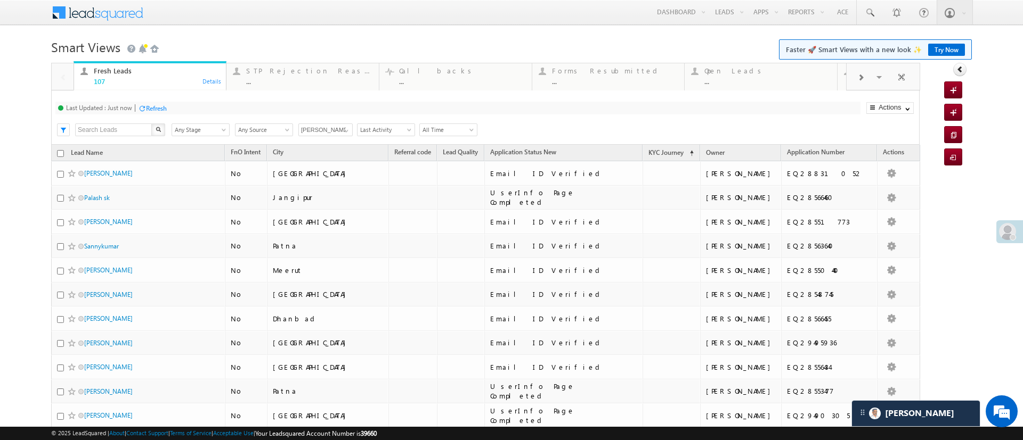
click at [60, 154] on input "checkbox" at bounding box center [60, 153] width 7 height 7
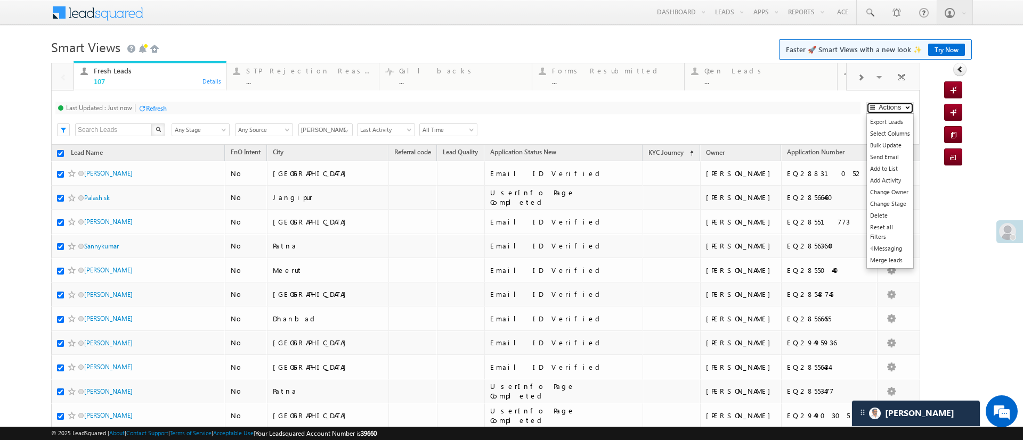
click at [882, 109] on button "Actions" at bounding box center [889, 108] width 47 height 12
click at [875, 194] on link "Change Owner" at bounding box center [889, 192] width 46 height 12
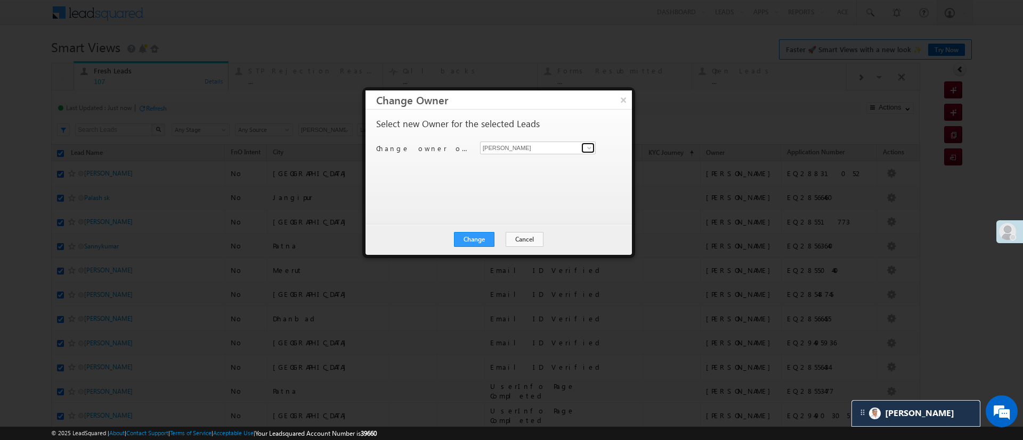
click at [592, 151] on span at bounding box center [589, 148] width 9 height 9
click at [563, 161] on link "Himanshu Sharma HIMANSHU.SHARMA@ANGELBROKING.COM" at bounding box center [538, 164] width 116 height 20
click at [474, 237] on button "Change" at bounding box center [474, 239] width 40 height 15
click at [499, 242] on button "Close" at bounding box center [500, 239] width 34 height 15
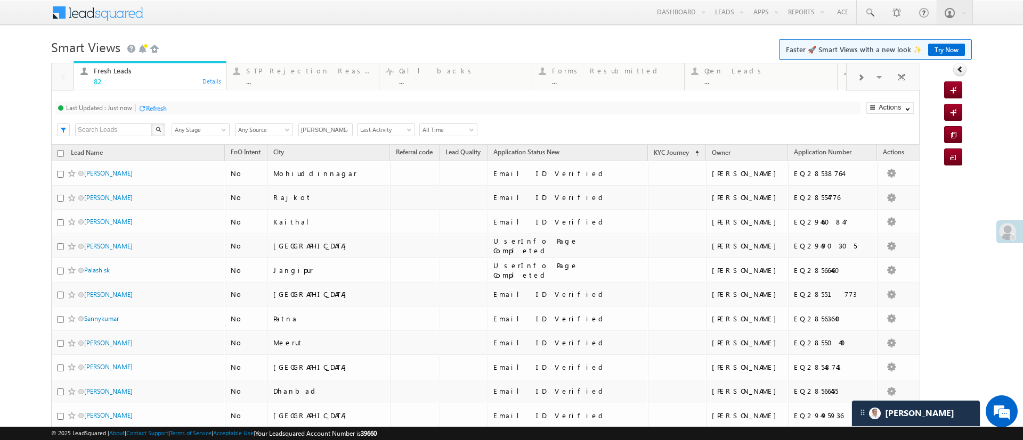
scroll to position [582, 0]
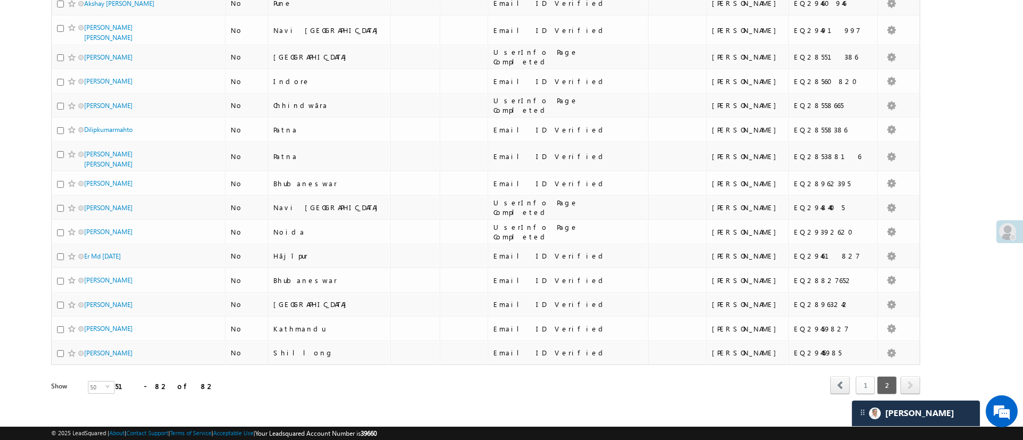
click at [858, 377] on link "1" at bounding box center [864, 386] width 19 height 18
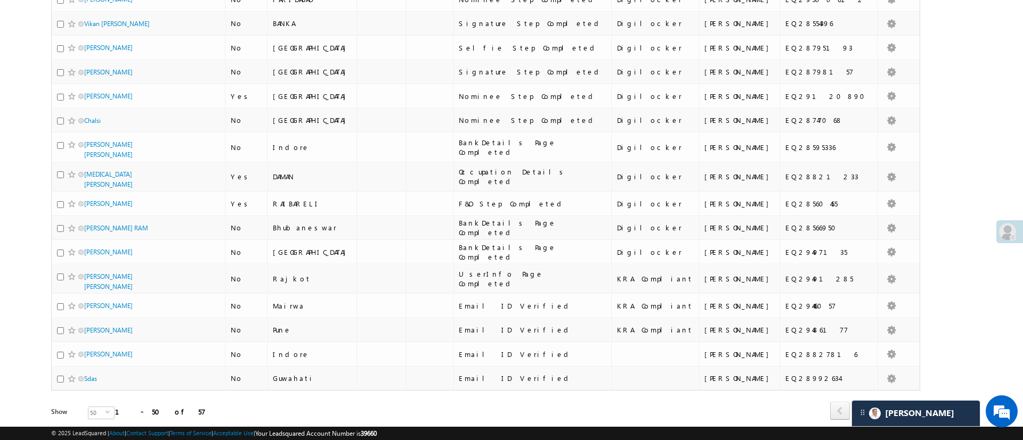
scroll to position [1018, 0]
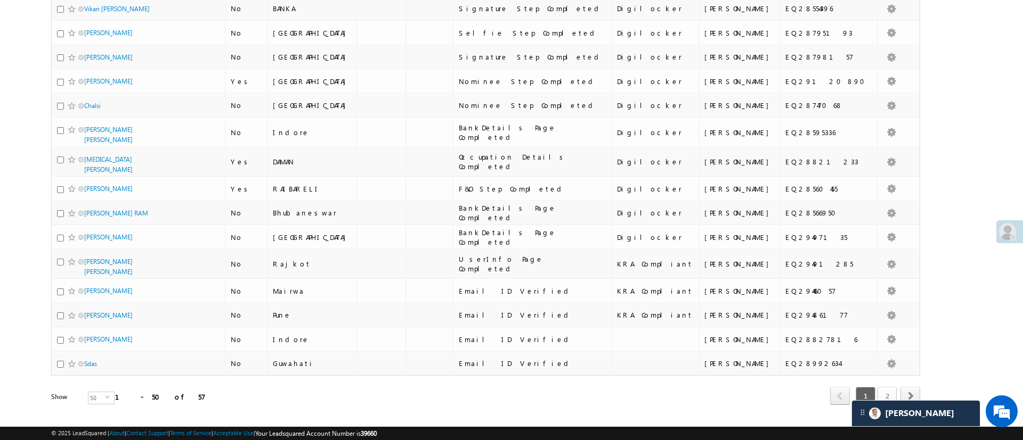
click at [877, 387] on link "2" at bounding box center [886, 396] width 19 height 18
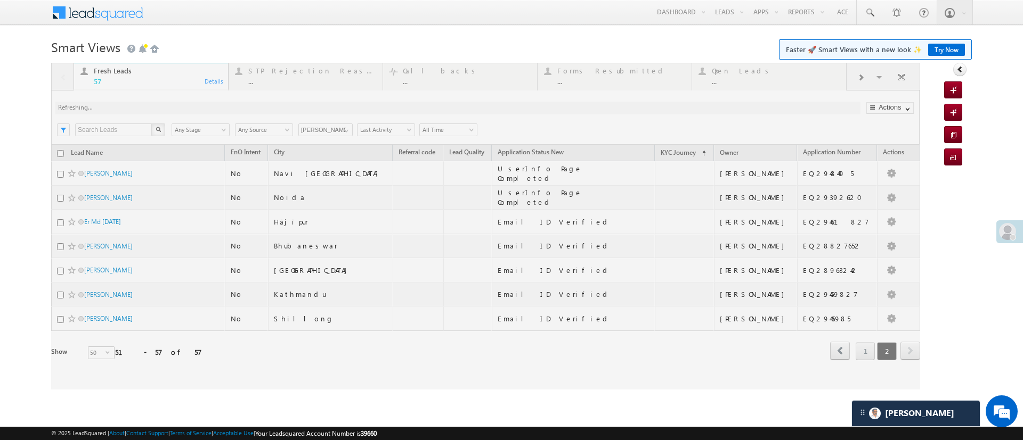
scroll to position [0, 0]
click at [1022, 138] on body "Menu Manish Panchal Manis h.1Pa nchal @ange lbrok ing.c om" at bounding box center [511, 195] width 1023 height 390
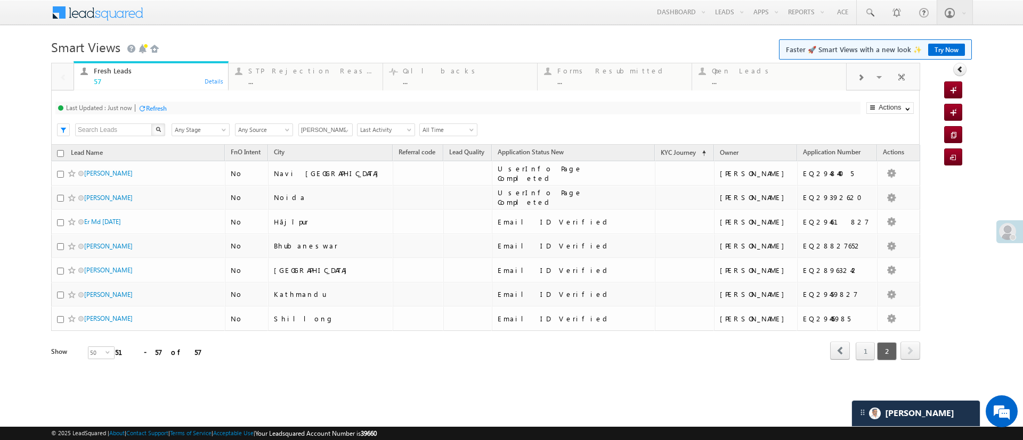
click at [62, 152] on input "checkbox" at bounding box center [60, 153] width 7 height 7
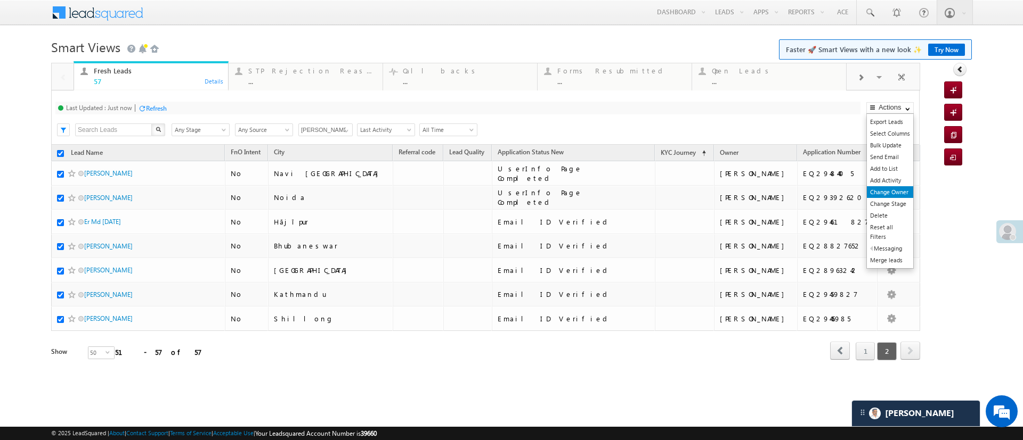
click at [885, 192] on link "Change Owner" at bounding box center [889, 192] width 46 height 12
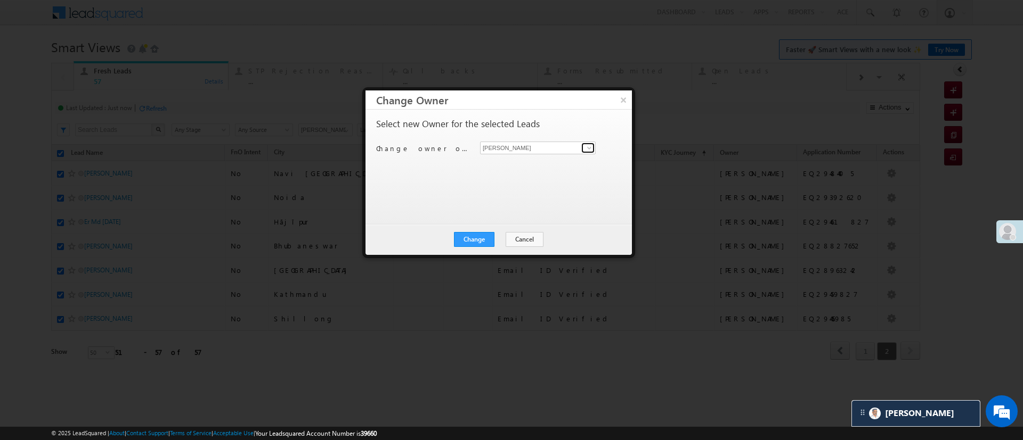
click at [587, 146] on span at bounding box center [589, 148] width 9 height 9
click at [501, 242] on button "Close" at bounding box center [500, 239] width 34 height 15
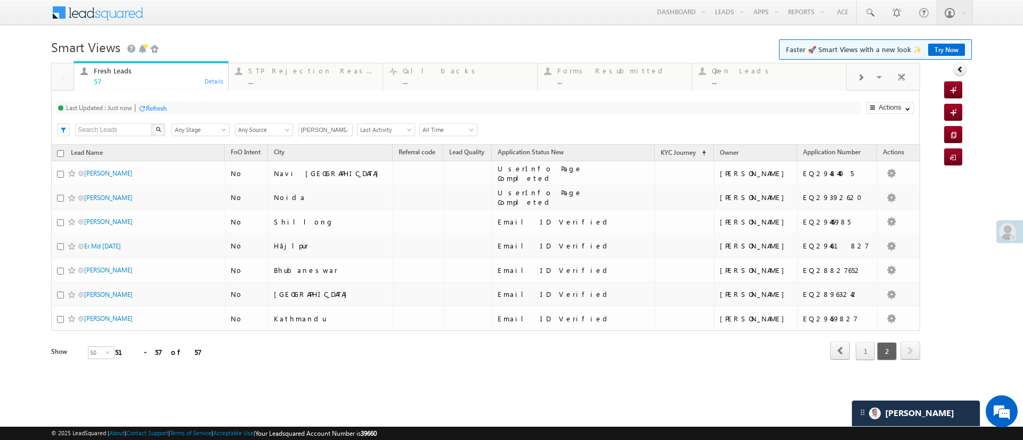
click at [61, 156] on input "checkbox" at bounding box center [60, 153] width 7 height 7
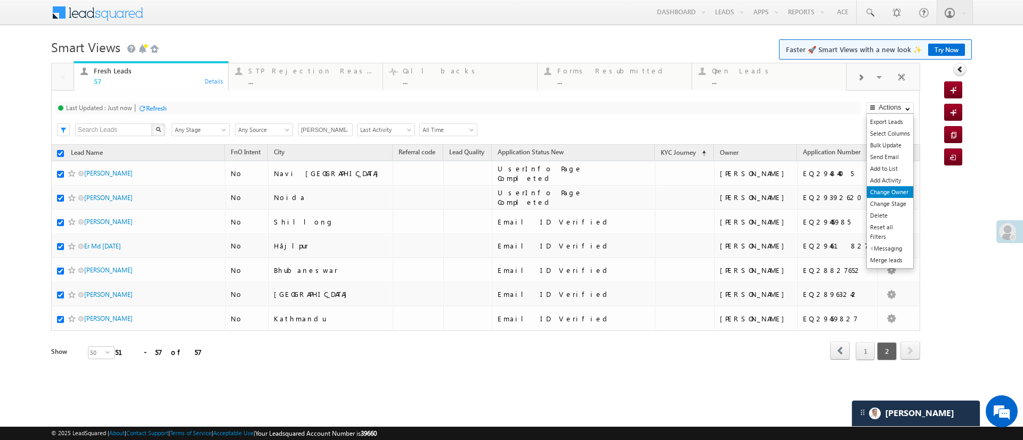
click at [892, 190] on link "Change Owner" at bounding box center [889, 192] width 46 height 12
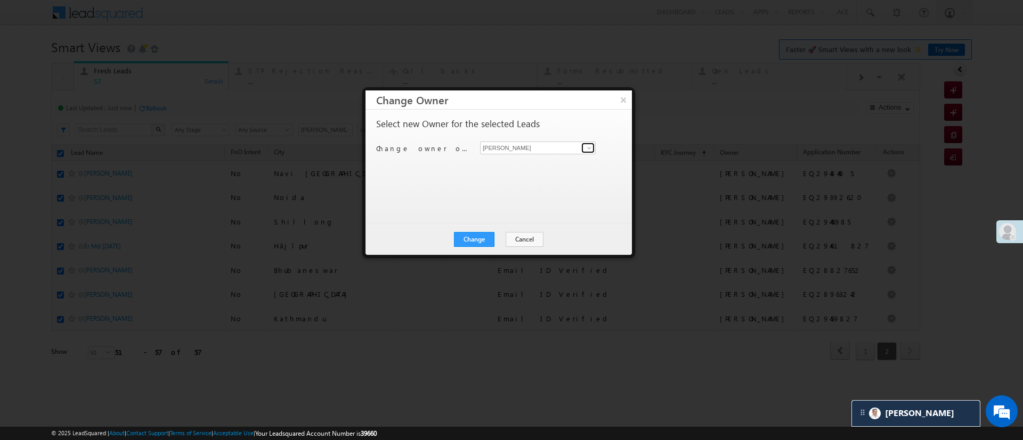
click at [592, 150] on span at bounding box center [589, 148] width 9 height 9
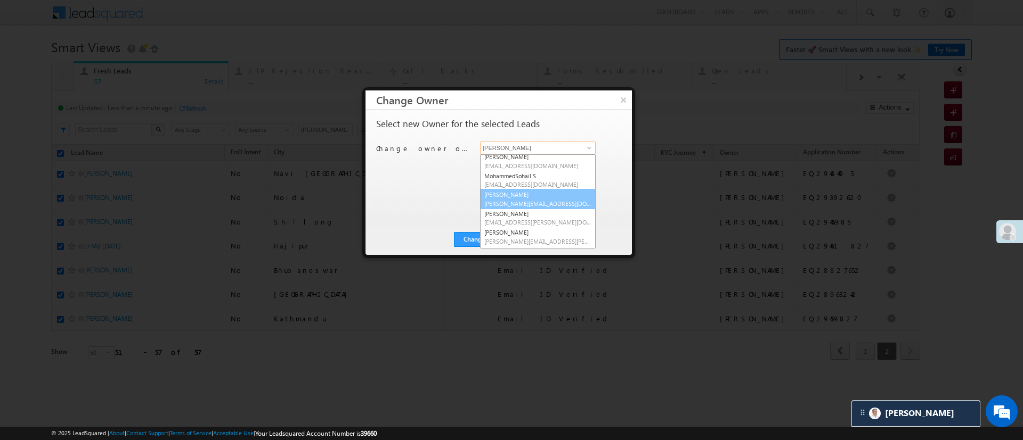
click at [550, 193] on link "Monika Jain Monika.Jain@angelbroking.com" at bounding box center [538, 199] width 116 height 20
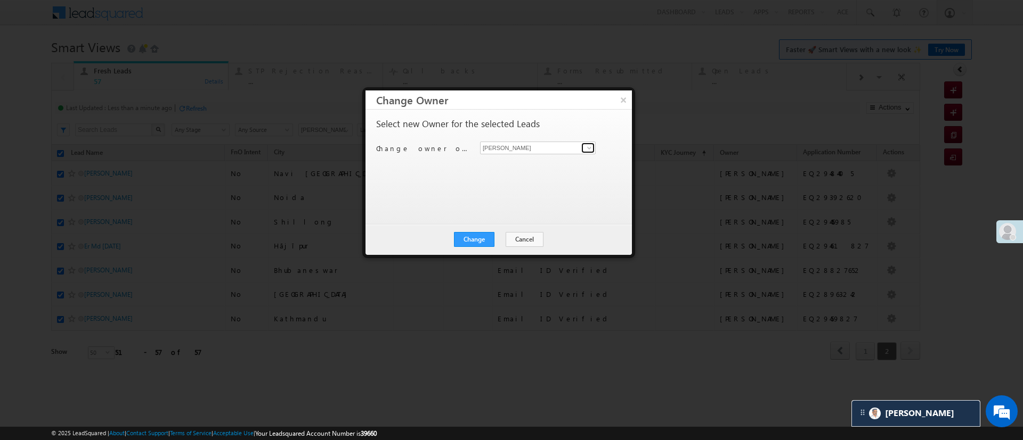
click at [588, 146] on span at bounding box center [589, 148] width 9 height 9
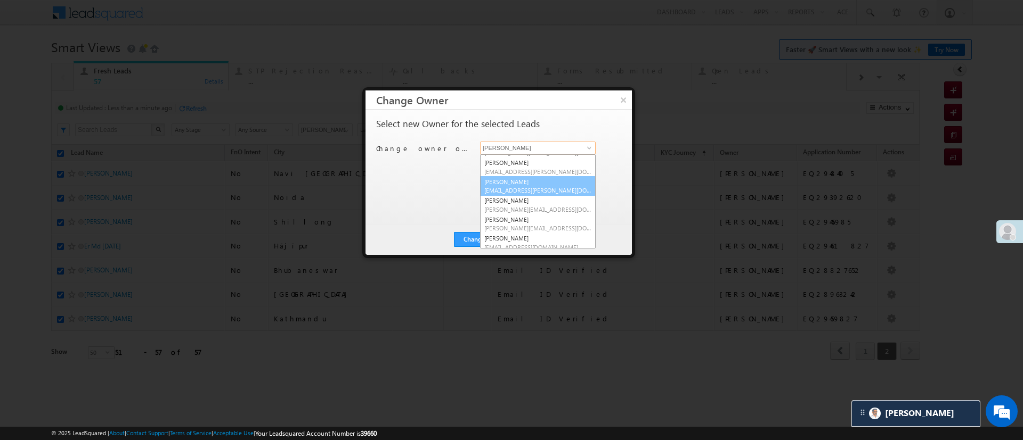
click at [560, 180] on link "Hemant Nandwana Hemant.Nandwana@angelbroking.com" at bounding box center [538, 186] width 116 height 20
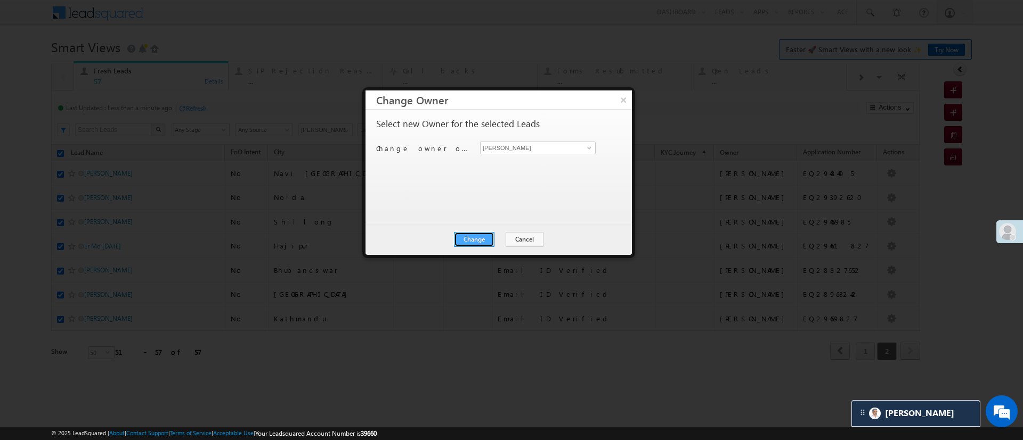
click at [475, 234] on button "Change" at bounding box center [474, 239] width 40 height 15
click at [507, 248] on div "Change Cancel Close" at bounding box center [498, 239] width 266 height 31
click at [507, 243] on button "Close" at bounding box center [500, 239] width 34 height 15
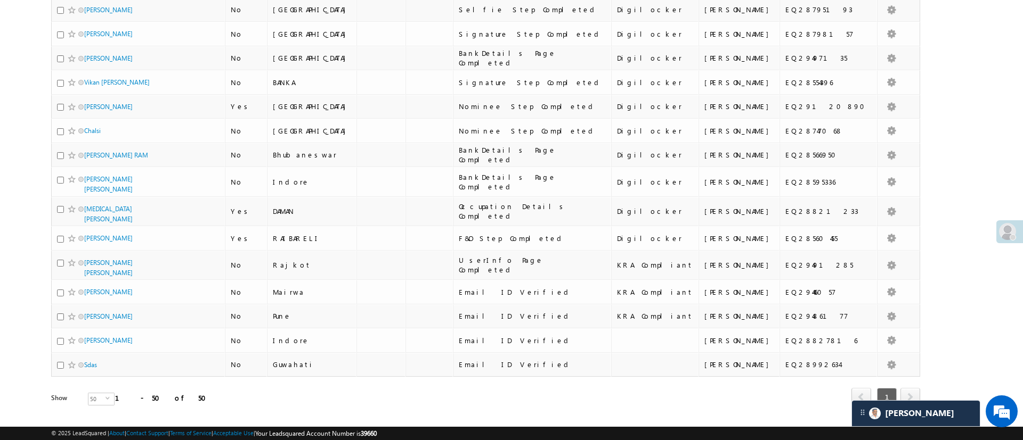
scroll to position [1016, 0]
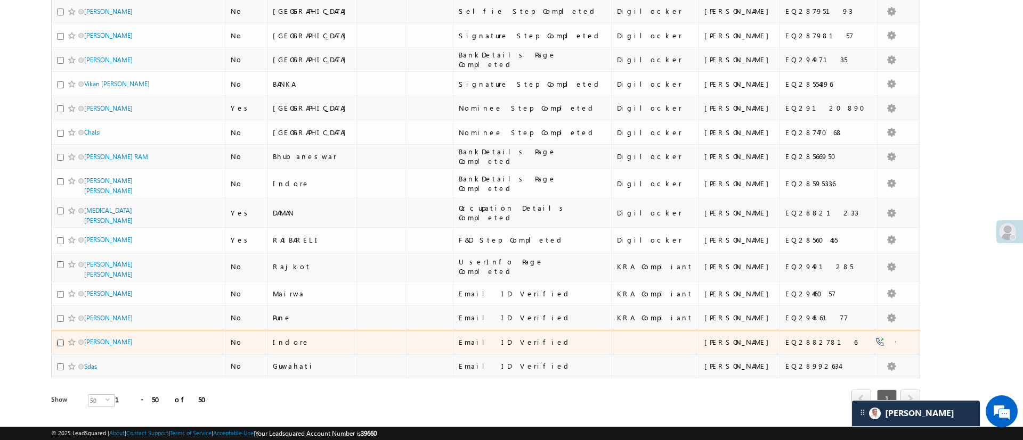
click at [60, 340] on input "checkbox" at bounding box center [60, 343] width 7 height 7
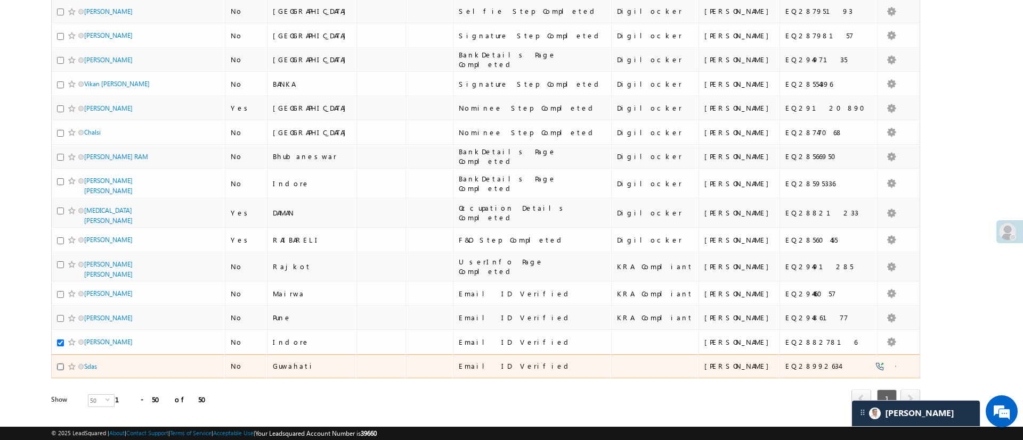
click at [59, 364] on input "checkbox" at bounding box center [60, 367] width 7 height 7
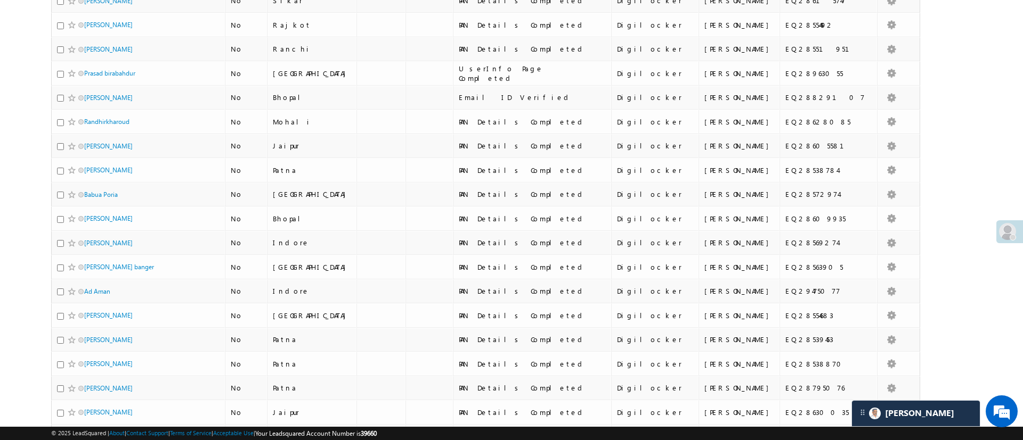
scroll to position [0, 0]
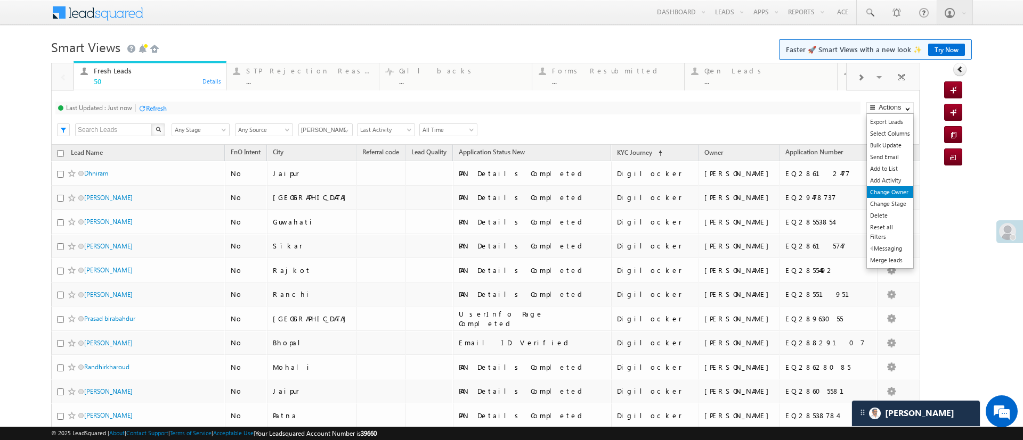
click at [890, 187] on link "Change Owner" at bounding box center [889, 192] width 46 height 12
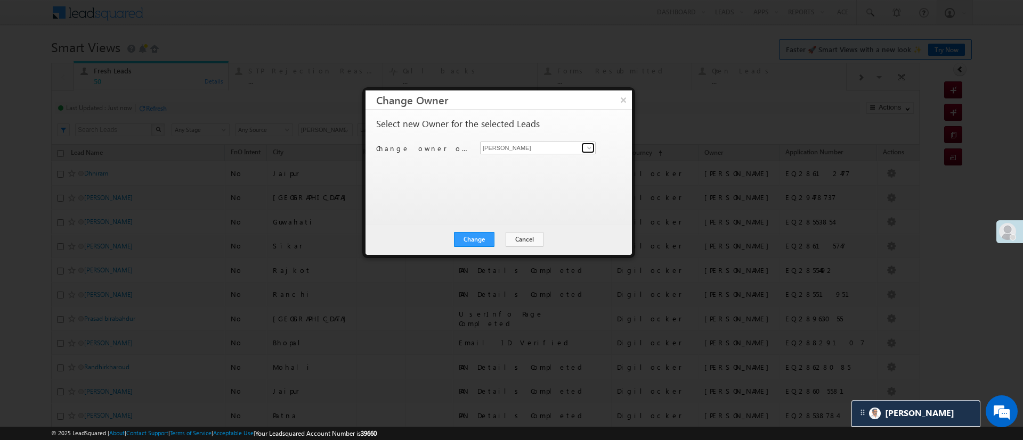
click at [588, 148] on span at bounding box center [589, 148] width 9 height 9
click at [556, 161] on link "Sandeep Kashyap Sandeep.Kashyap@angelbroking.com" at bounding box center [538, 164] width 116 height 20
click at [471, 240] on button "Change" at bounding box center [474, 239] width 40 height 15
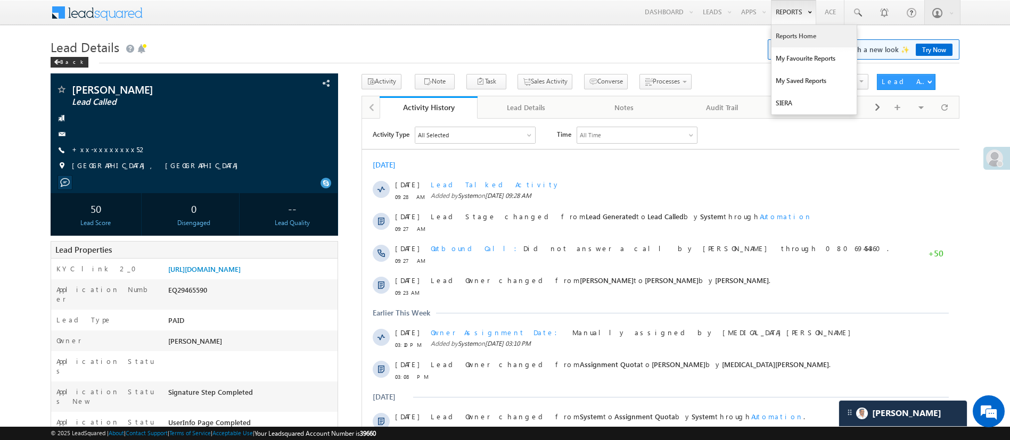
click at [673, 31] on link "Reports Home" at bounding box center [814, 36] width 85 height 22
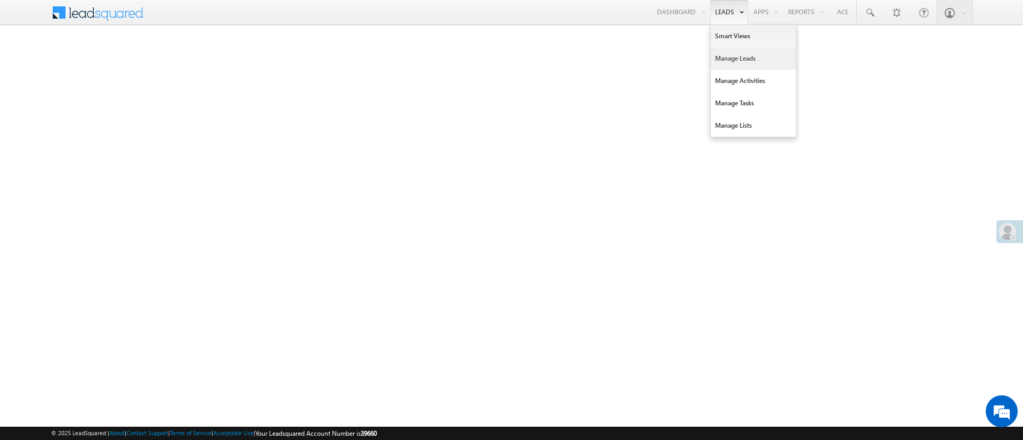
click at [733, 55] on link "Manage Leads" at bounding box center [752, 58] width 85 height 22
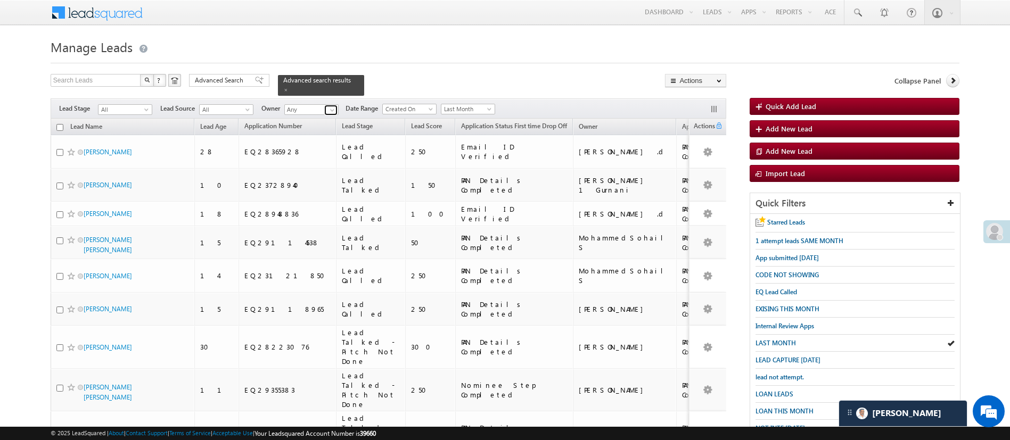
click at [337, 105] on link at bounding box center [330, 110] width 13 height 11
click at [321, 153] on link "Manish Panchal Manish.1Panchal@angelbroking.com" at bounding box center [337, 163] width 107 height 20
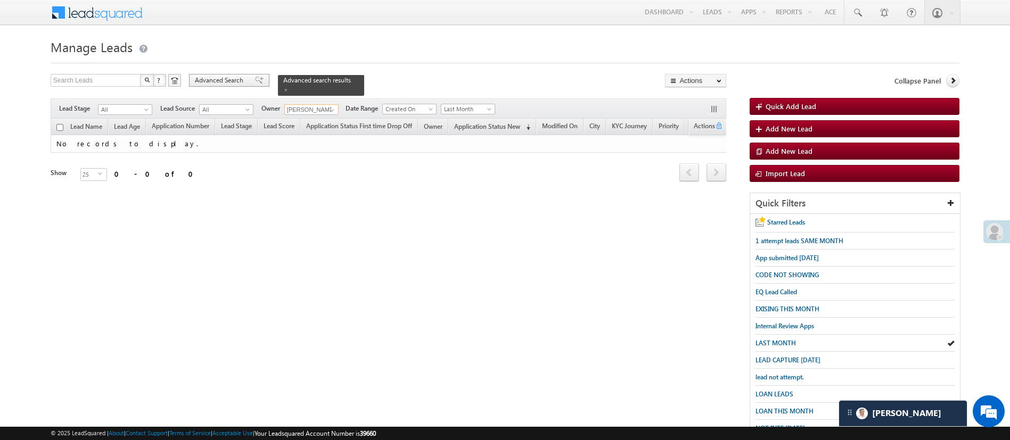
type input "[PERSON_NAME]"
click at [228, 81] on span "Advanced Search" at bounding box center [221, 81] width 52 height 10
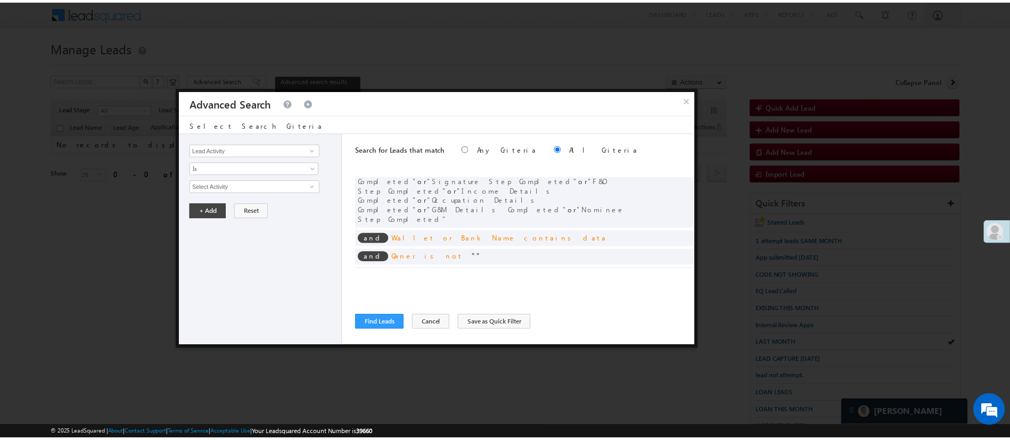
scroll to position [64, 0]
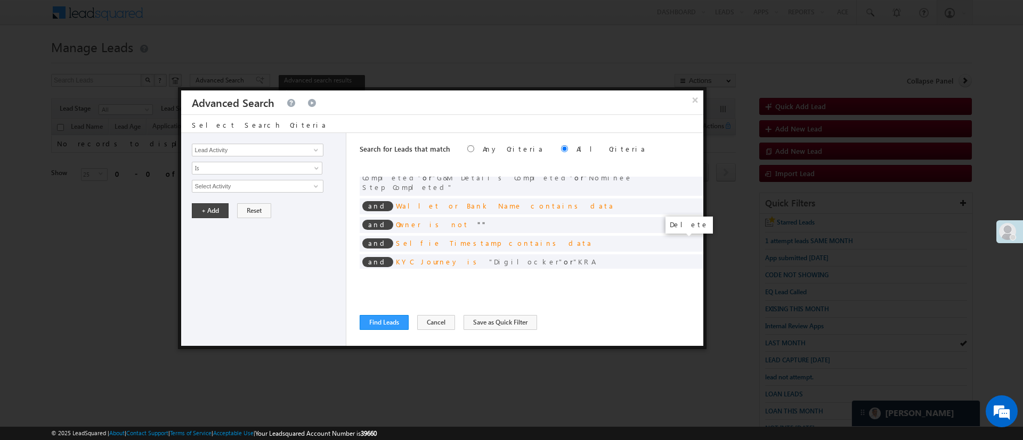
click at [688, 285] on span at bounding box center [691, 288] width 7 height 7
click at [369, 322] on button "Find Leads" at bounding box center [383, 322] width 49 height 15
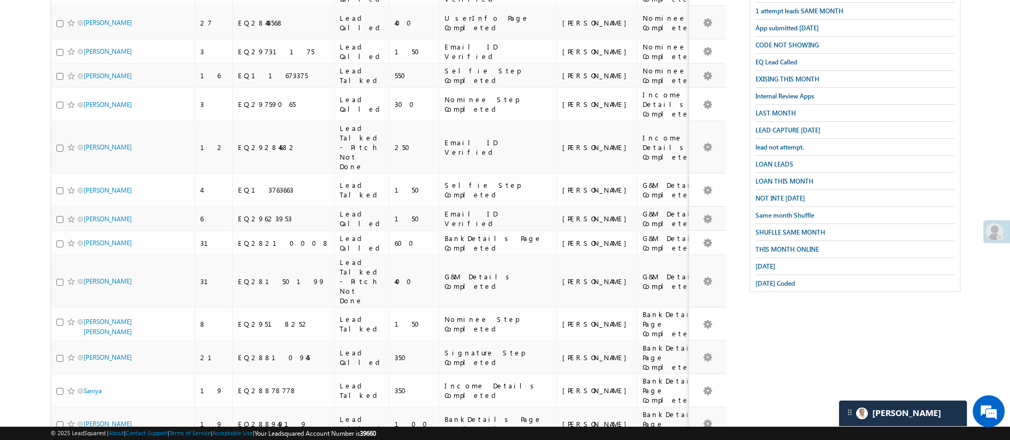
scroll to position [0, 0]
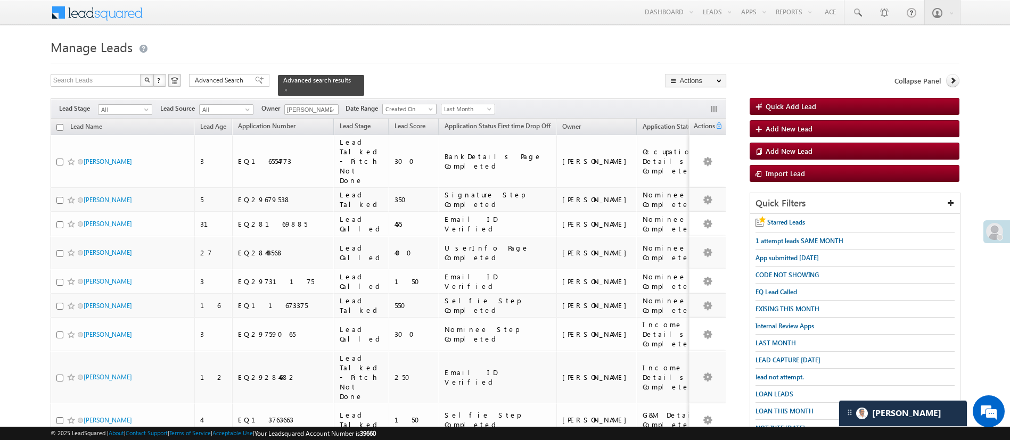
click at [60, 124] on input "checkbox" at bounding box center [59, 127] width 7 height 7
checkbox input "true"
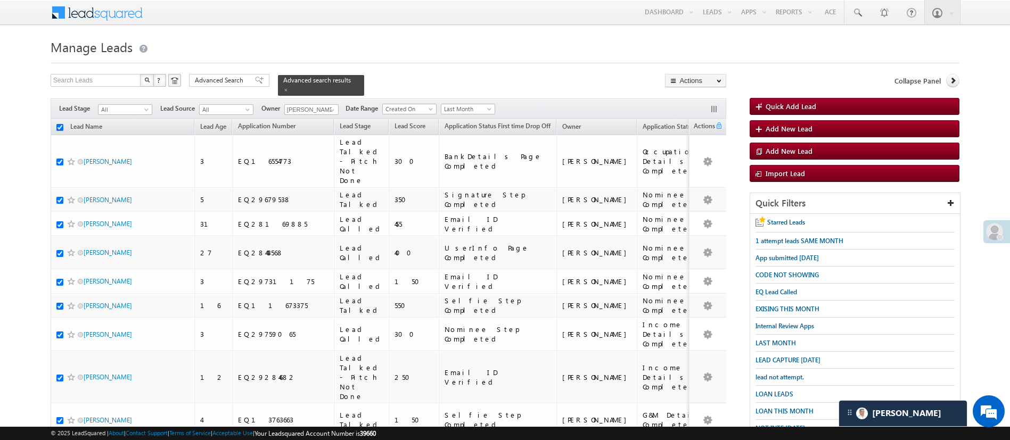
checkbox input "true"
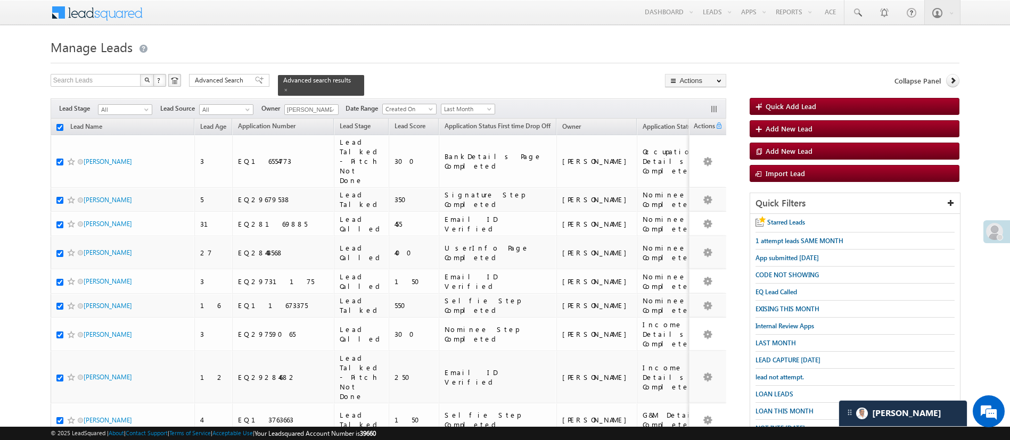
checkbox input "true"
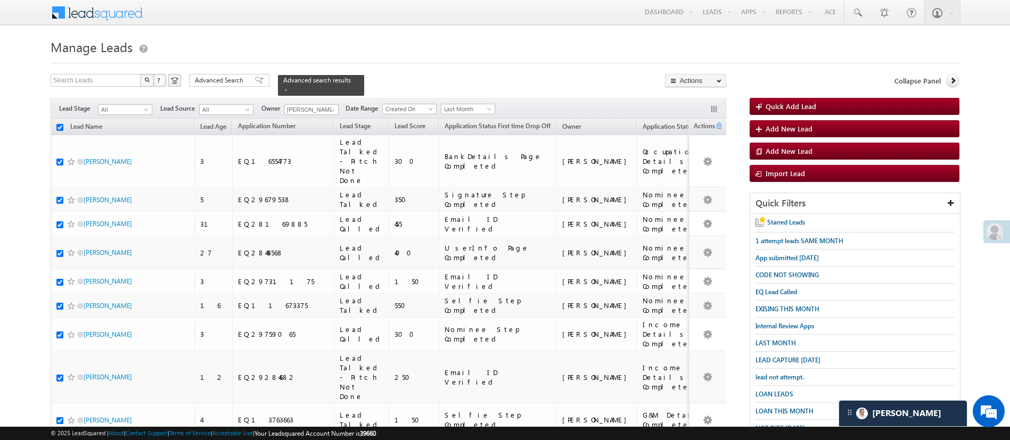
checkbox input "true"
click at [701, 158] on link "Change Owner" at bounding box center [696, 159] width 60 height 13
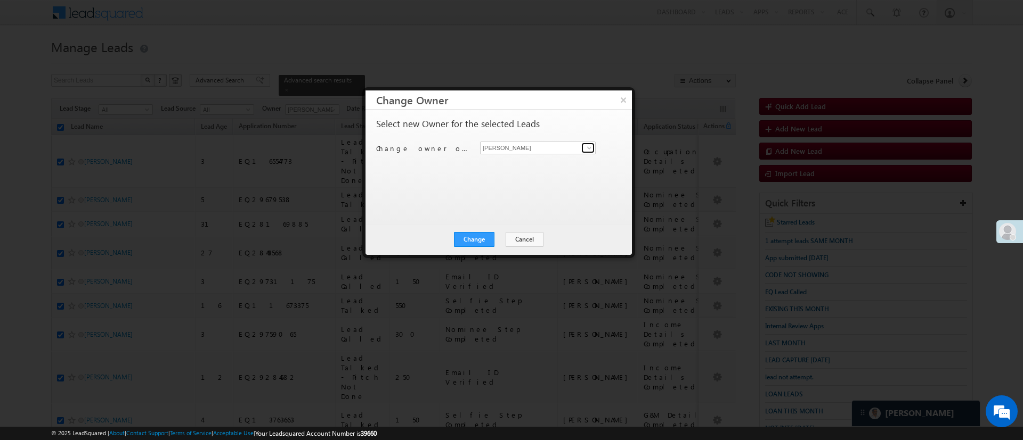
click at [589, 147] on span at bounding box center [589, 148] width 9 height 9
click at [551, 167] on span "Lavisha.Gautam@angelbroking.com" at bounding box center [532, 169] width 96 height 8
type input "Lavisha Gautam"
click at [481, 238] on button "Change" at bounding box center [474, 239] width 40 height 15
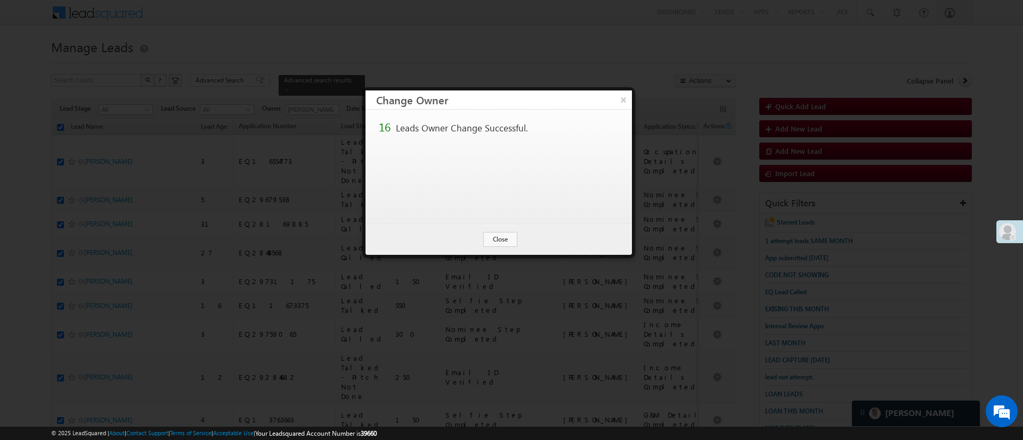
click at [608, 107] on h3 "Change Owner" at bounding box center [504, 100] width 256 height 19
click at [615, 101] on button "×" at bounding box center [623, 100] width 18 height 19
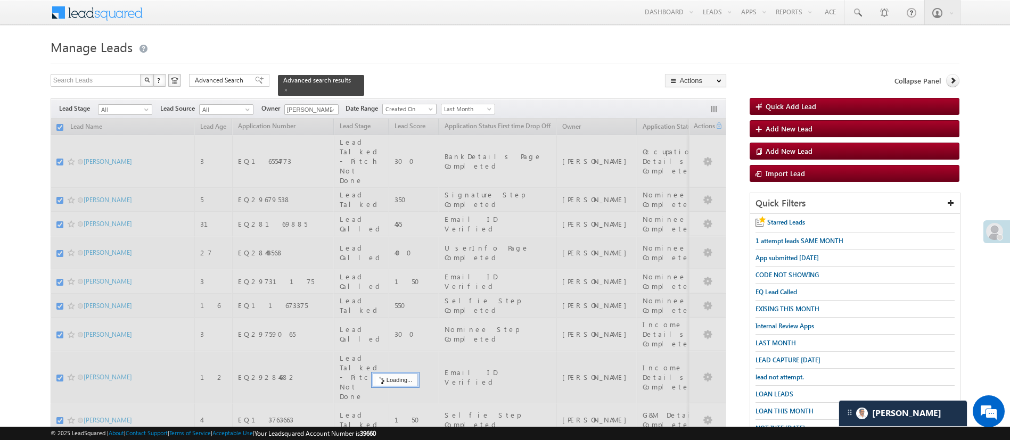
click at [625, 101] on div "Filters Lead Stage All All Lead Source All All Owner Any Any Current User Aakan…" at bounding box center [389, 109] width 676 height 20
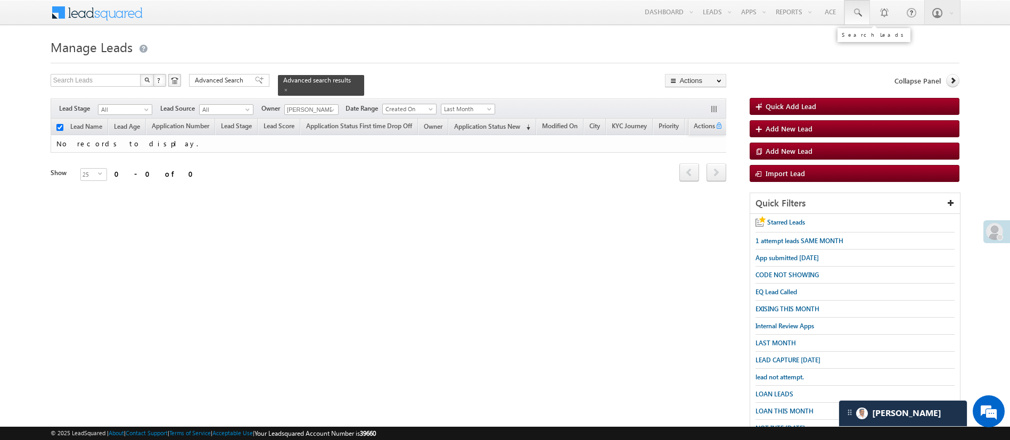
checkbox input "false"
click at [856, 12] on span at bounding box center [857, 12] width 11 height 11
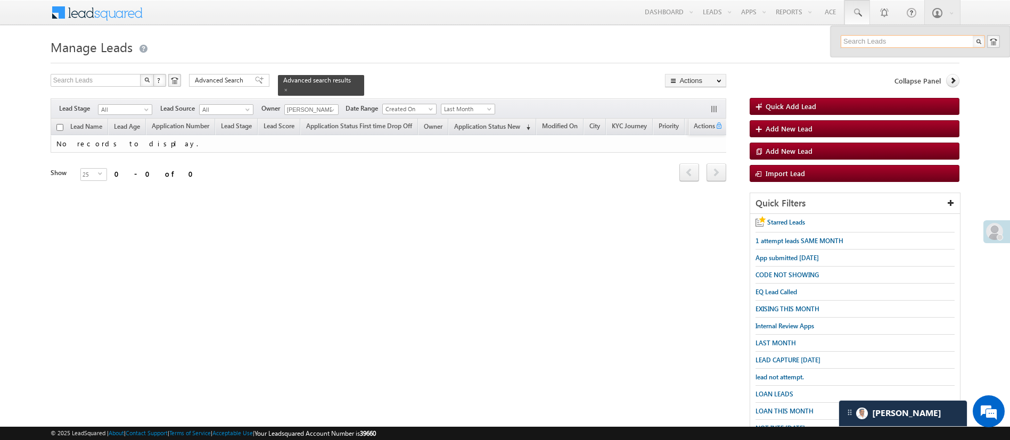
paste input "EQ29746471"
type input "EQ29746471"
click at [923, 67] on div "+xx-xxxxxxxx67" at bounding box center [917, 69] width 143 height 13
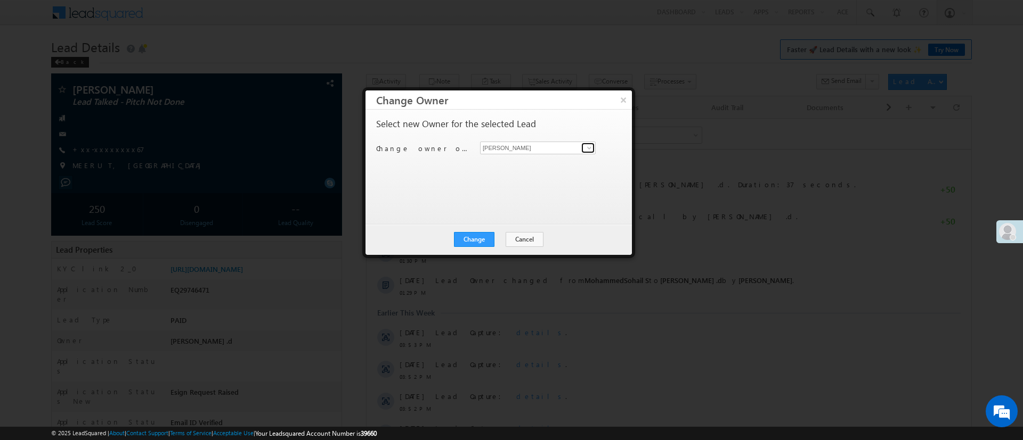
click at [589, 148] on span at bounding box center [589, 148] width 9 height 9
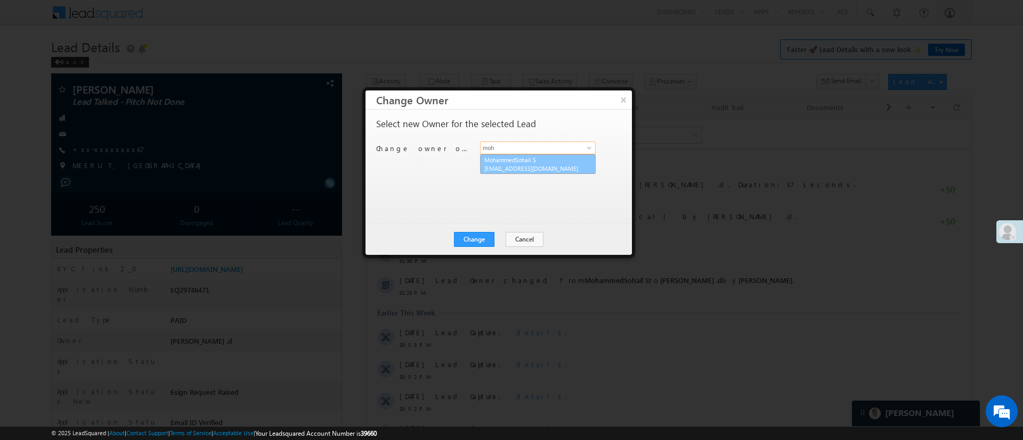
click at [533, 167] on span "[EMAIL_ADDRESS][DOMAIN_NAME]" at bounding box center [532, 169] width 96 height 8
type input "MohammedSohail S"
click at [478, 235] on button "Change" at bounding box center [474, 239] width 40 height 15
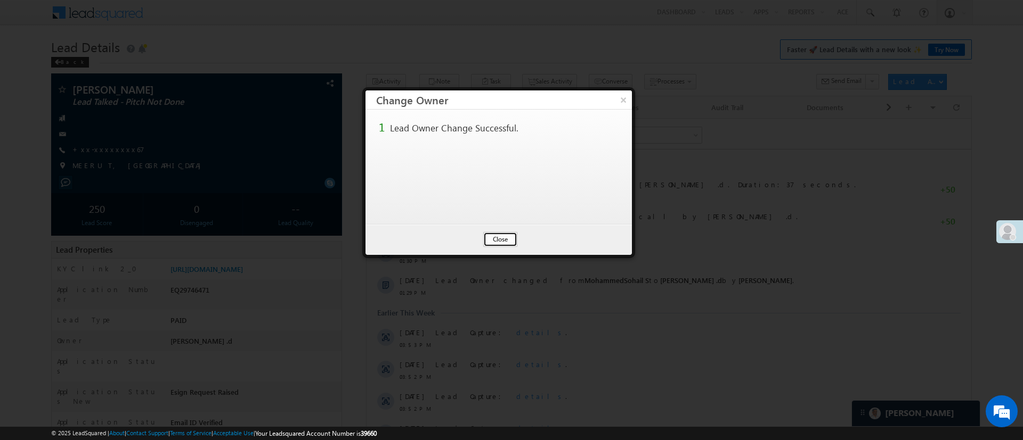
click at [493, 238] on button "Close" at bounding box center [500, 239] width 34 height 15
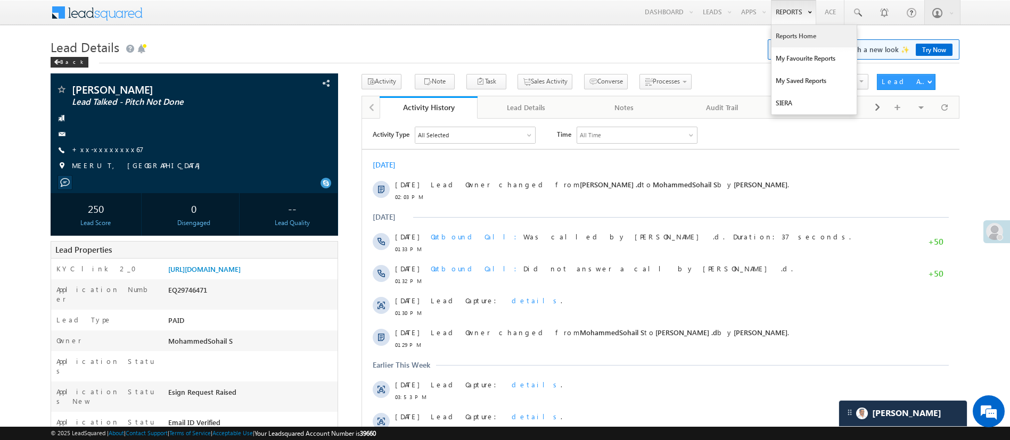
click at [796, 39] on link "Reports Home" at bounding box center [814, 36] width 85 height 22
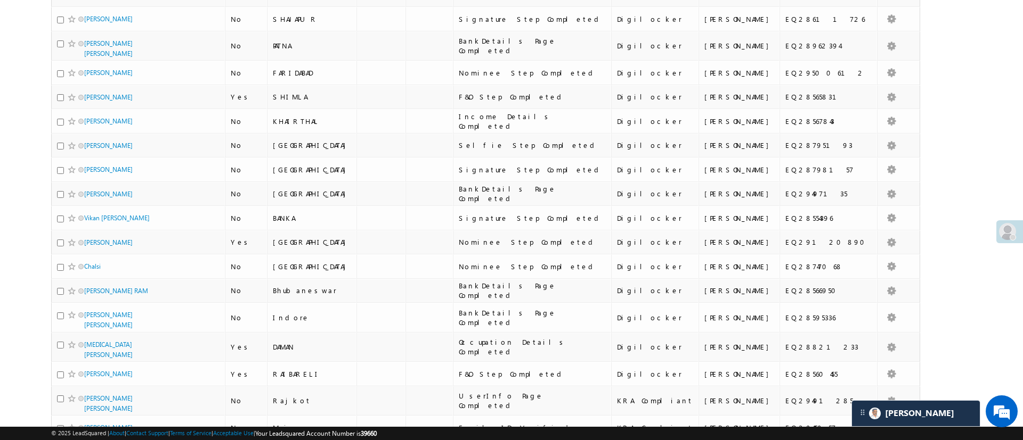
scroll to position [970, 0]
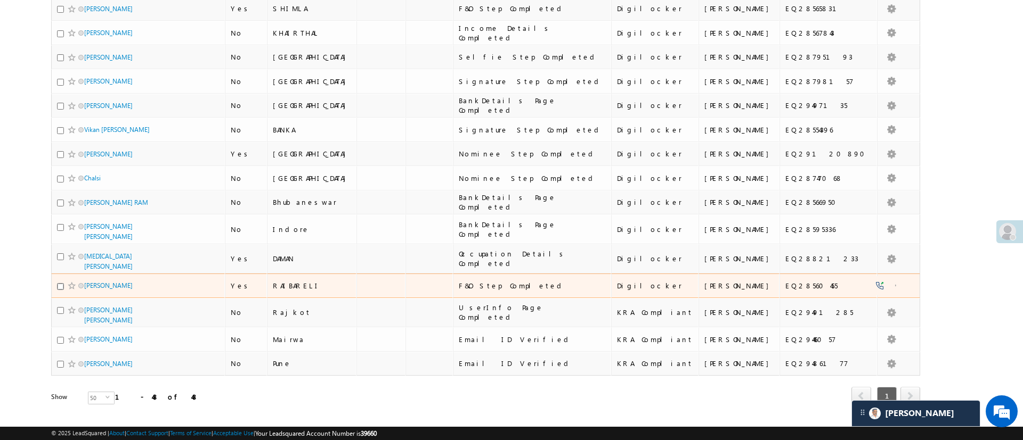
click at [59, 283] on input "checkbox" at bounding box center [60, 286] width 7 height 7
checkbox input "true"
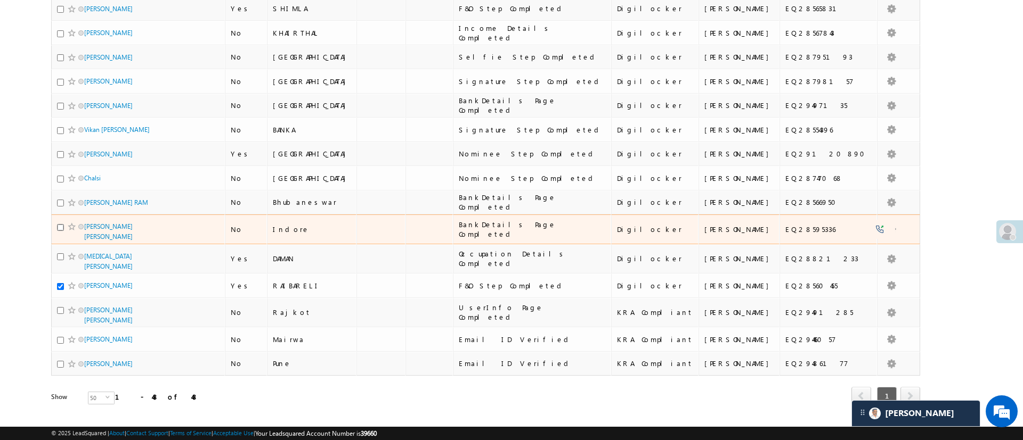
click at [59, 224] on input "checkbox" at bounding box center [60, 227] width 7 height 7
checkbox input "true"
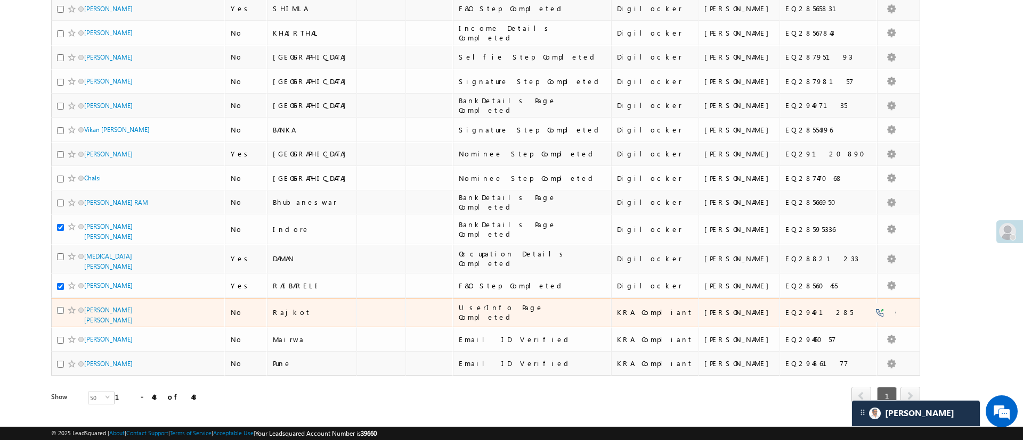
click at [59, 307] on input "checkbox" at bounding box center [60, 310] width 7 height 7
checkbox input "true"
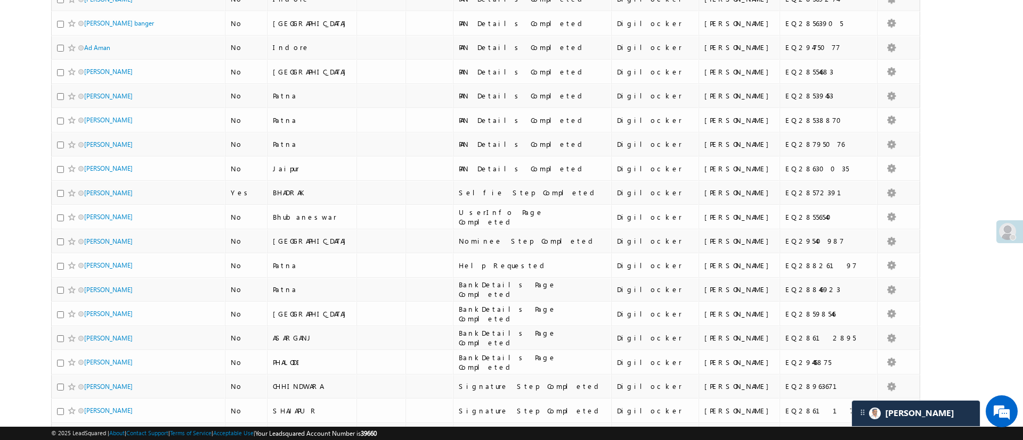
scroll to position [488, 0]
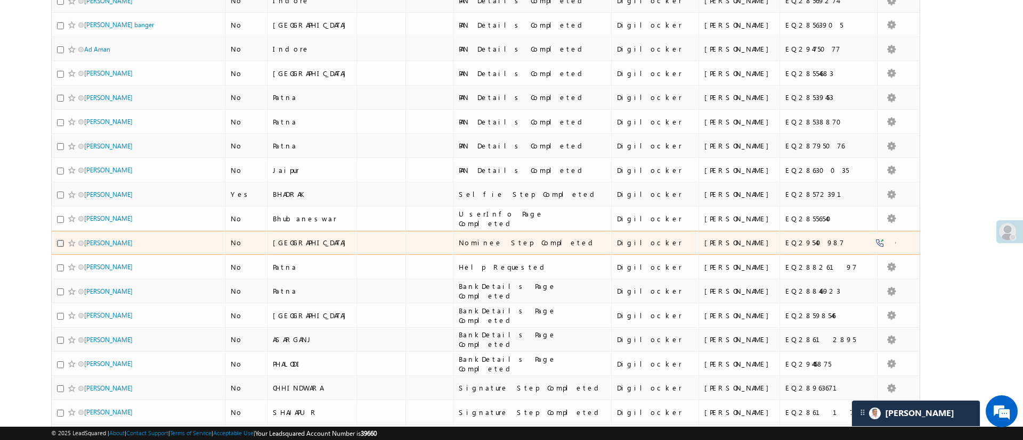
click at [60, 244] on input "checkbox" at bounding box center [60, 243] width 7 height 7
checkbox input "true"
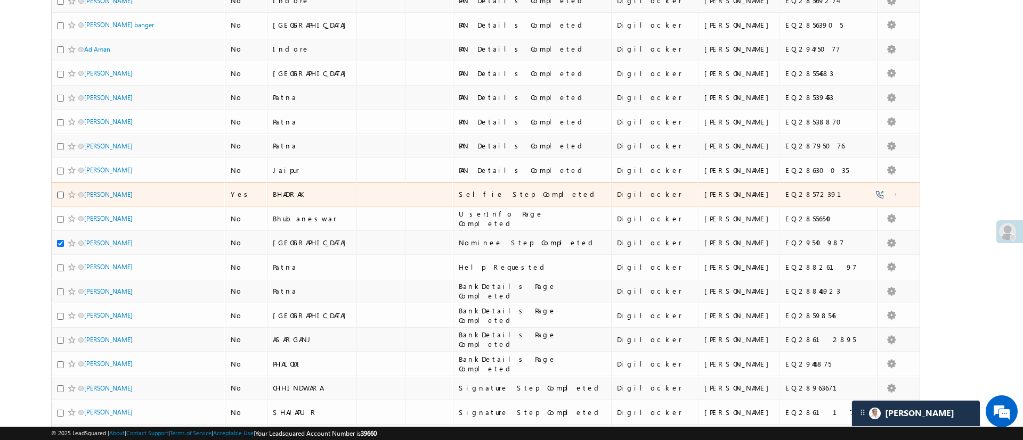
click at [63, 193] on input "checkbox" at bounding box center [60, 195] width 7 height 7
checkbox input "true"
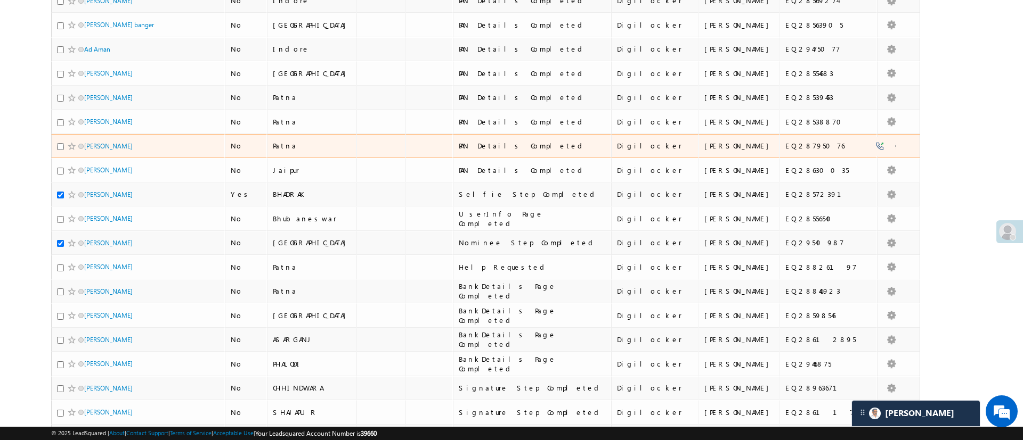
click at [59, 143] on input "checkbox" at bounding box center [60, 146] width 7 height 7
checkbox input "true"
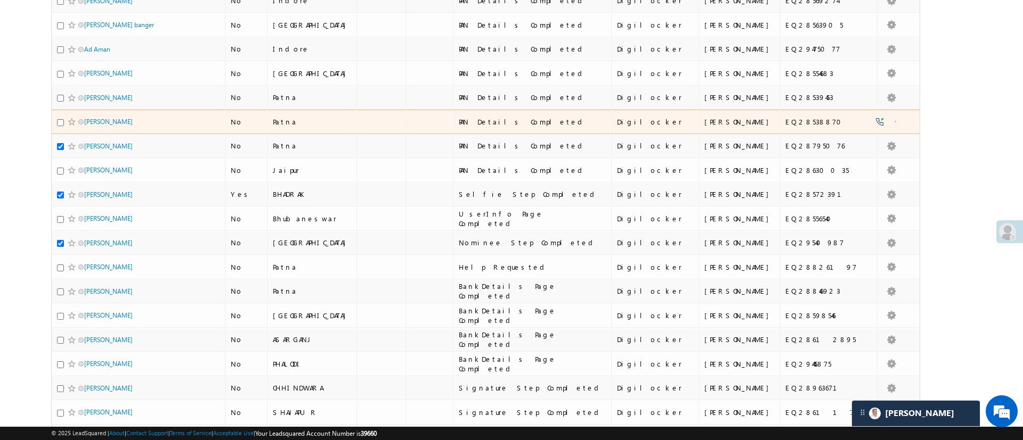
click at [61, 126] on div at bounding box center [73, 122] width 32 height 11
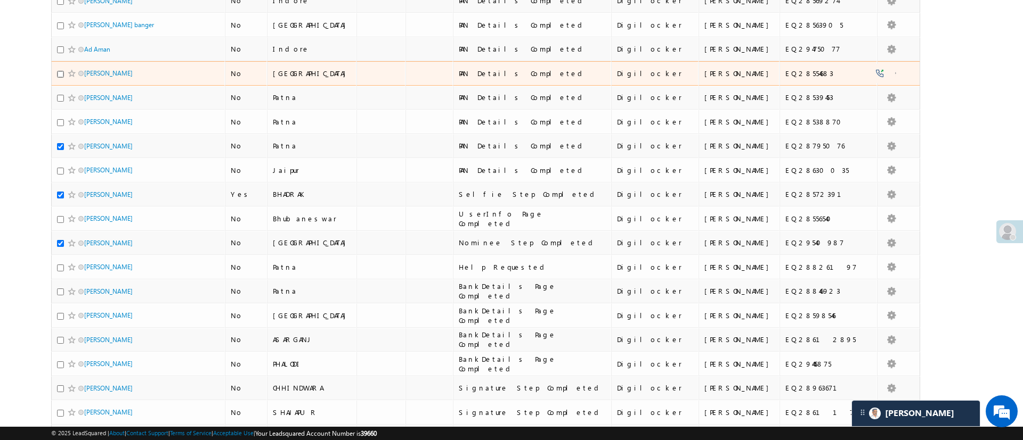
click at [62, 72] on input "checkbox" at bounding box center [60, 74] width 7 height 7
checkbox input "true"
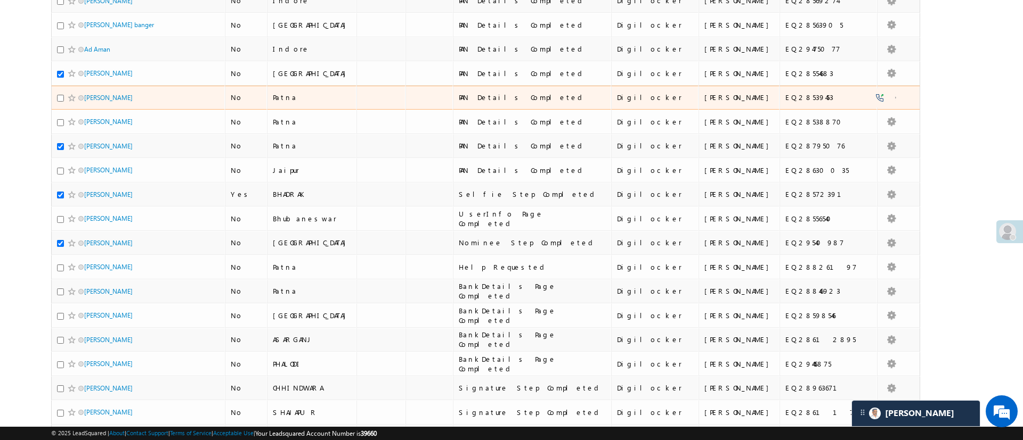
click at [60, 102] on div at bounding box center [73, 98] width 32 height 11
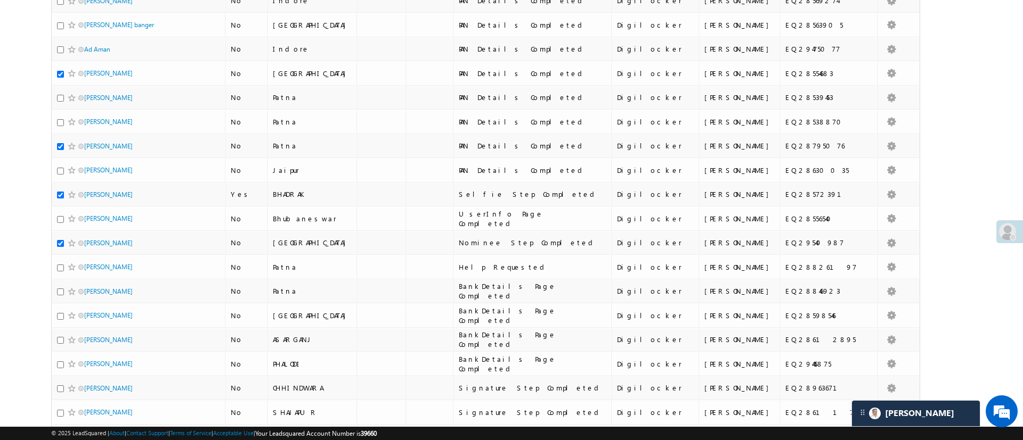
scroll to position [103, 0]
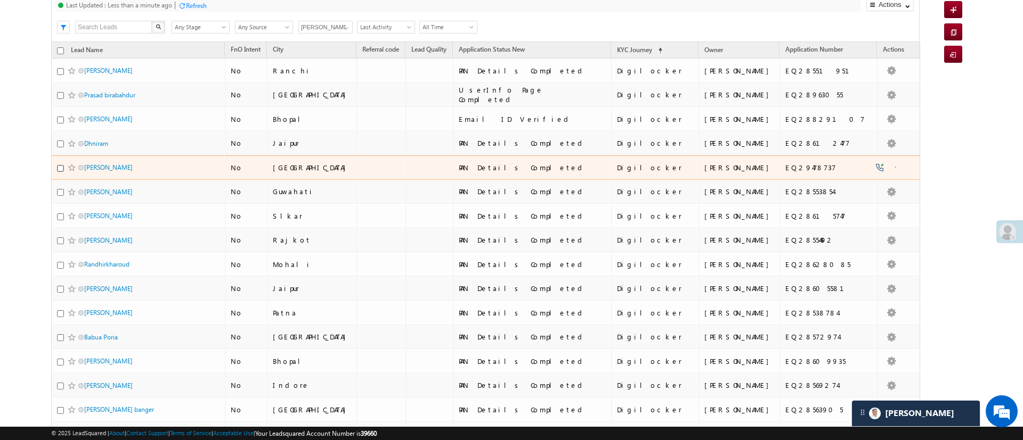
click at [59, 167] on input "checkbox" at bounding box center [60, 168] width 7 height 7
checkbox input "true"
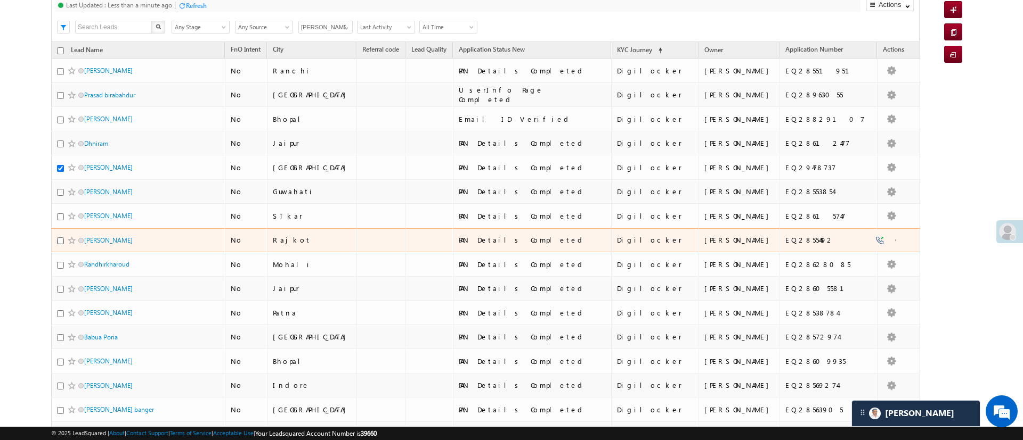
click at [60, 240] on input "checkbox" at bounding box center [60, 241] width 7 height 7
checkbox input "true"
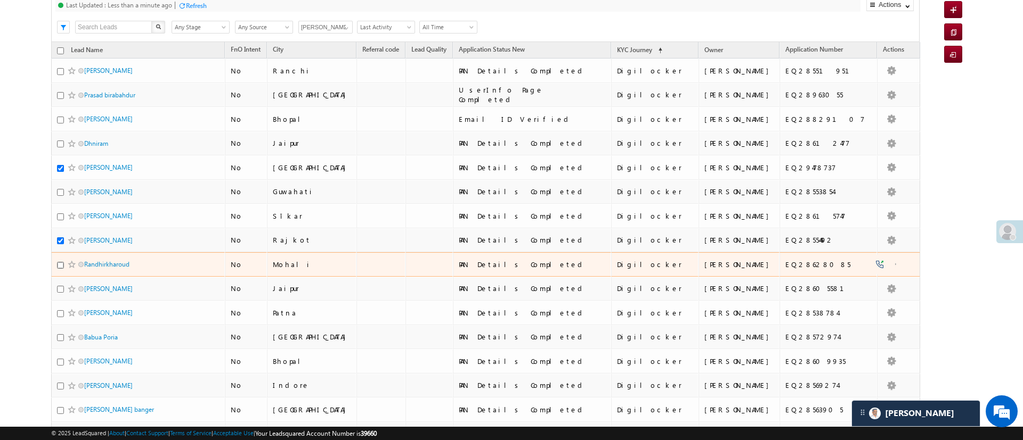
click at [59, 265] on input "checkbox" at bounding box center [60, 265] width 7 height 7
checkbox input "true"
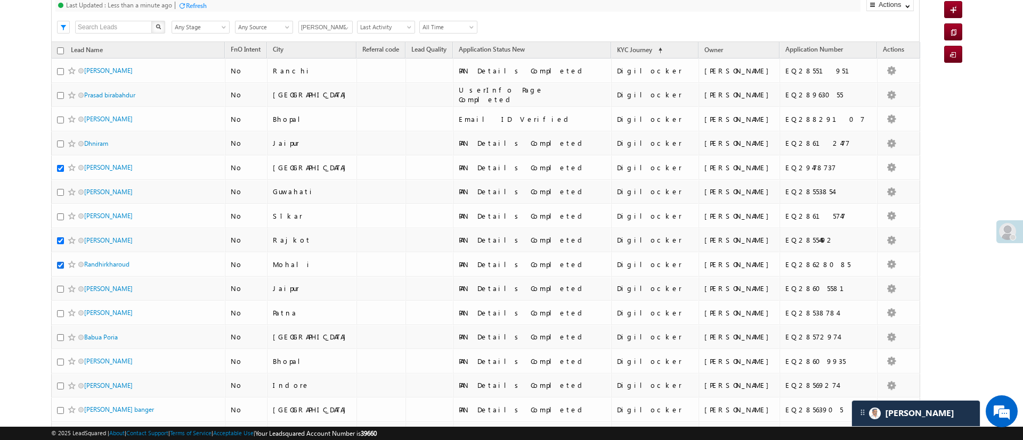
scroll to position [0, 0]
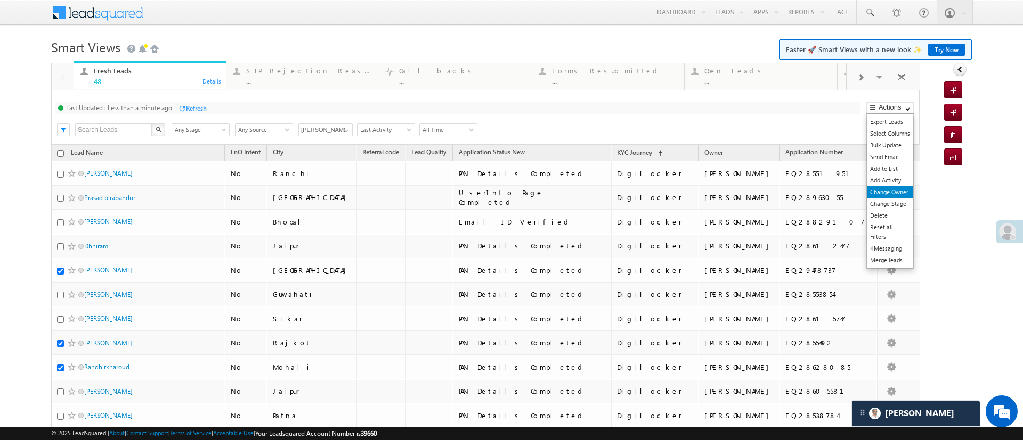
click at [891, 191] on link "Change Owner" at bounding box center [889, 192] width 46 height 12
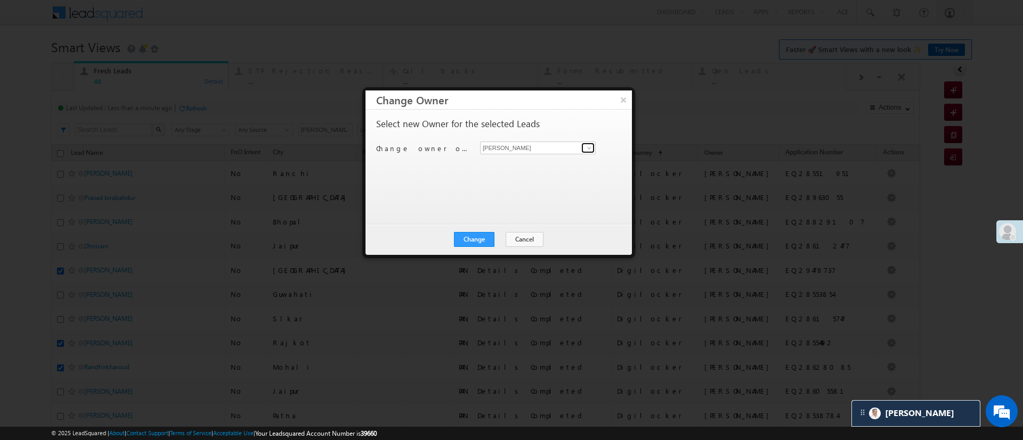
click at [585, 144] on span at bounding box center [589, 148] width 9 height 9
click at [542, 167] on span "Aakansha.D@angelbroking.com" at bounding box center [537, 169] width 107 height 8
type input "Aakansha .d"
click at [488, 236] on button "Change" at bounding box center [474, 239] width 40 height 15
click at [486, 235] on button "Close" at bounding box center [500, 239] width 34 height 15
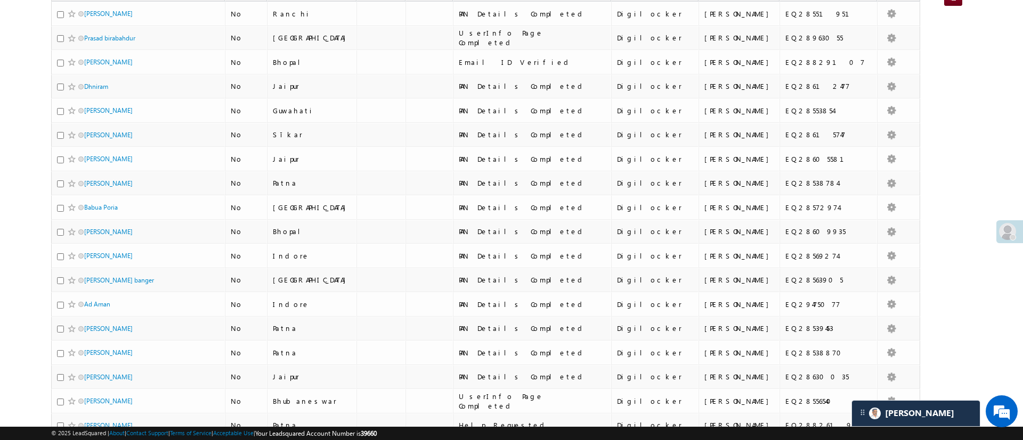
scroll to position [157, 0]
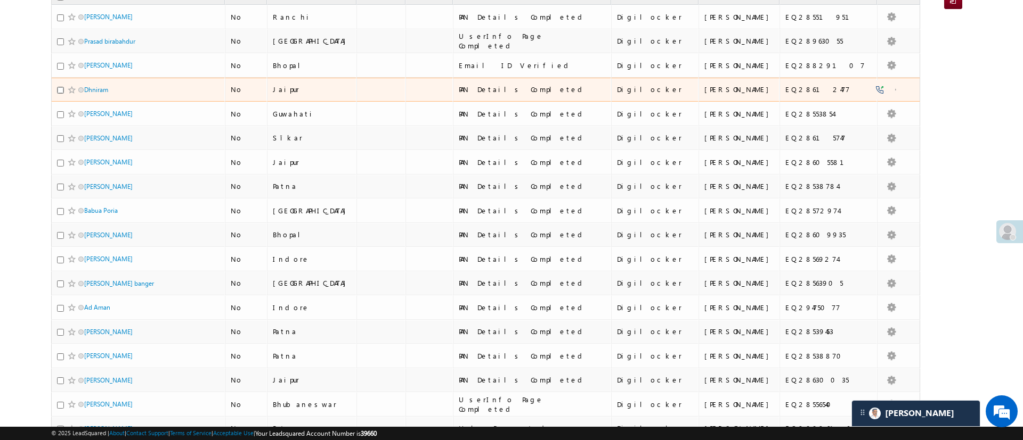
click at [58, 87] on input "checkbox" at bounding box center [60, 90] width 7 height 7
checkbox input "true"
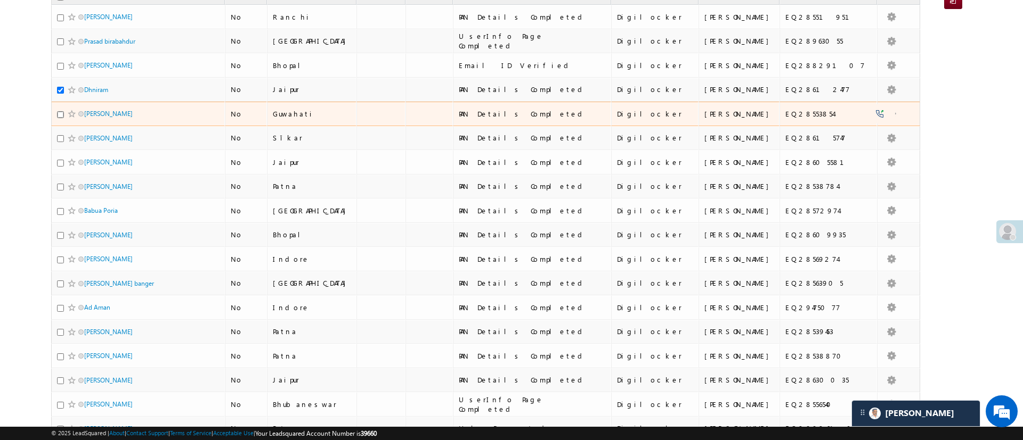
click at [60, 112] on input "checkbox" at bounding box center [60, 114] width 7 height 7
checkbox input "true"
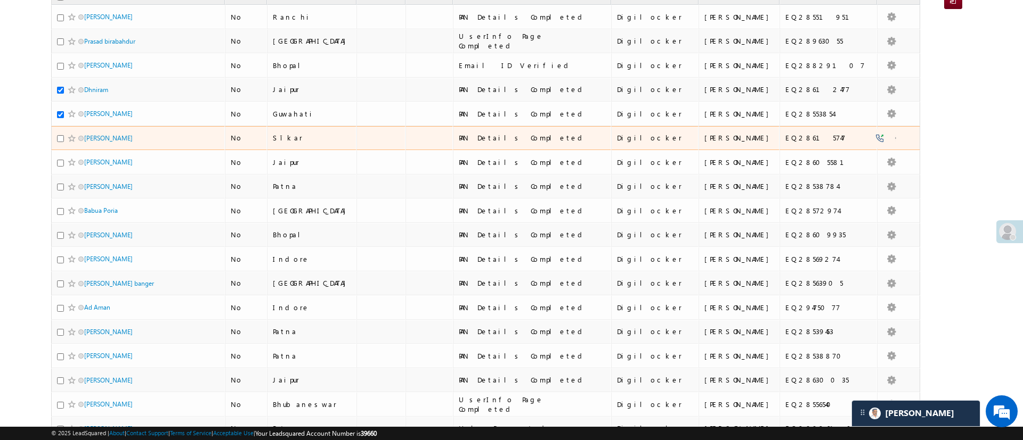
click at [60, 134] on div at bounding box center [73, 138] width 32 height 11
click at [59, 136] on input "checkbox" at bounding box center [60, 138] width 7 height 7
checkbox input "true"
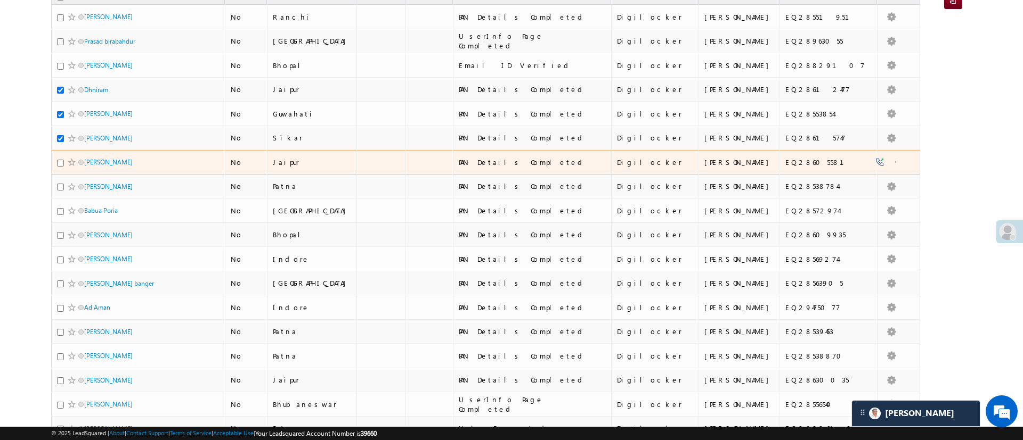
click at [57, 158] on div at bounding box center [73, 162] width 32 height 11
click at [60, 164] on input "checkbox" at bounding box center [60, 163] width 7 height 7
checkbox input "true"
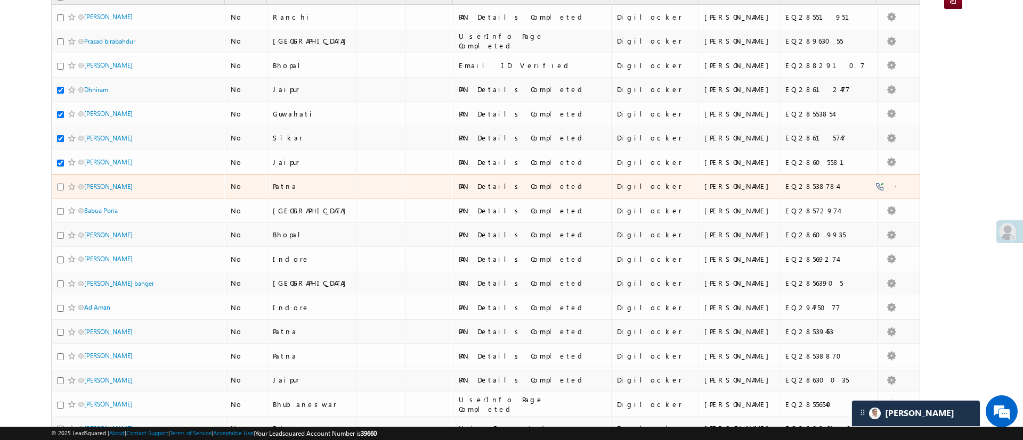
click at [57, 191] on div at bounding box center [73, 187] width 32 height 11
click at [58, 186] on input "checkbox" at bounding box center [60, 187] width 7 height 7
checkbox input "true"
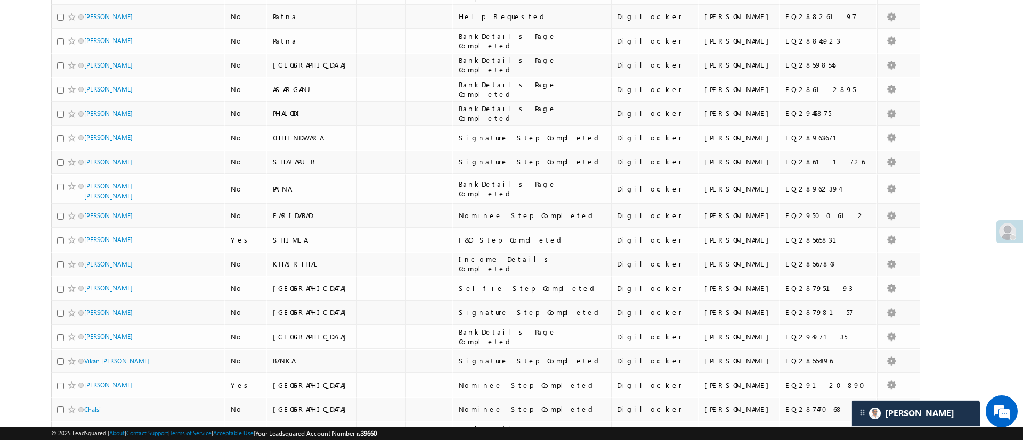
scroll to position [585, 0]
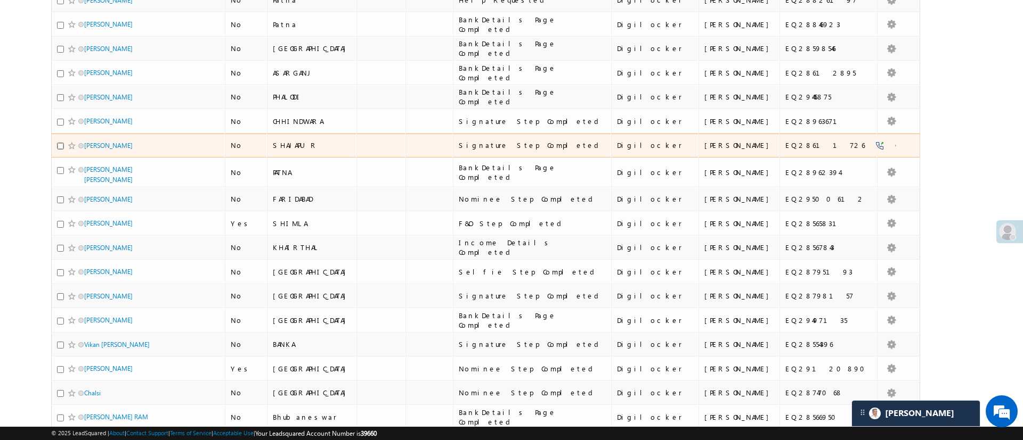
click at [59, 148] on input "checkbox" at bounding box center [60, 146] width 7 height 7
checkbox input "true"
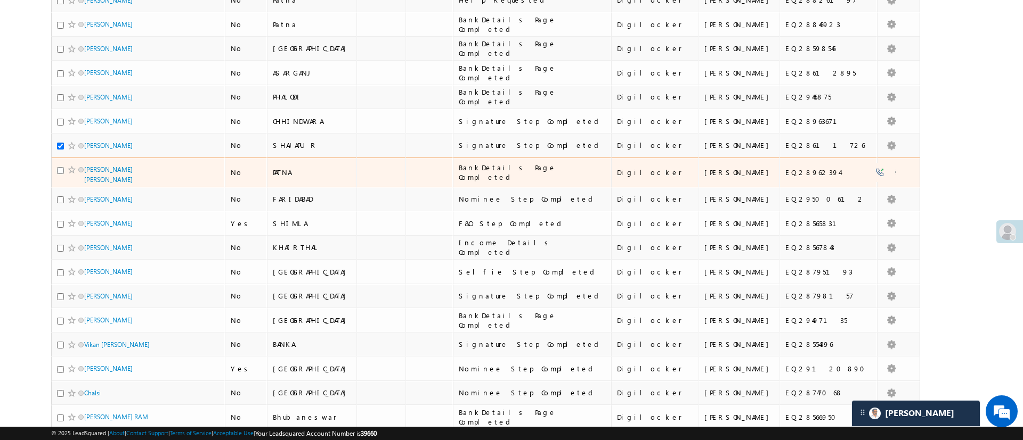
click at [59, 172] on input "checkbox" at bounding box center [60, 170] width 7 height 7
checkbox input "true"
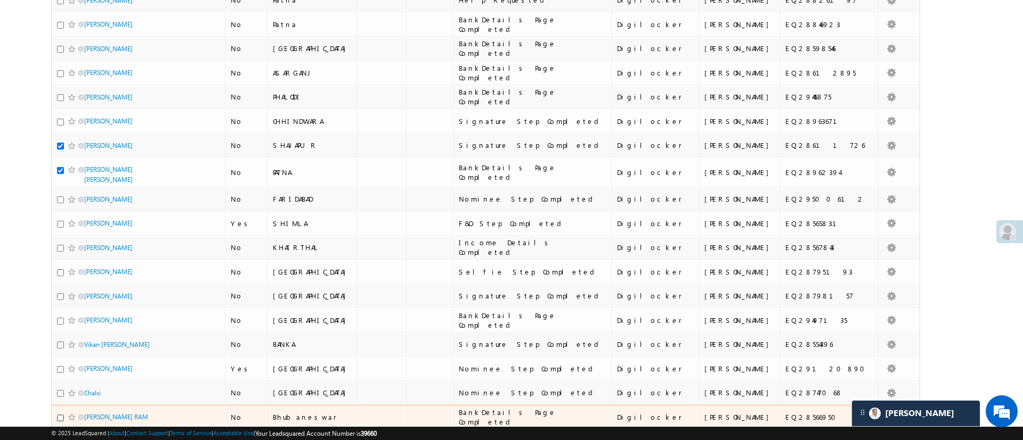
click at [57, 415] on input "checkbox" at bounding box center [60, 418] width 7 height 7
checkbox input "true"
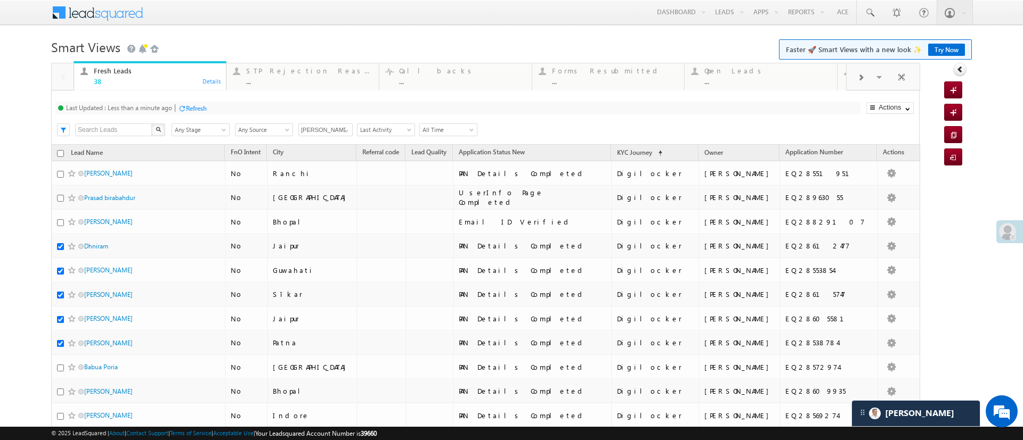
scroll to position [0, 0]
click at [884, 192] on link "Change Owner" at bounding box center [889, 192] width 46 height 12
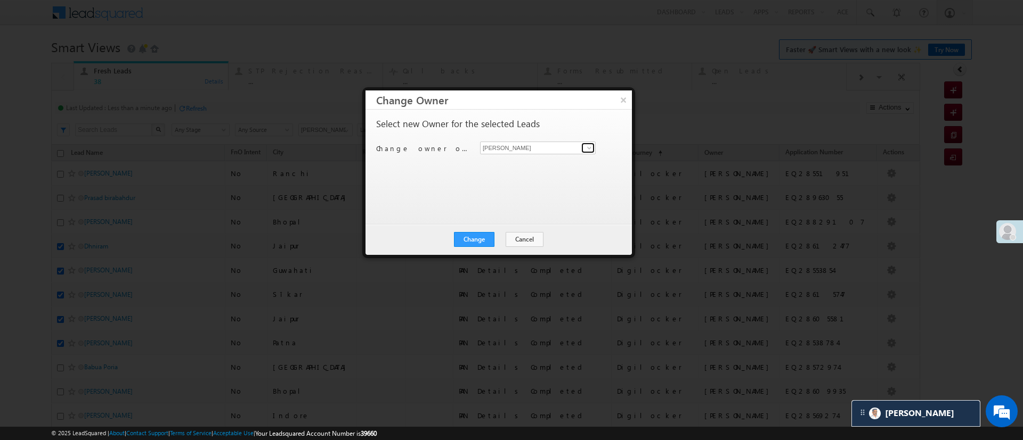
click at [585, 148] on span at bounding box center [589, 148] width 9 height 9
click at [549, 165] on span "Monika.Jain@angelbroking.com" at bounding box center [537, 169] width 107 height 8
type input "Monika Jain"
click at [503, 234] on button "Close" at bounding box center [500, 239] width 34 height 15
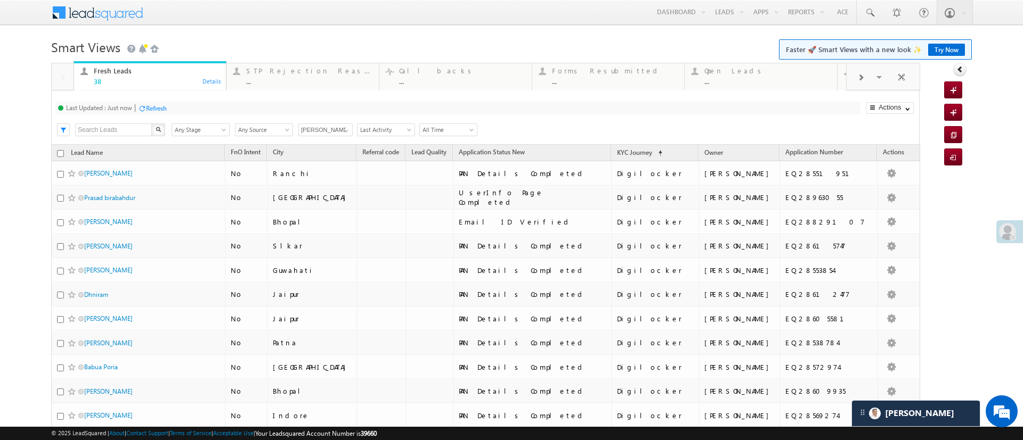
click at [156, 109] on div "Refresh" at bounding box center [156, 108] width 21 height 8
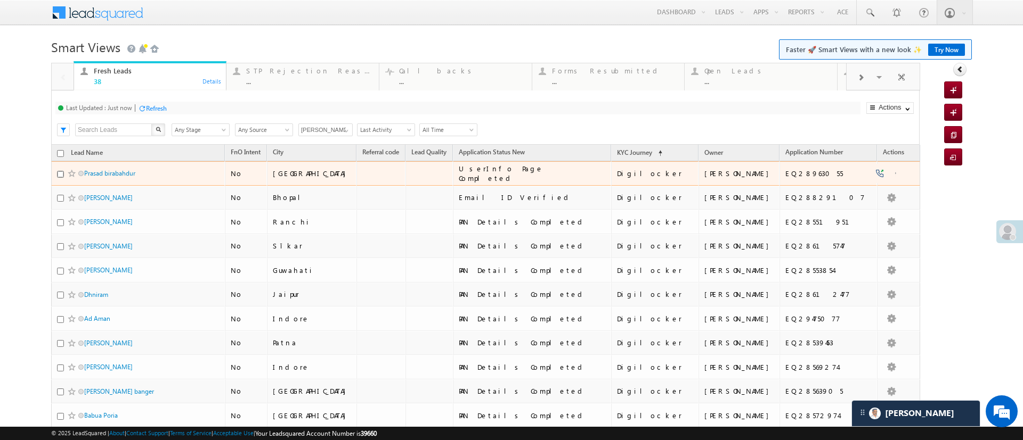
click at [62, 171] on input "checkbox" at bounding box center [60, 174] width 7 height 7
checkbox input "true"
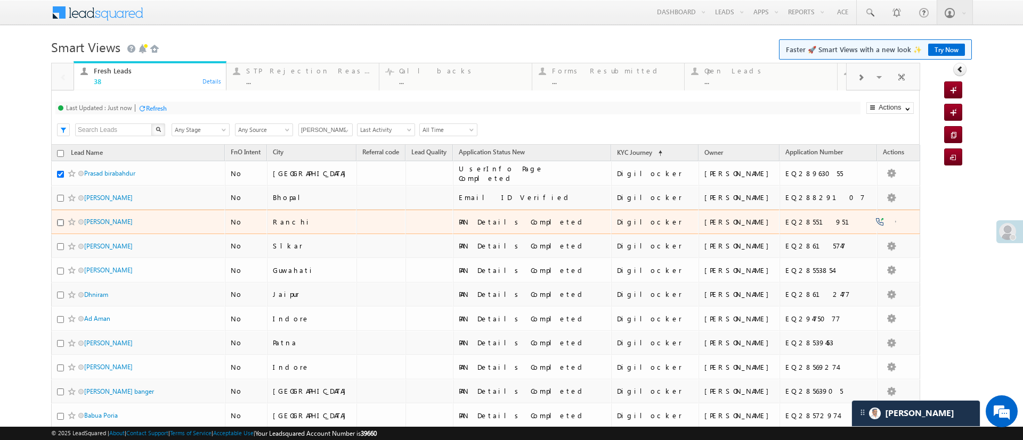
click at [61, 224] on input "checkbox" at bounding box center [60, 222] width 7 height 7
checkbox input "true"
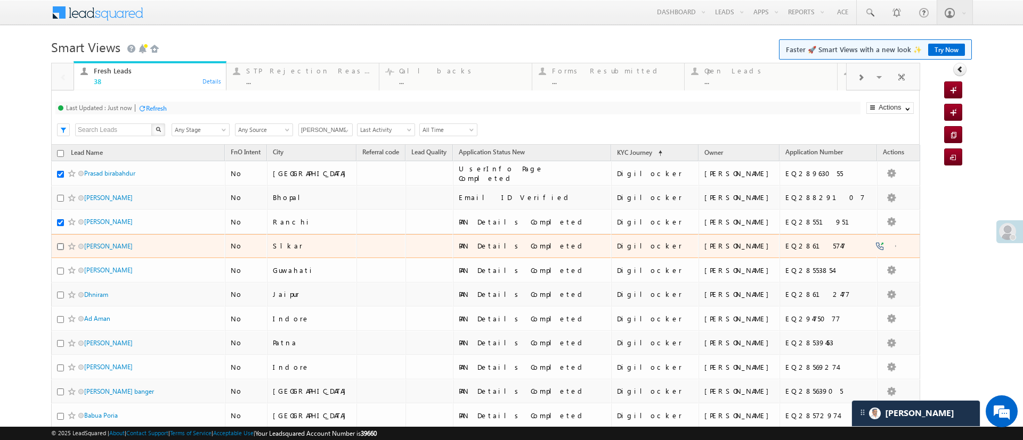
click at [62, 245] on input "checkbox" at bounding box center [60, 246] width 7 height 7
checkbox input "true"
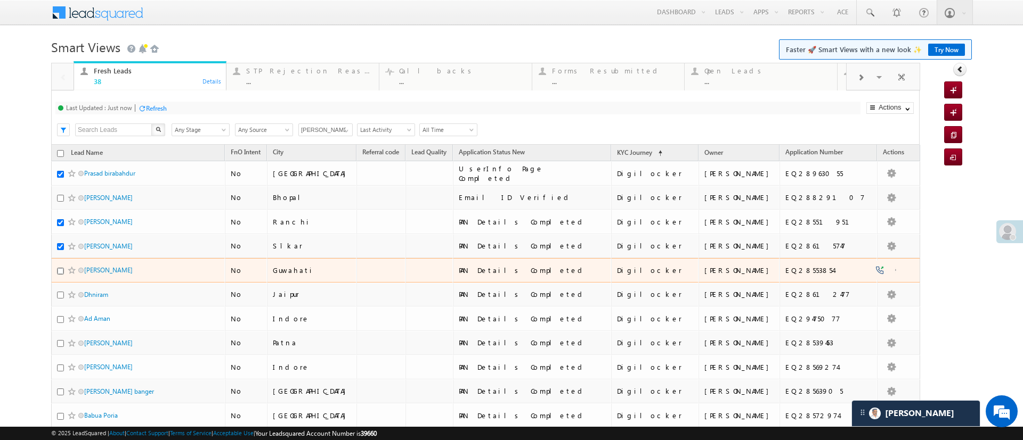
click at [62, 271] on input "checkbox" at bounding box center [60, 271] width 7 height 7
checkbox input "true"
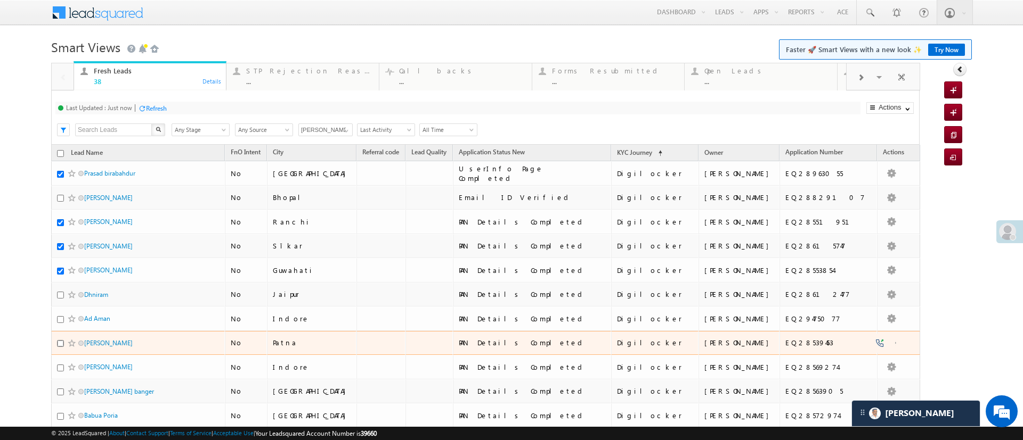
click at [62, 343] on input "checkbox" at bounding box center [60, 343] width 7 height 7
checkbox input "true"
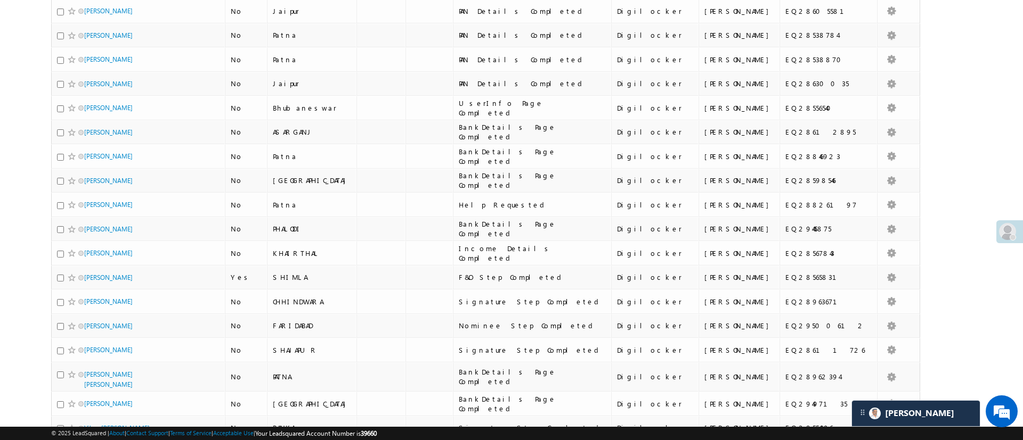
scroll to position [454, 0]
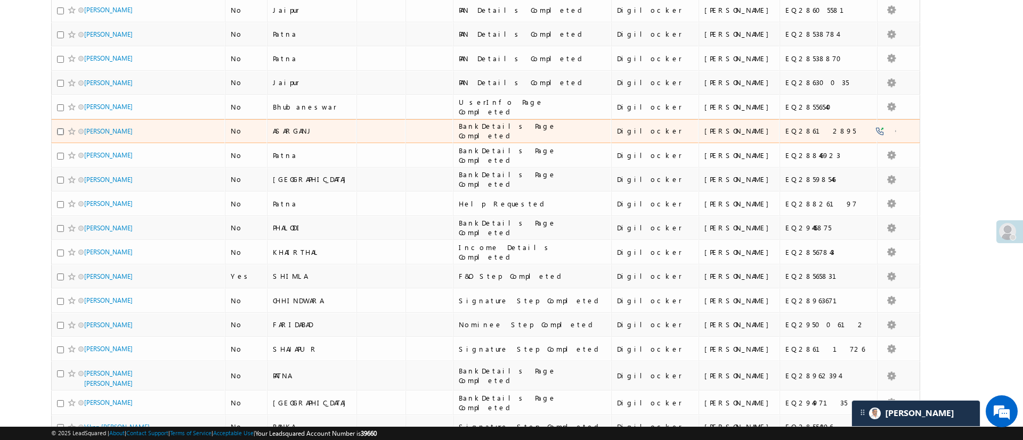
click at [60, 134] on input "checkbox" at bounding box center [60, 131] width 7 height 7
checkbox input "true"
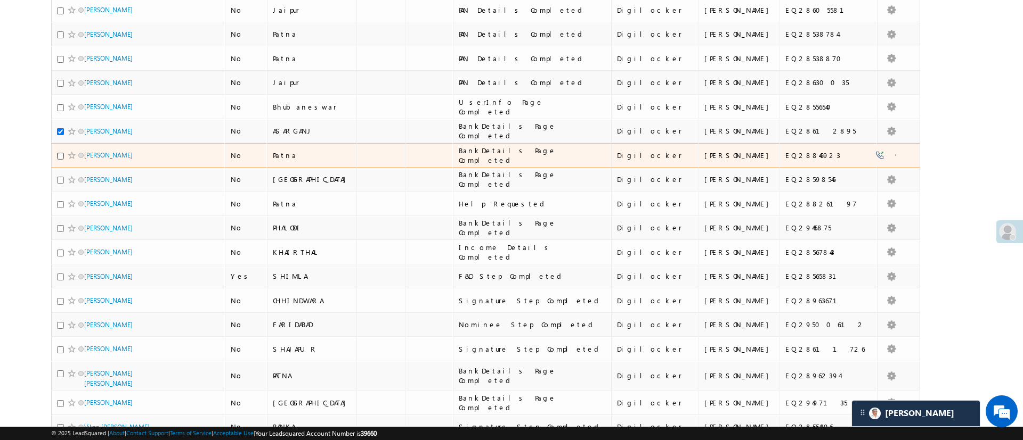
click at [61, 156] on input "checkbox" at bounding box center [60, 156] width 7 height 7
checkbox input "true"
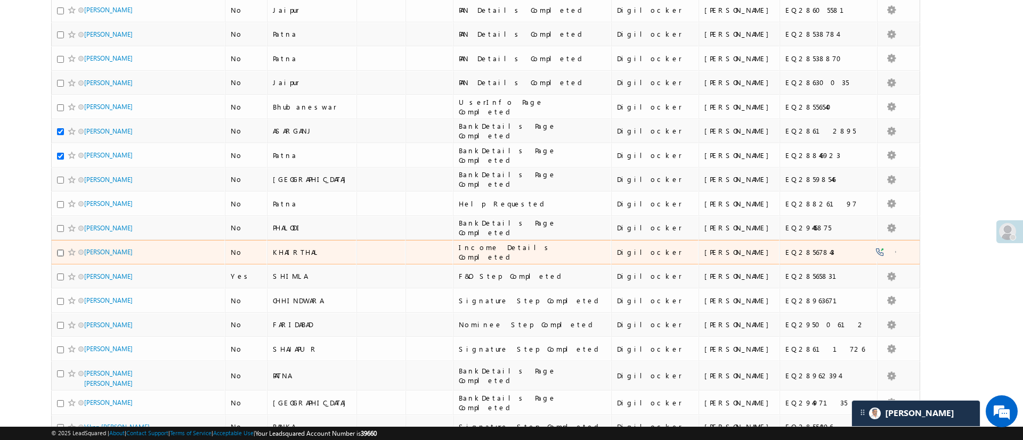
click at [59, 253] on input "checkbox" at bounding box center [60, 253] width 7 height 7
checkbox input "true"
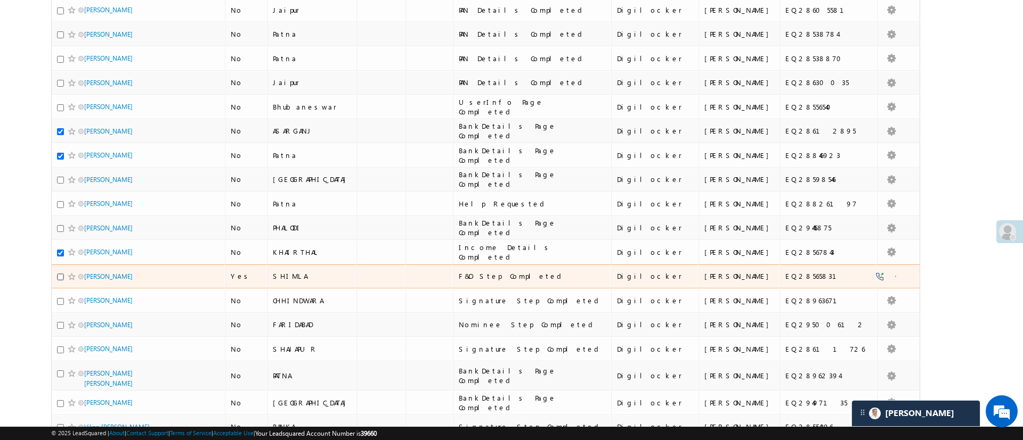
click at [59, 279] on input "checkbox" at bounding box center [60, 277] width 7 height 7
checkbox input "true"
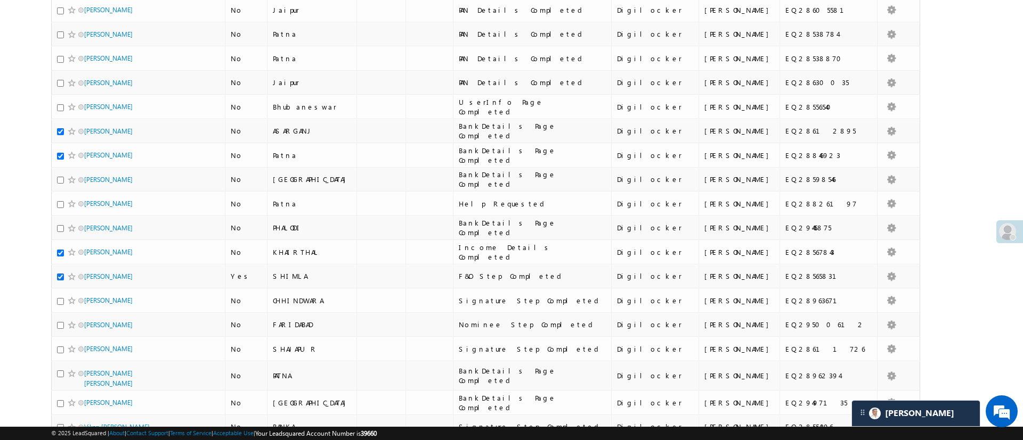
scroll to position [69, 0]
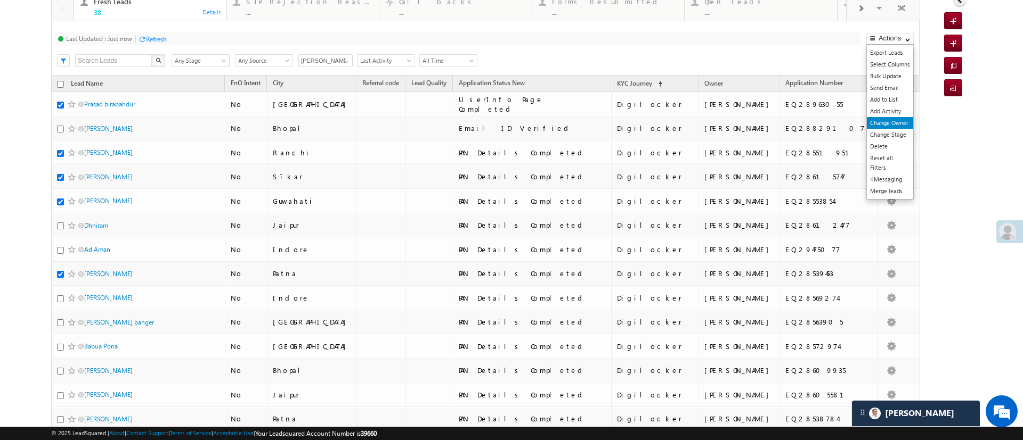
click at [888, 119] on link "Change Owner" at bounding box center [889, 123] width 46 height 12
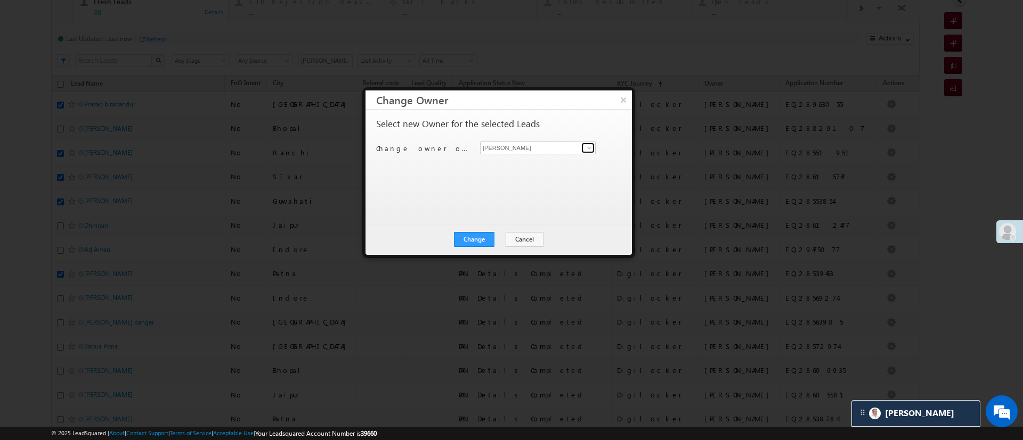
click at [591, 145] on span at bounding box center [589, 148] width 9 height 9
click at [563, 158] on link "Monika Jain Monika.Jain@angelbroking.com" at bounding box center [538, 164] width 116 height 20
type input "Monika Jain"
click at [490, 234] on button "Change" at bounding box center [474, 239] width 40 height 15
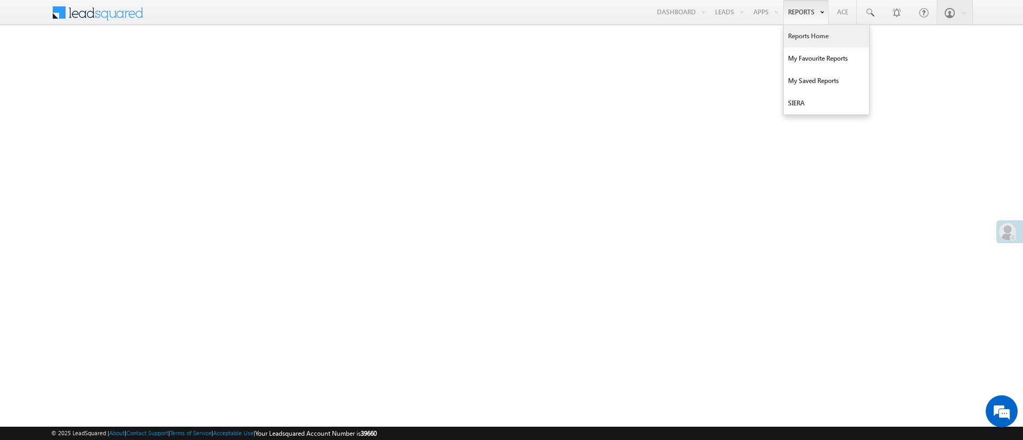
click at [804, 42] on link "Reports Home" at bounding box center [825, 36] width 85 height 22
